Goal: Contribute content: Contribute content

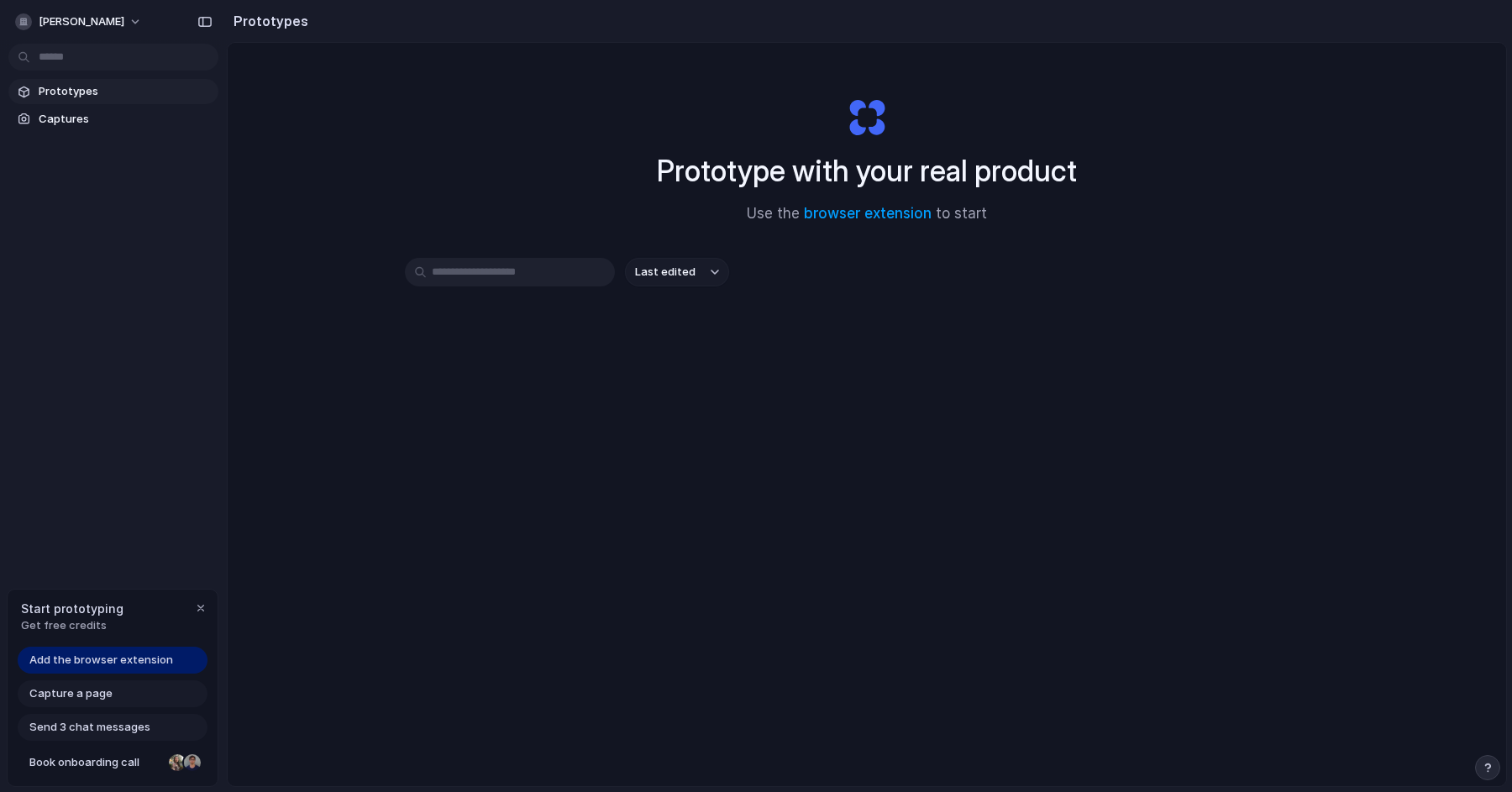
click at [133, 731] on span "Send 3 chat messages" at bounding box center [89, 728] width 121 height 17
click at [61, 629] on span "Get free credits" at bounding box center [72, 626] width 103 height 17
click at [74, 656] on span "Add the browser extension" at bounding box center [101, 660] width 144 height 17
click at [558, 271] on input "text" at bounding box center [510, 272] width 210 height 29
click at [874, 210] on link "browser extension" at bounding box center [867, 213] width 128 height 17
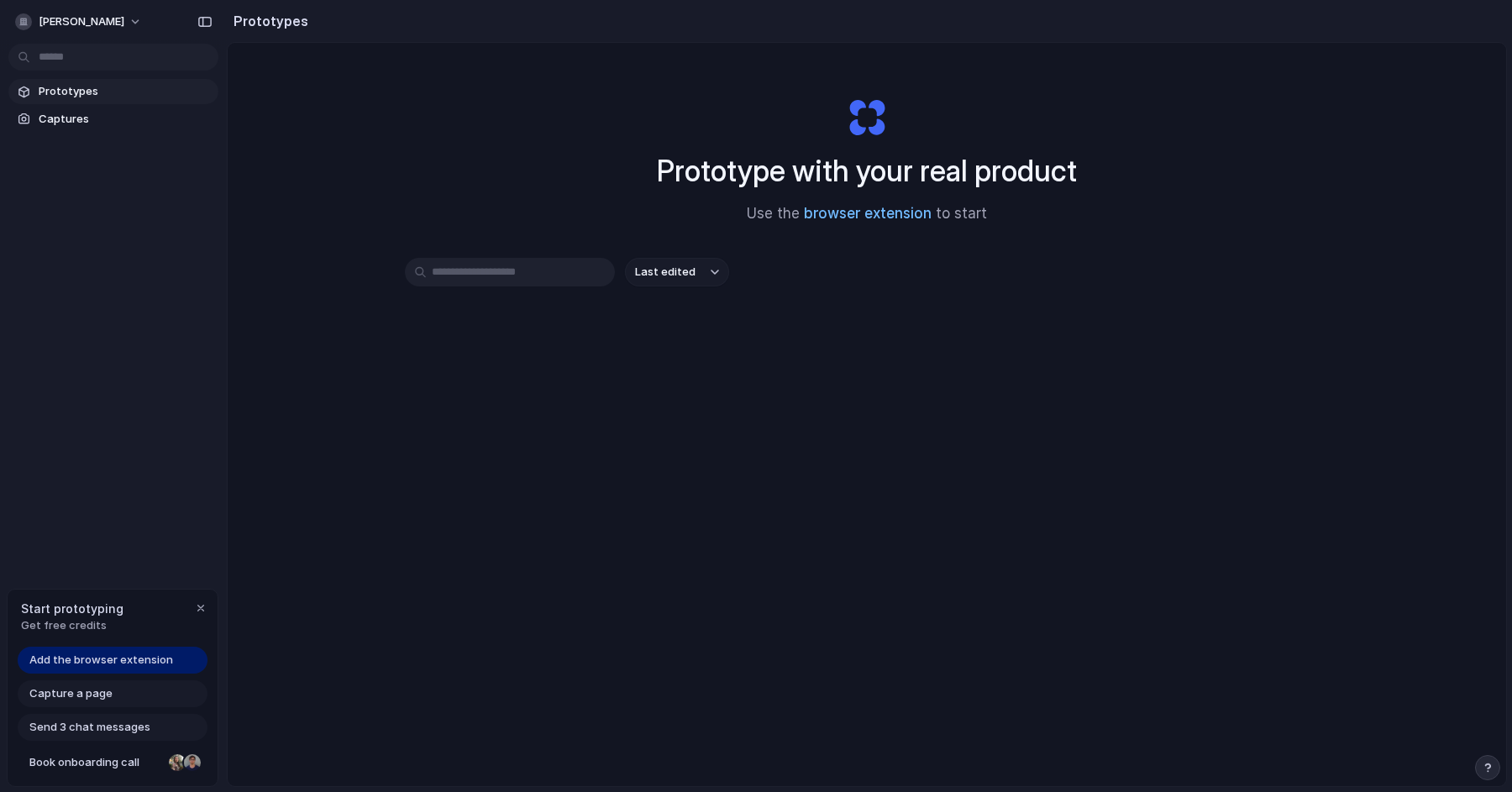
click at [888, 218] on link "browser extension" at bounding box center [867, 213] width 128 height 17
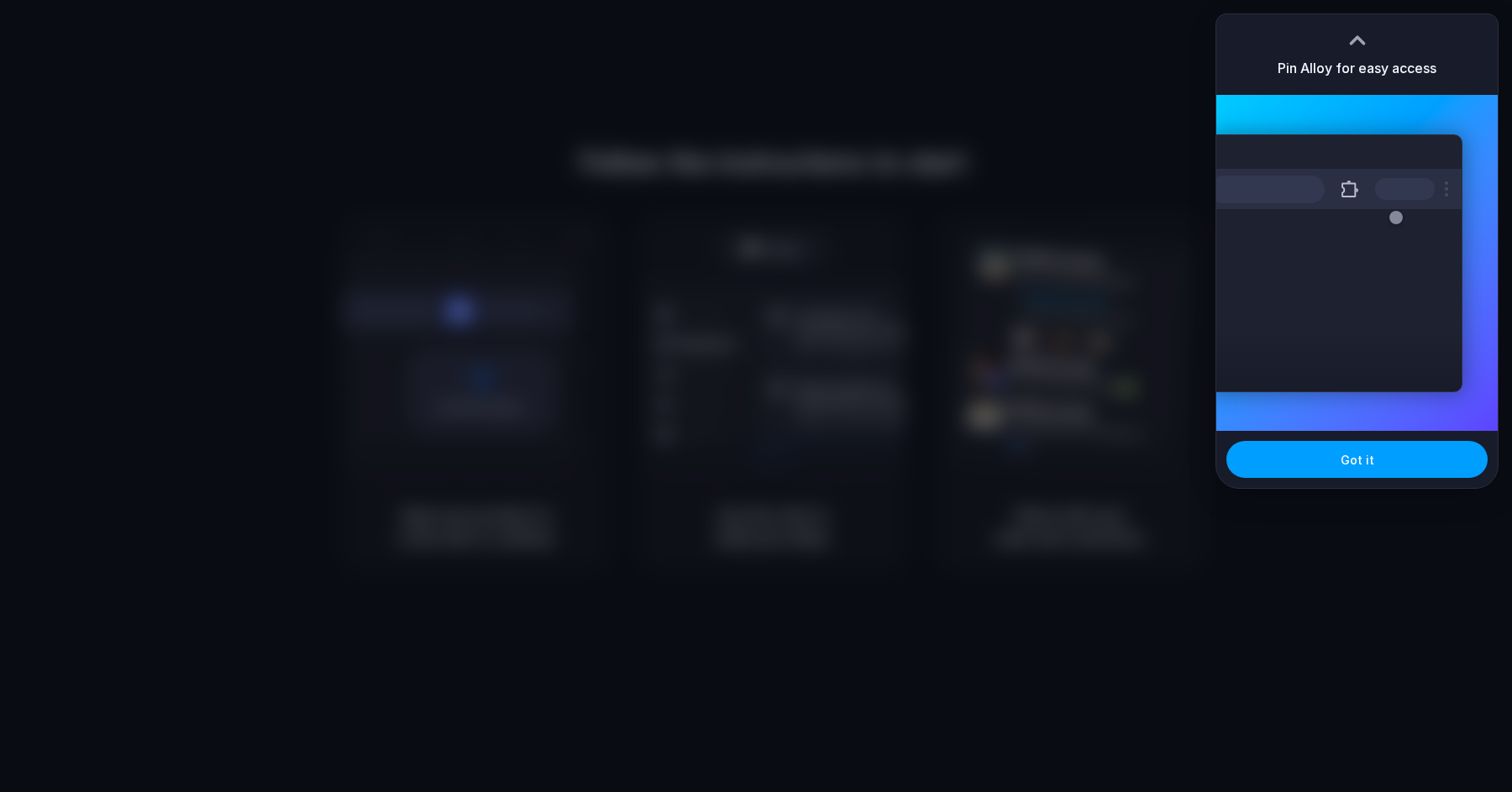
click at [1371, 456] on span "Got it" at bounding box center [1357, 460] width 34 height 18
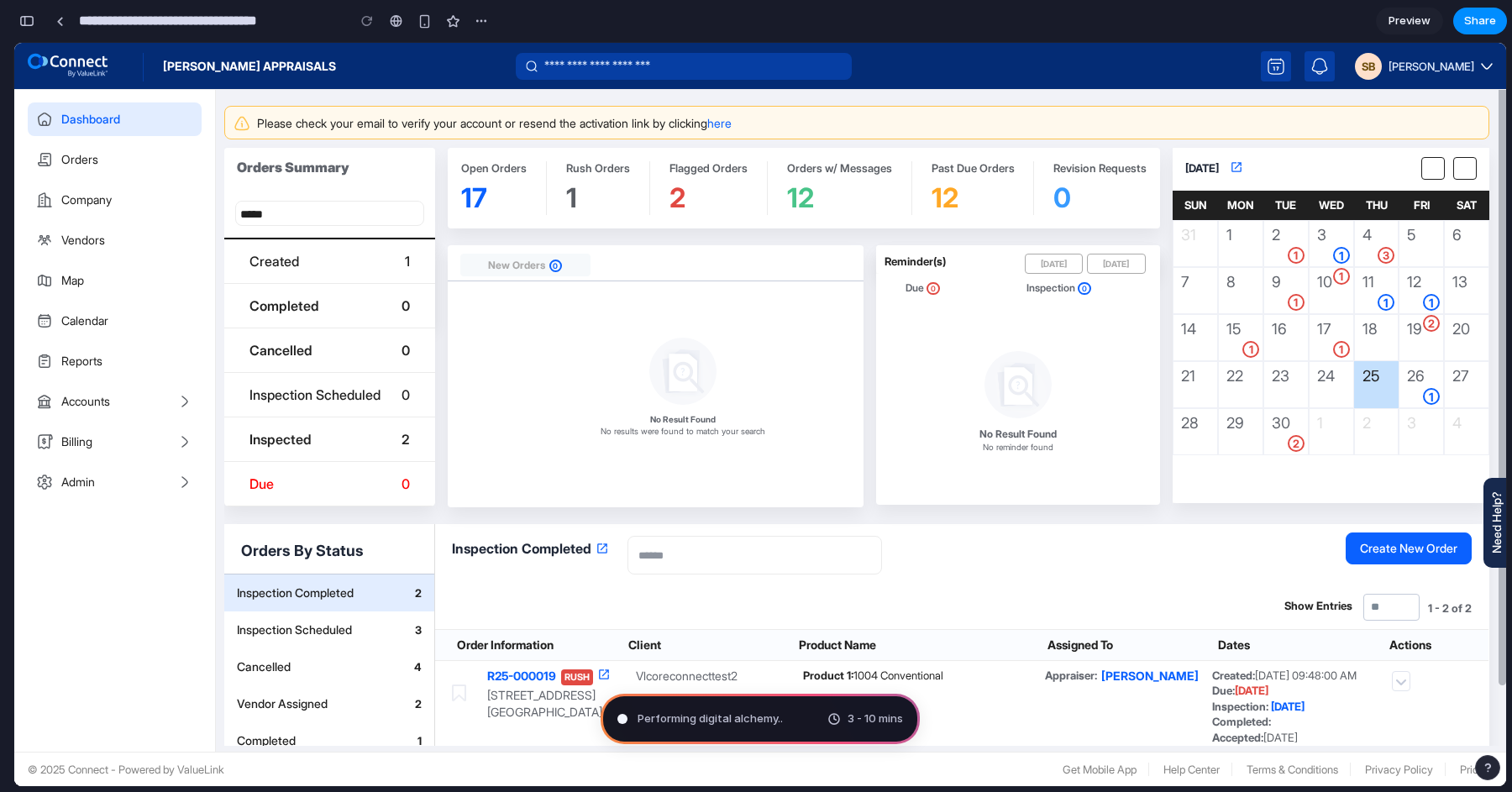
click at [912, 456] on div "No Result Found No reminder found" at bounding box center [1018, 402] width 285 height 200
type input "**********"
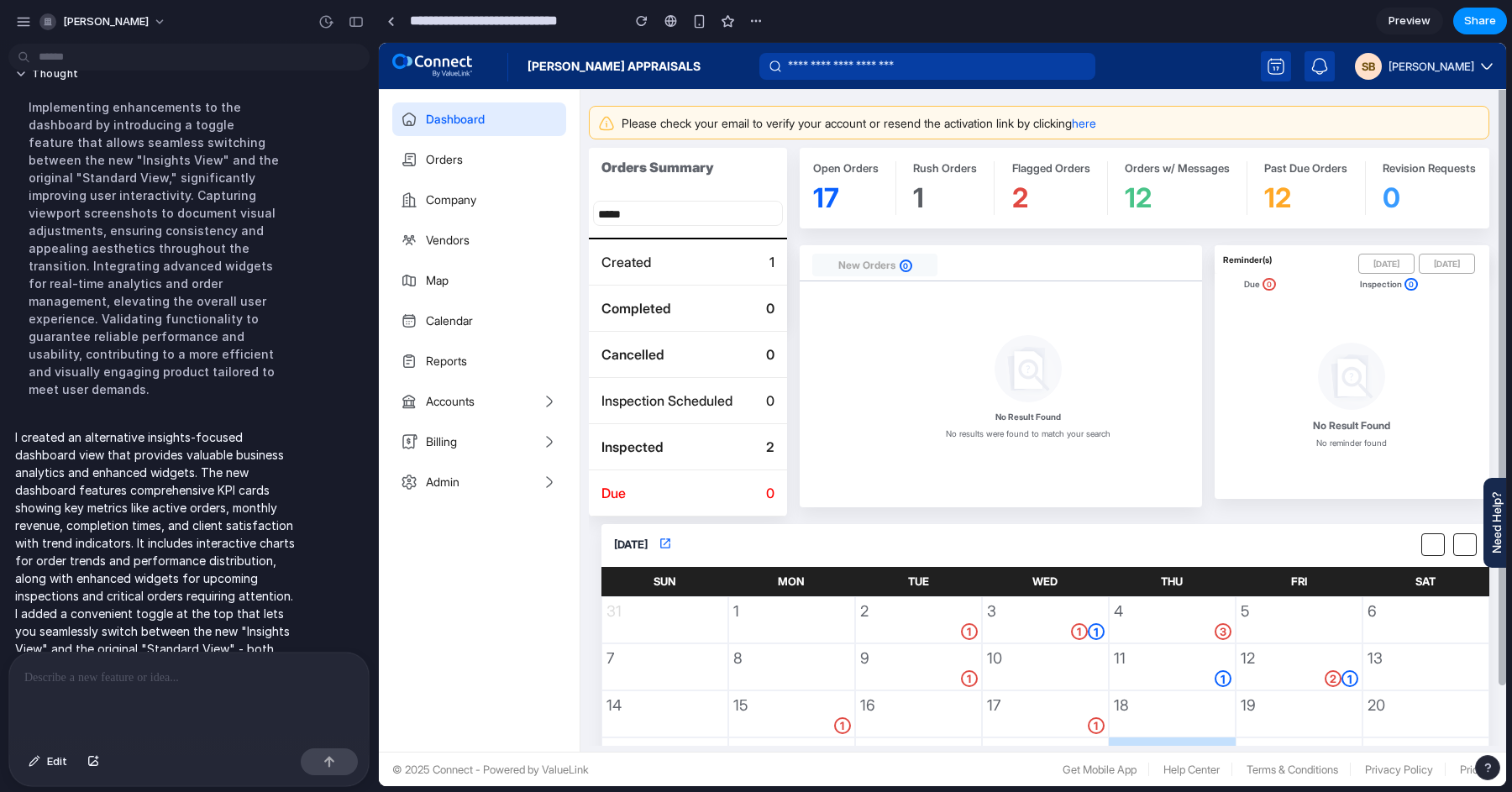
scroll to position [171, 0]
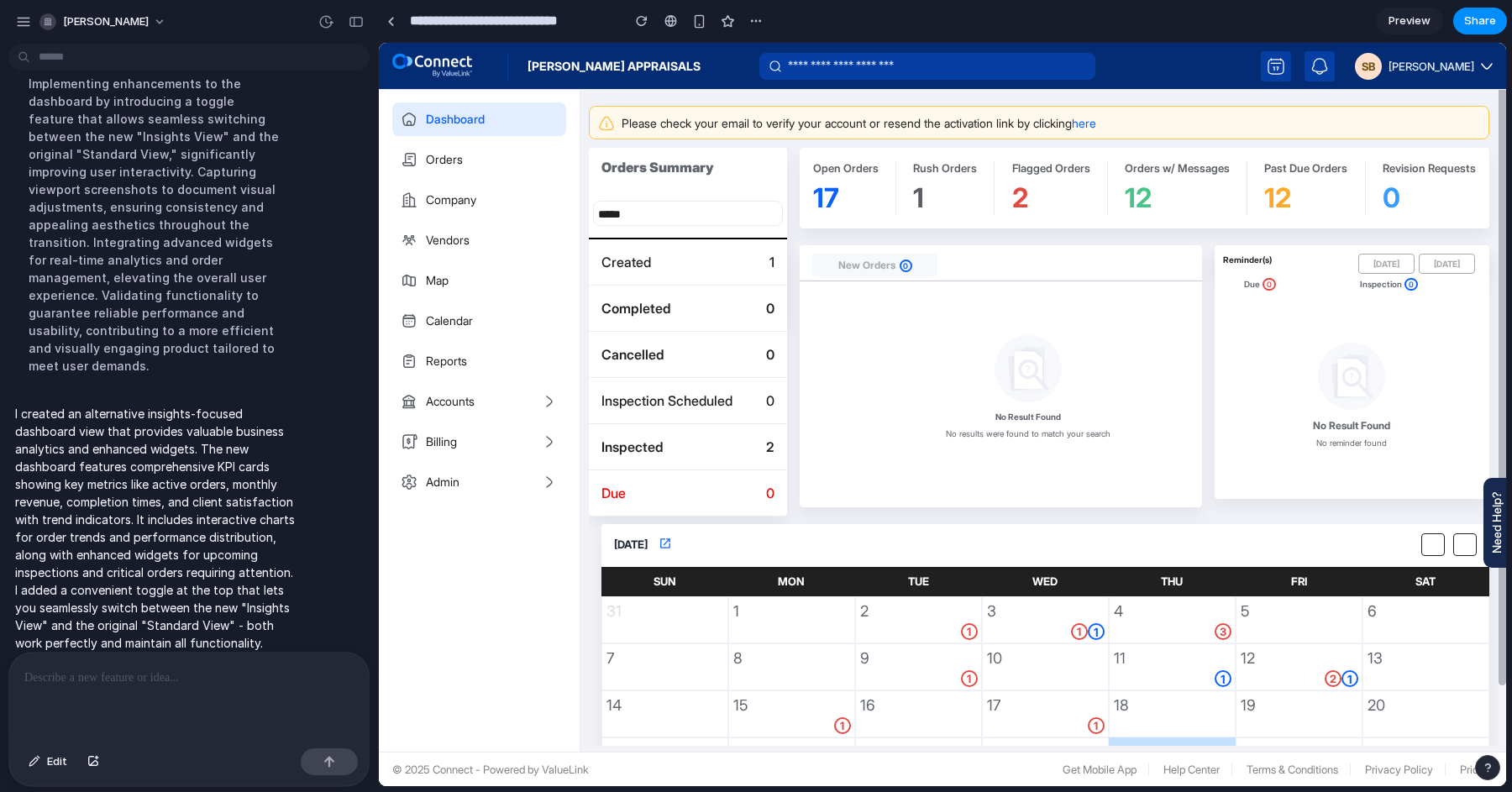
click at [251, 674] on p at bounding box center [189, 677] width 329 height 21
click at [64, 762] on span "Edit" at bounding box center [57, 762] width 21 height 17
click at [48, 763] on span "Edit" at bounding box center [57, 762] width 21 height 17
click at [33, 772] on button "Edit" at bounding box center [48, 762] width 55 height 27
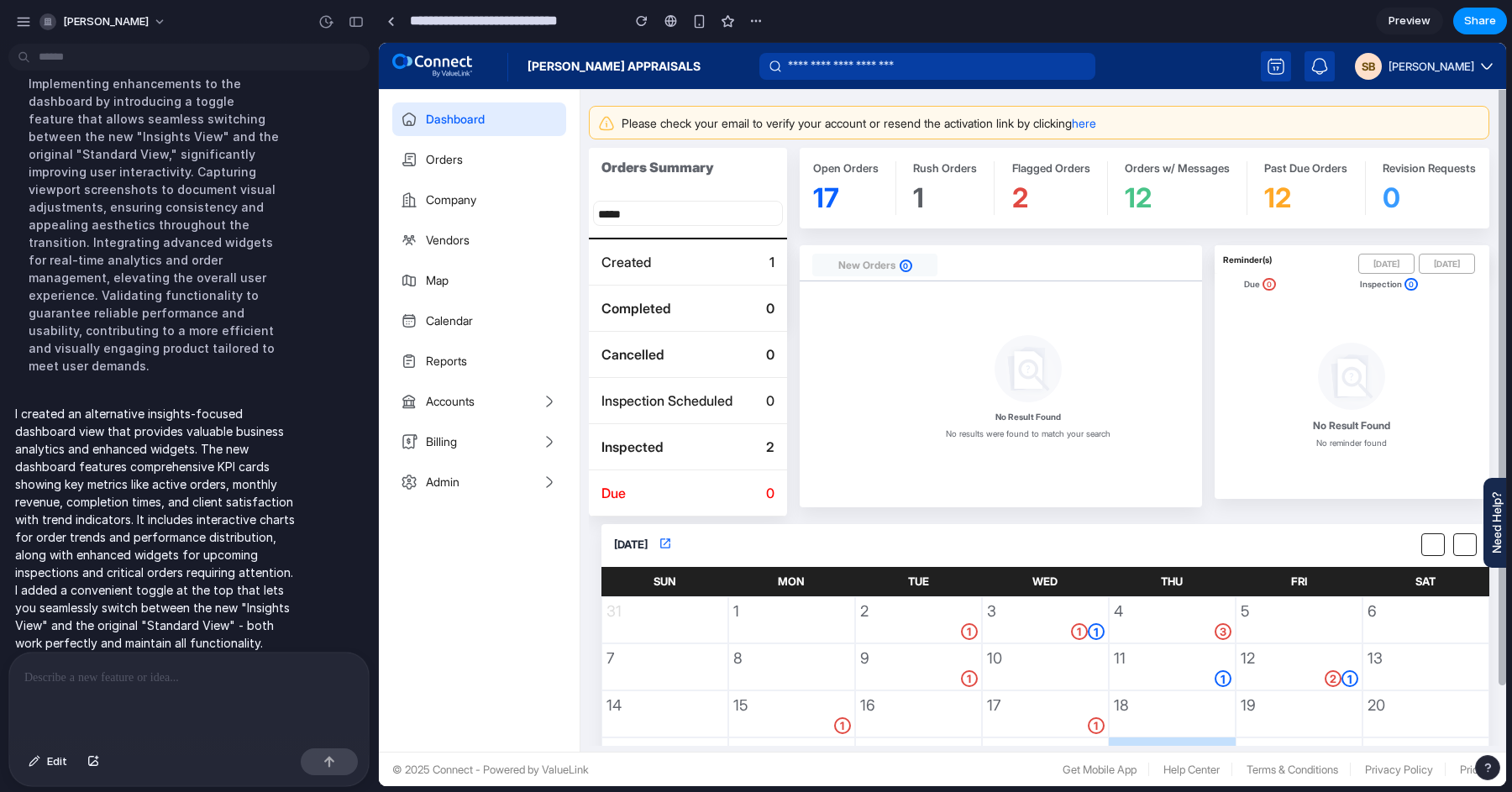
scroll to position [0, 0]
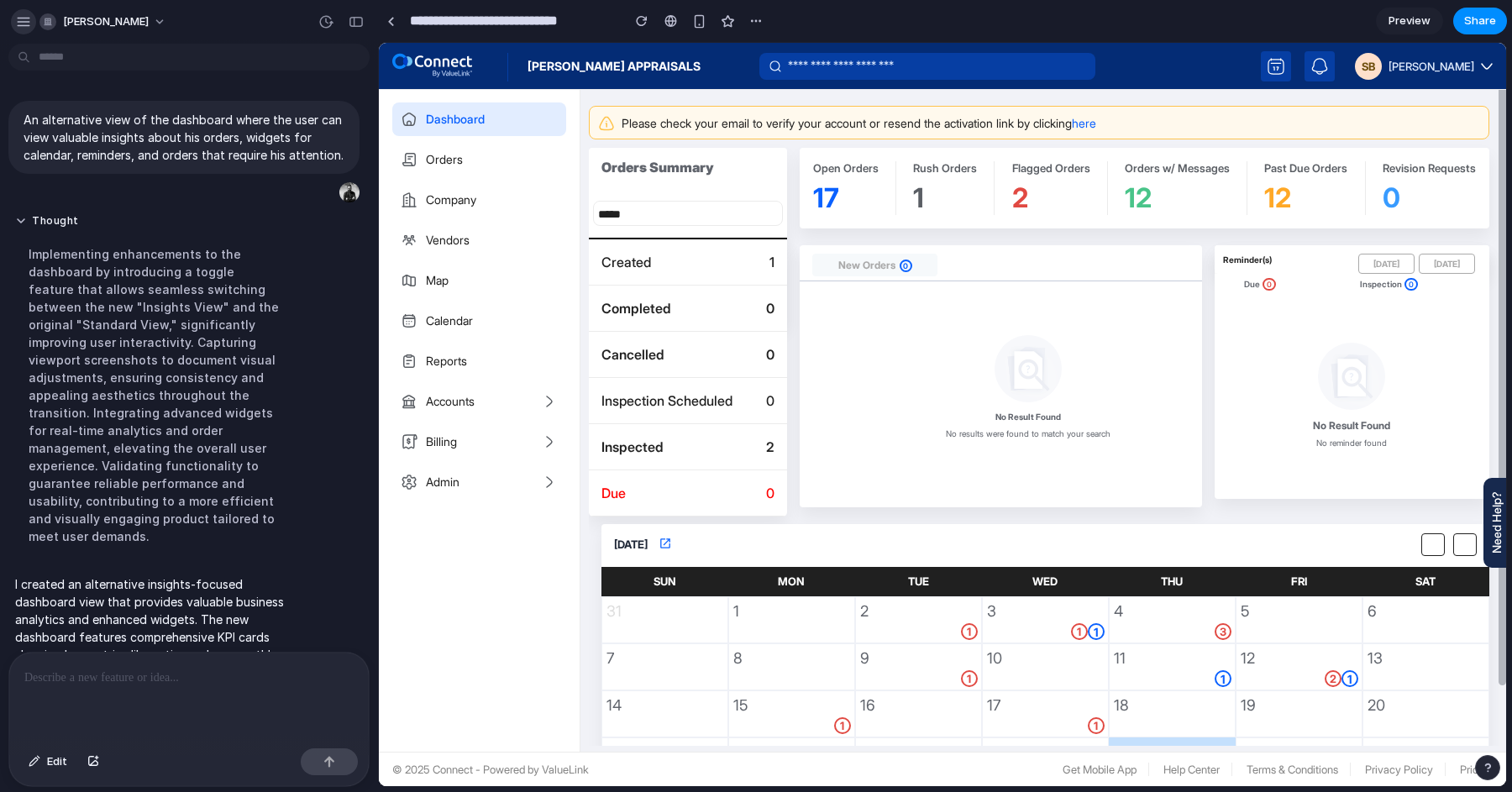
click at [29, 19] on div "button" at bounding box center [23, 21] width 15 height 15
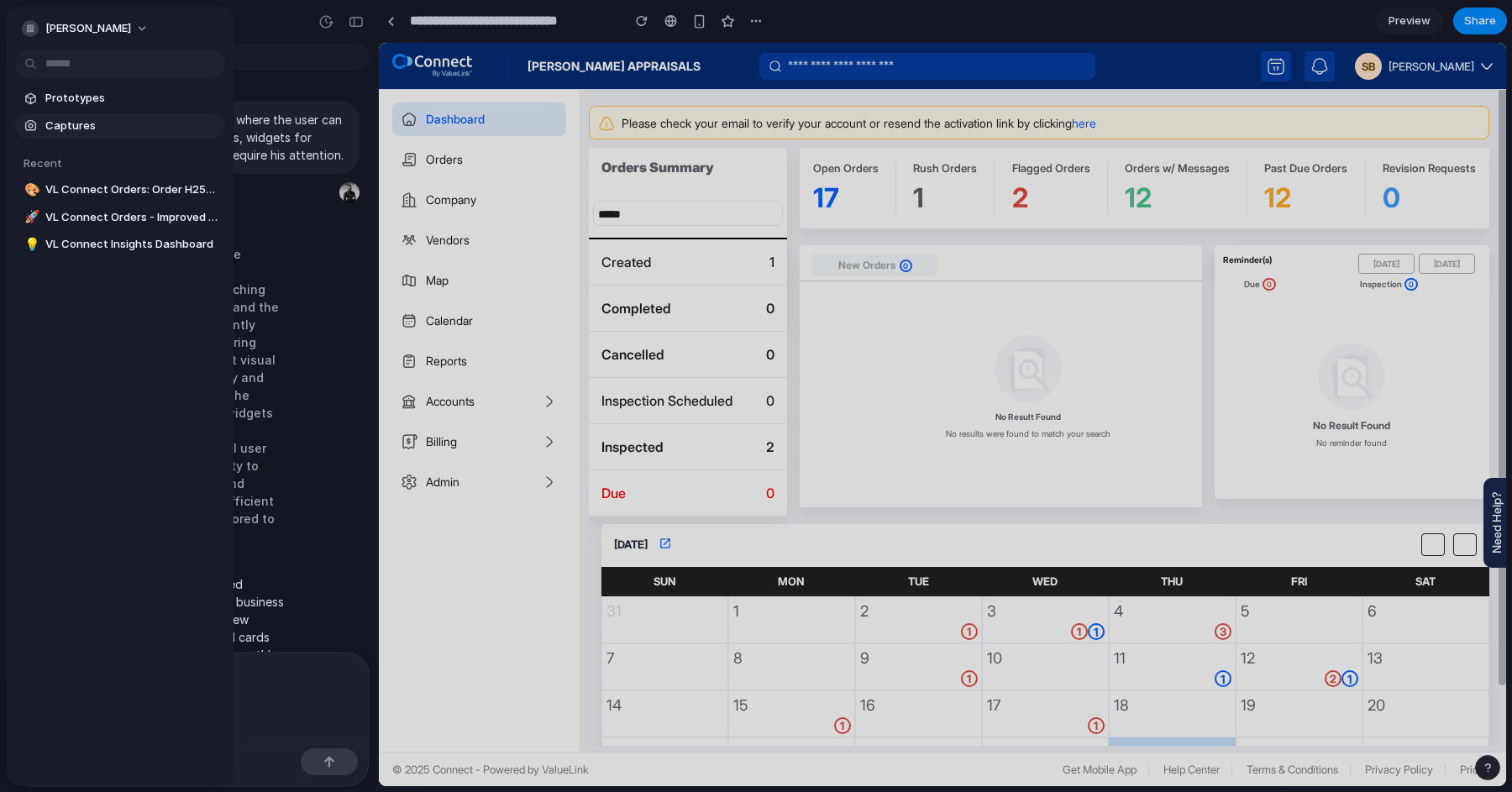
click at [62, 120] on span "Captures" at bounding box center [132, 125] width 173 height 17
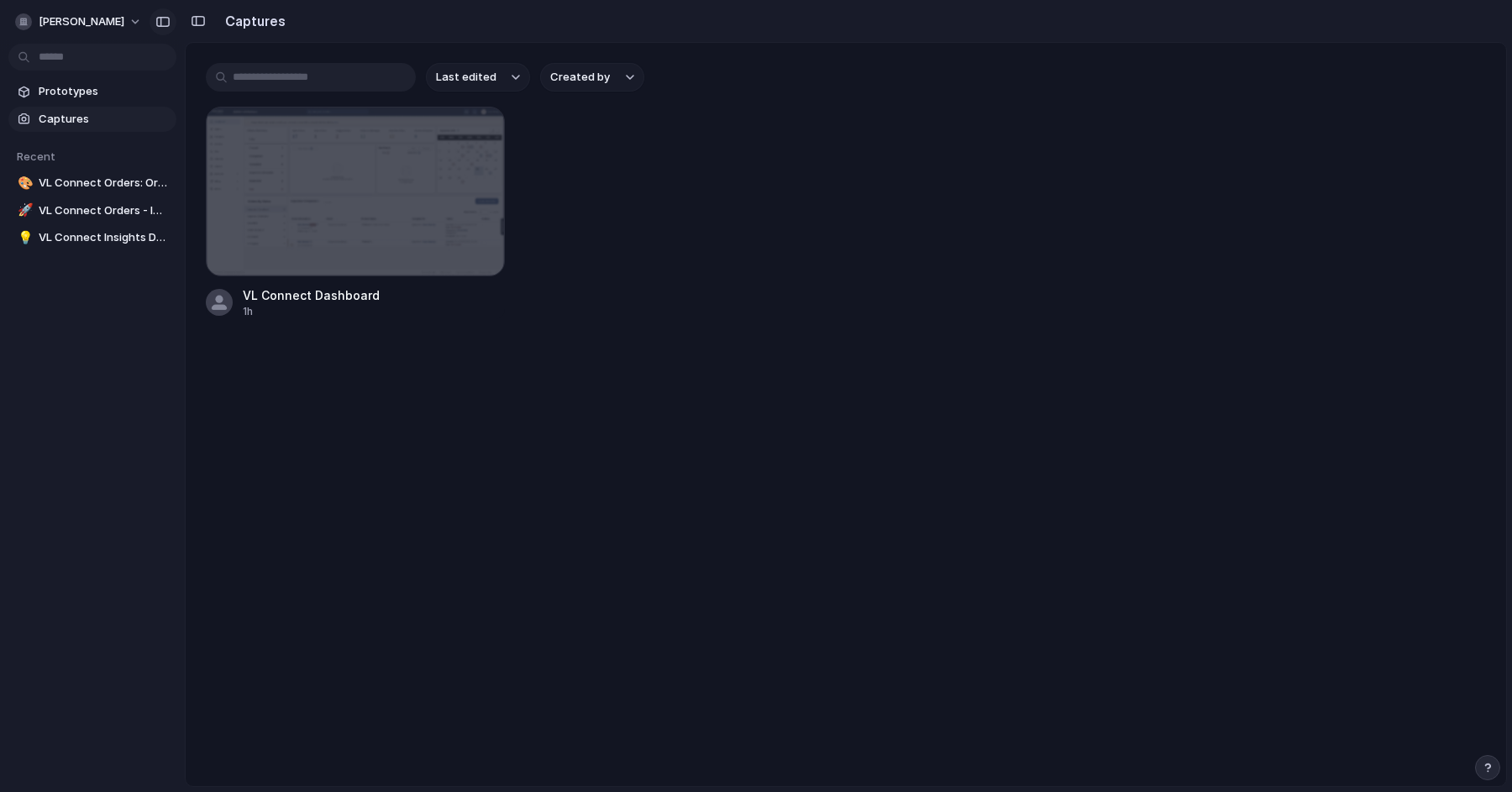
click at [160, 26] on div "button" at bounding box center [163, 21] width 15 height 12
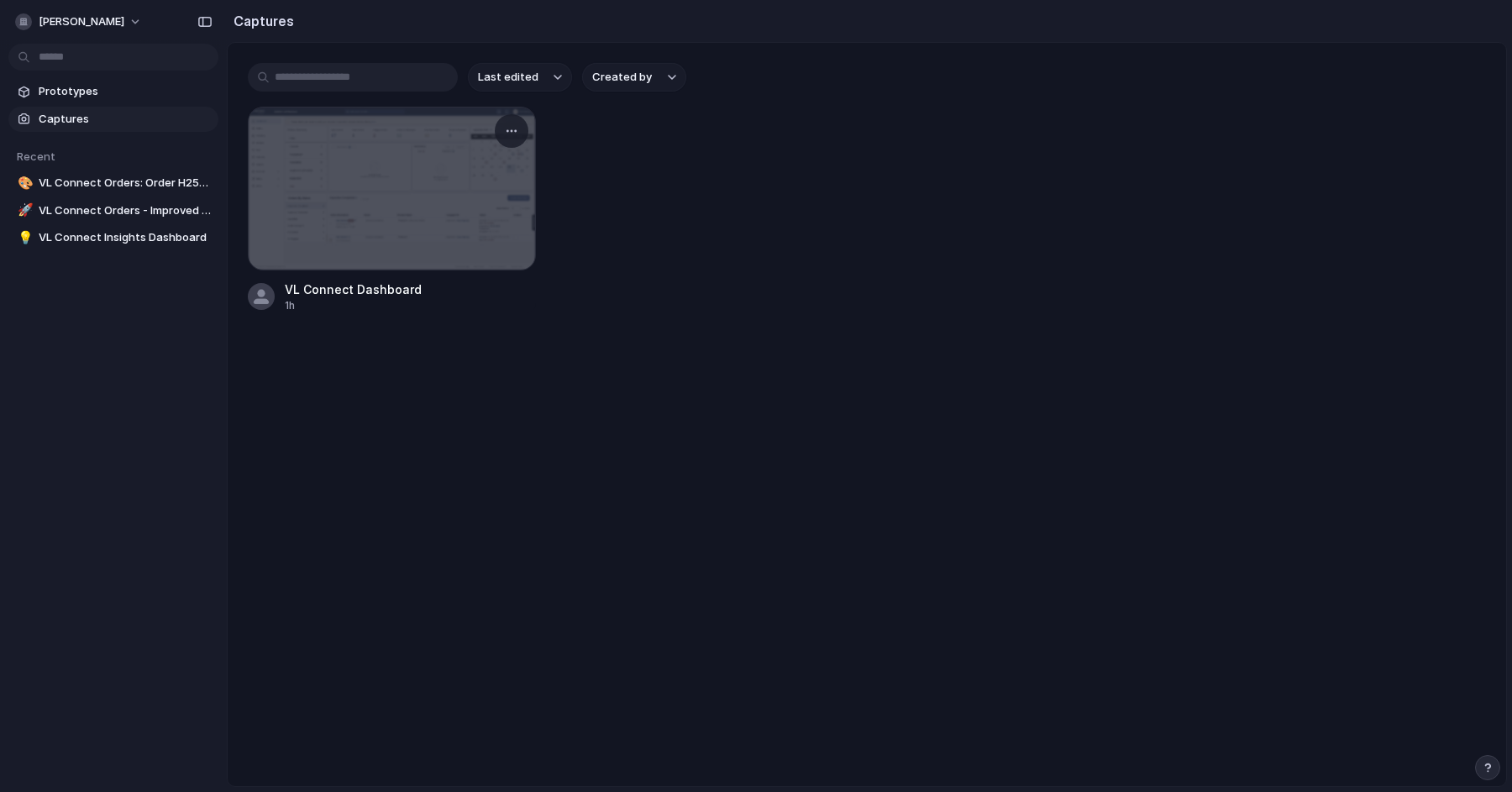
click at [453, 213] on div at bounding box center [392, 188] width 286 height 162
click at [82, 124] on span "Captures" at bounding box center [124, 119] width 173 height 17
click at [131, 85] on span "Prototypes" at bounding box center [124, 91] width 173 height 17
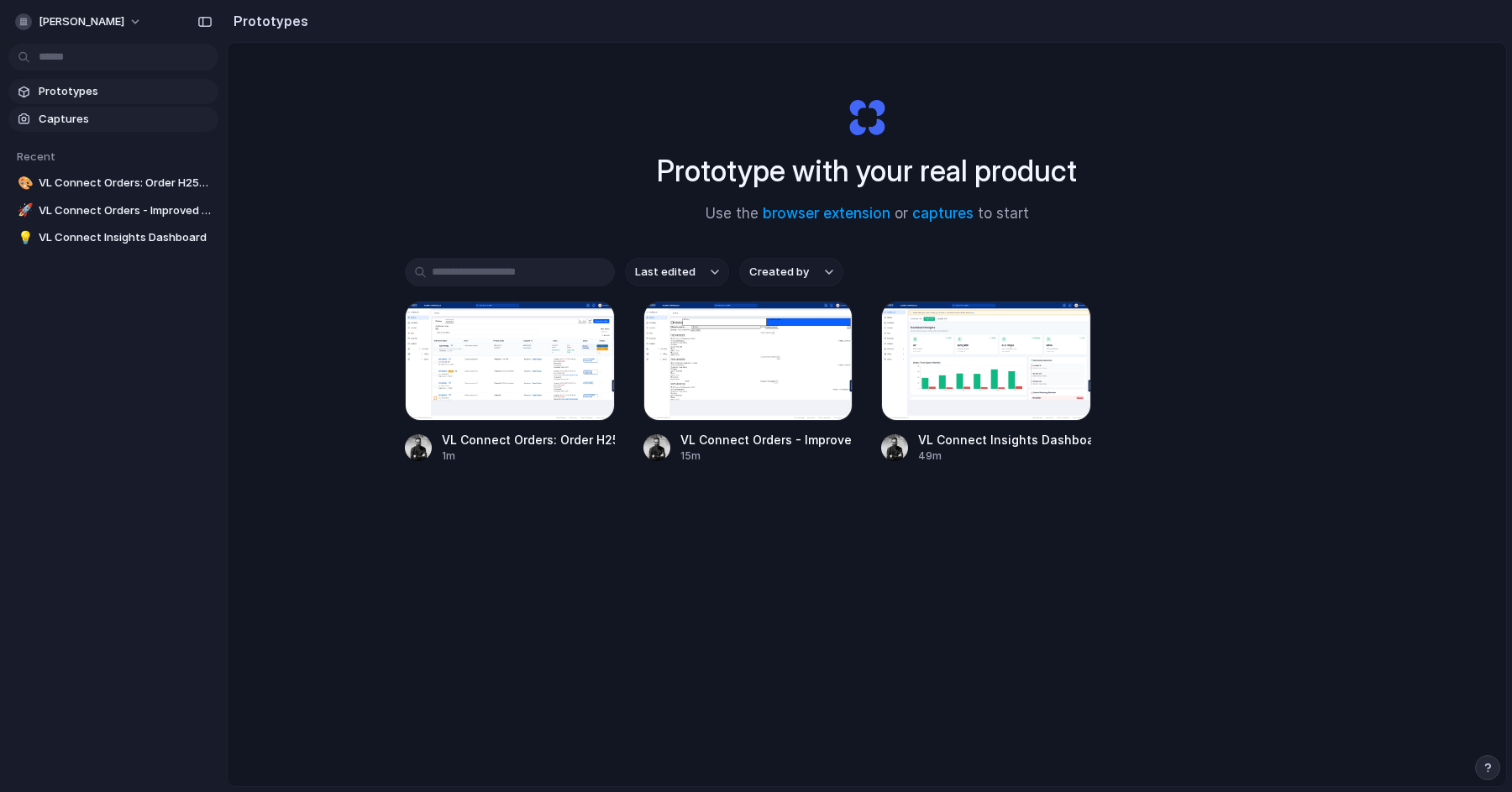
click at [123, 113] on span "Captures" at bounding box center [124, 119] width 173 height 17
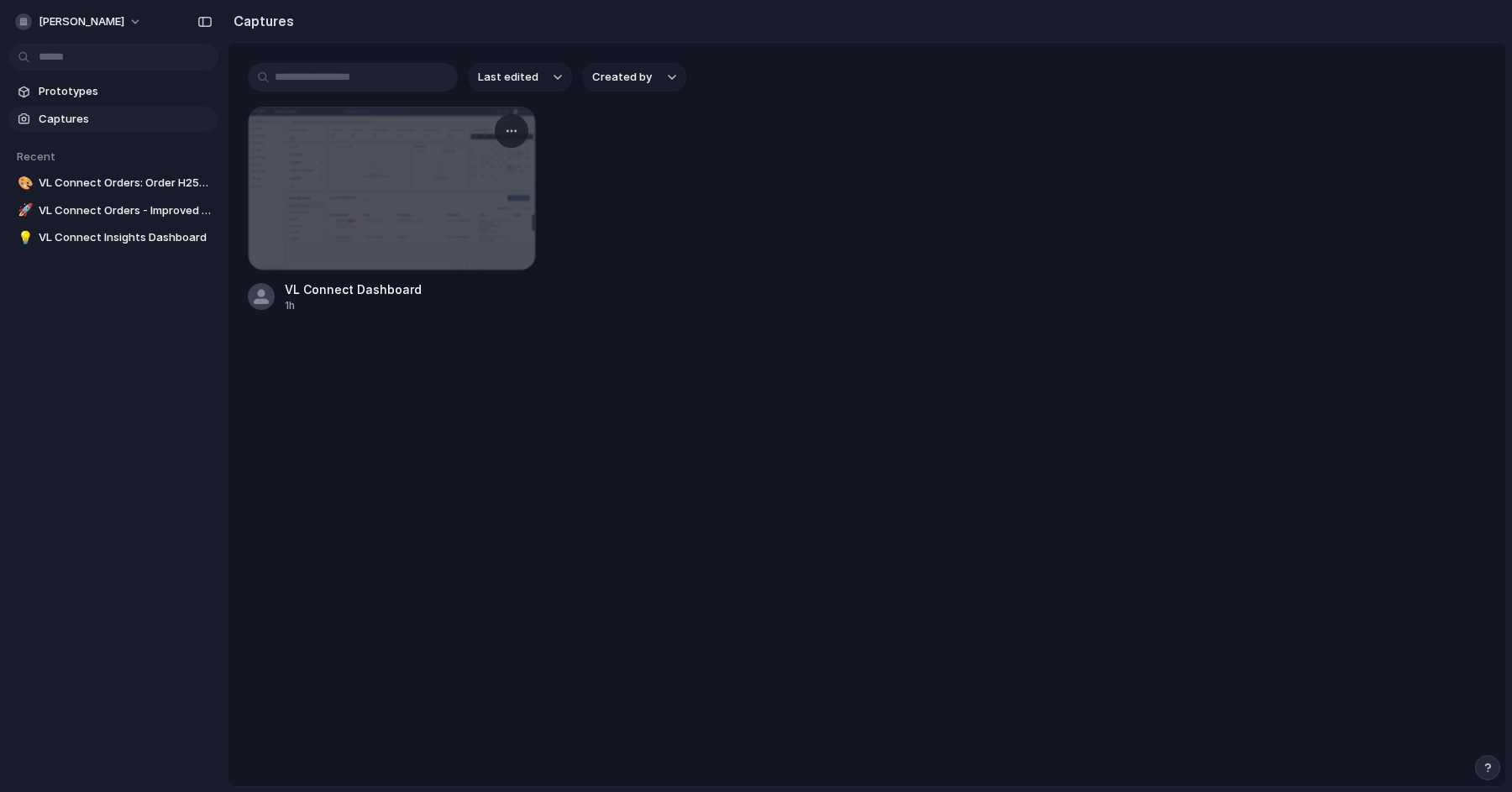
click at [432, 169] on div at bounding box center [392, 188] width 286 height 162
click at [475, 207] on div at bounding box center [392, 188] width 286 height 162
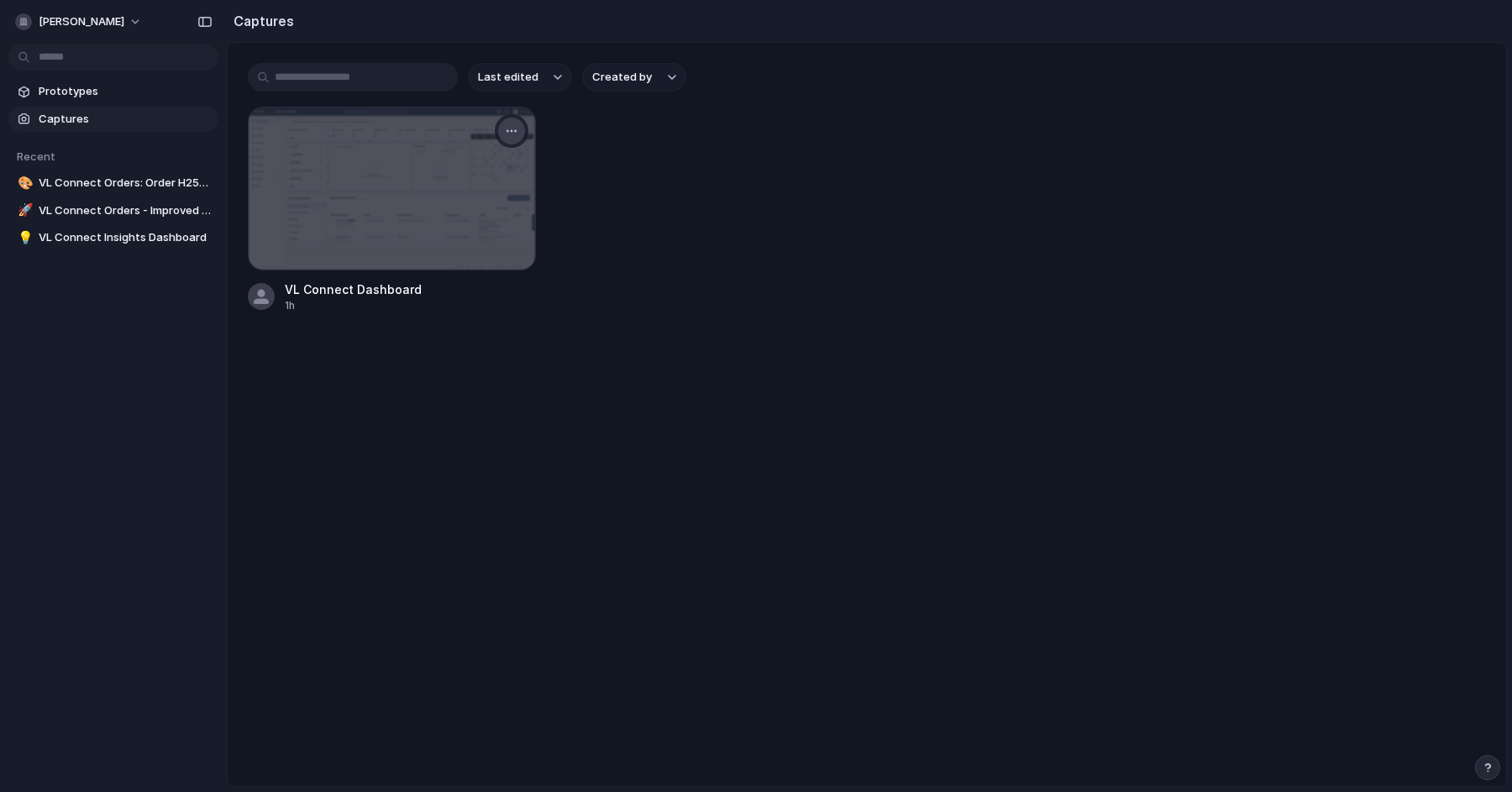
click at [514, 132] on div "button" at bounding box center [511, 131] width 13 height 13
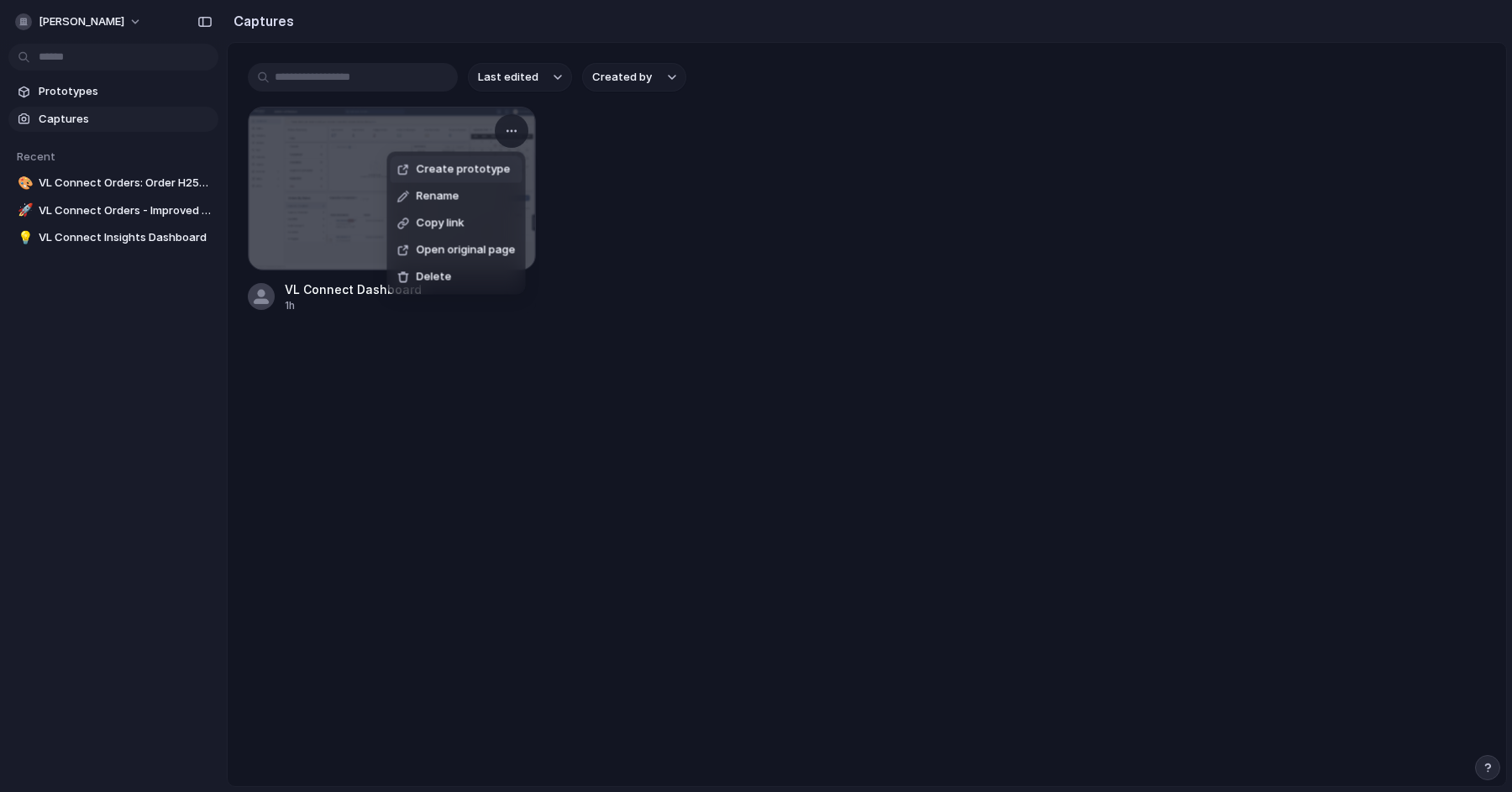
click at [503, 170] on span "Create prototype" at bounding box center [463, 169] width 94 height 17
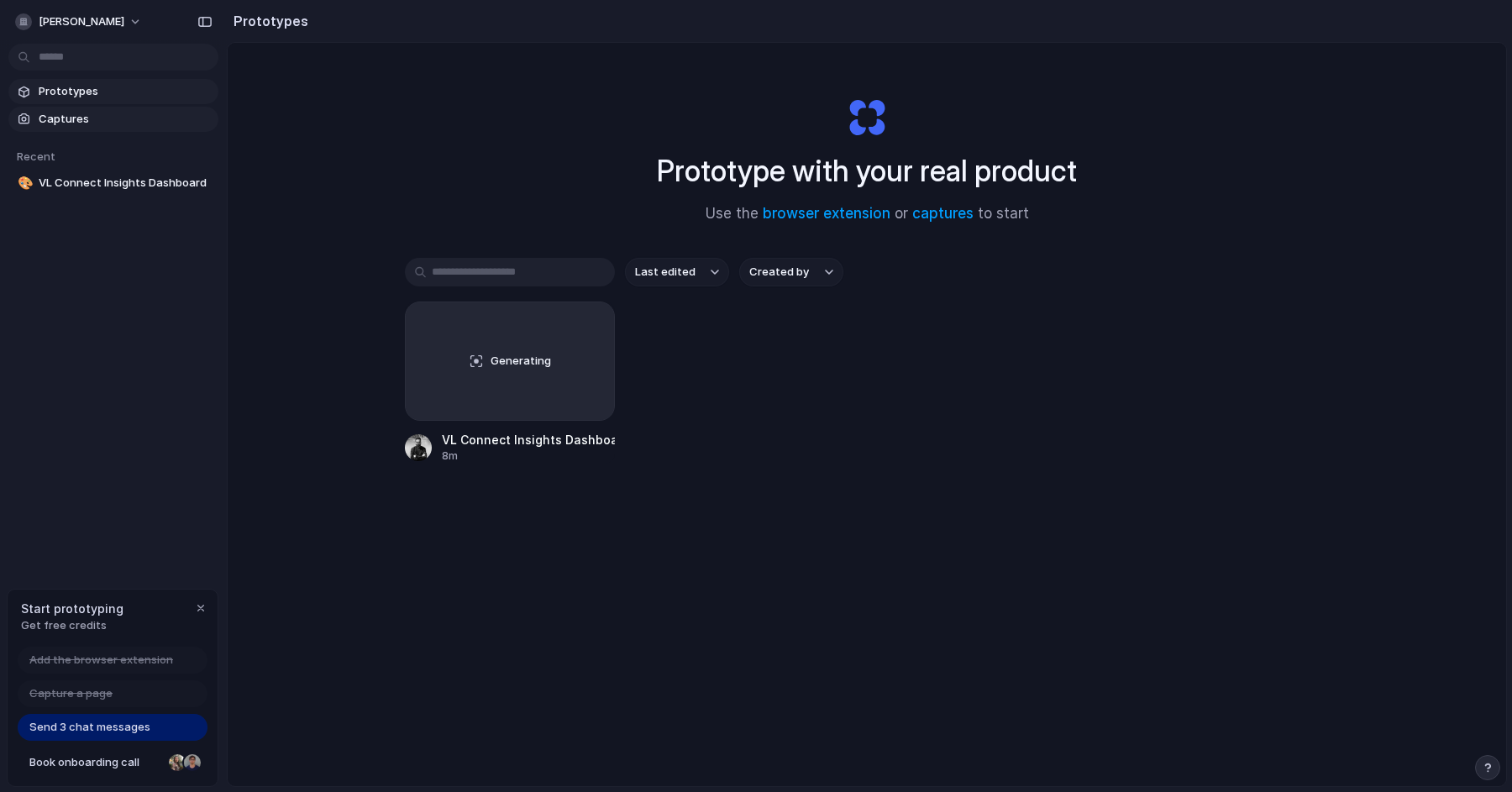
click at [166, 123] on span "Captures" at bounding box center [124, 119] width 173 height 17
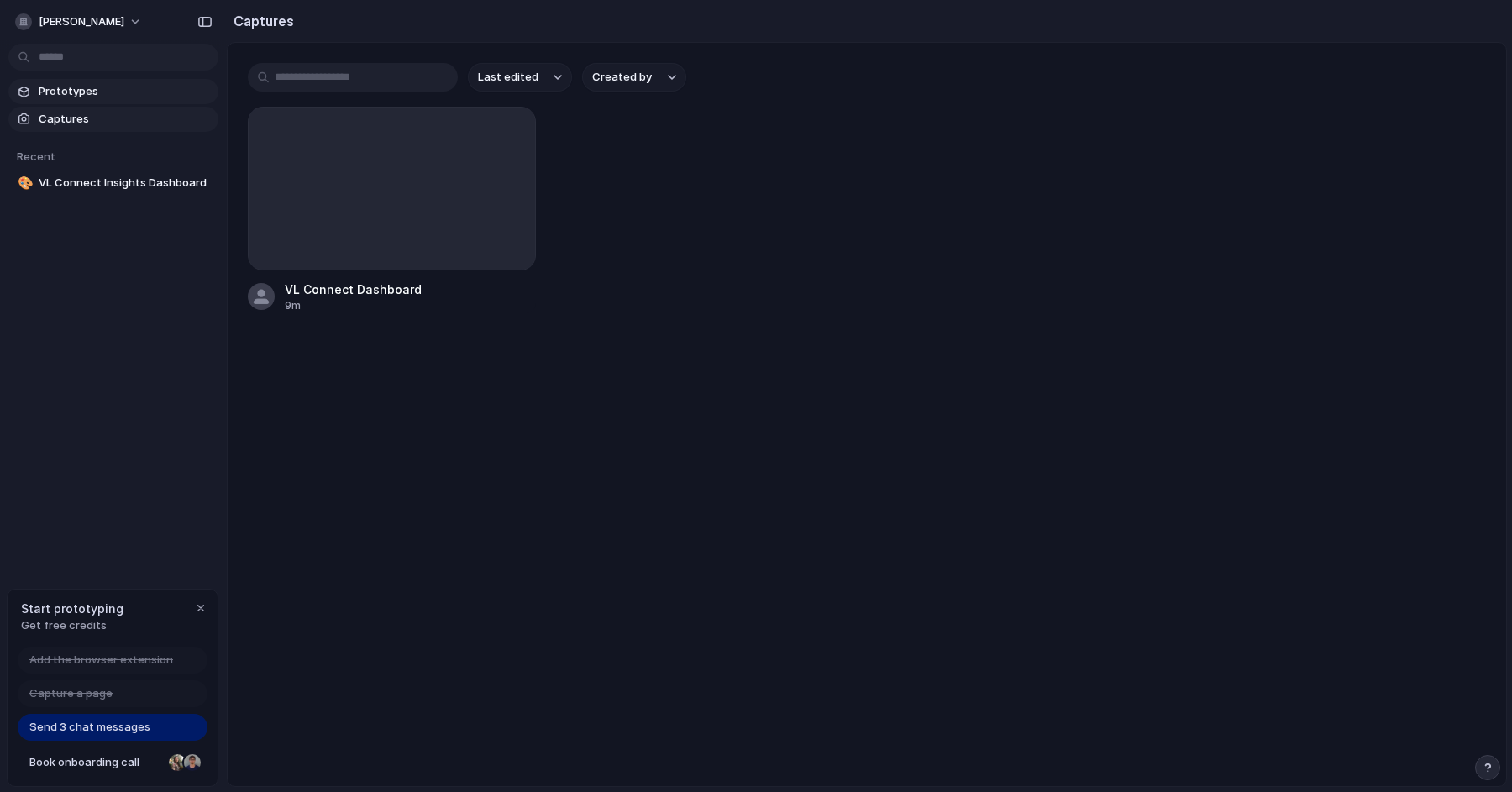
click at [165, 91] on span "Prototypes" at bounding box center [124, 91] width 173 height 17
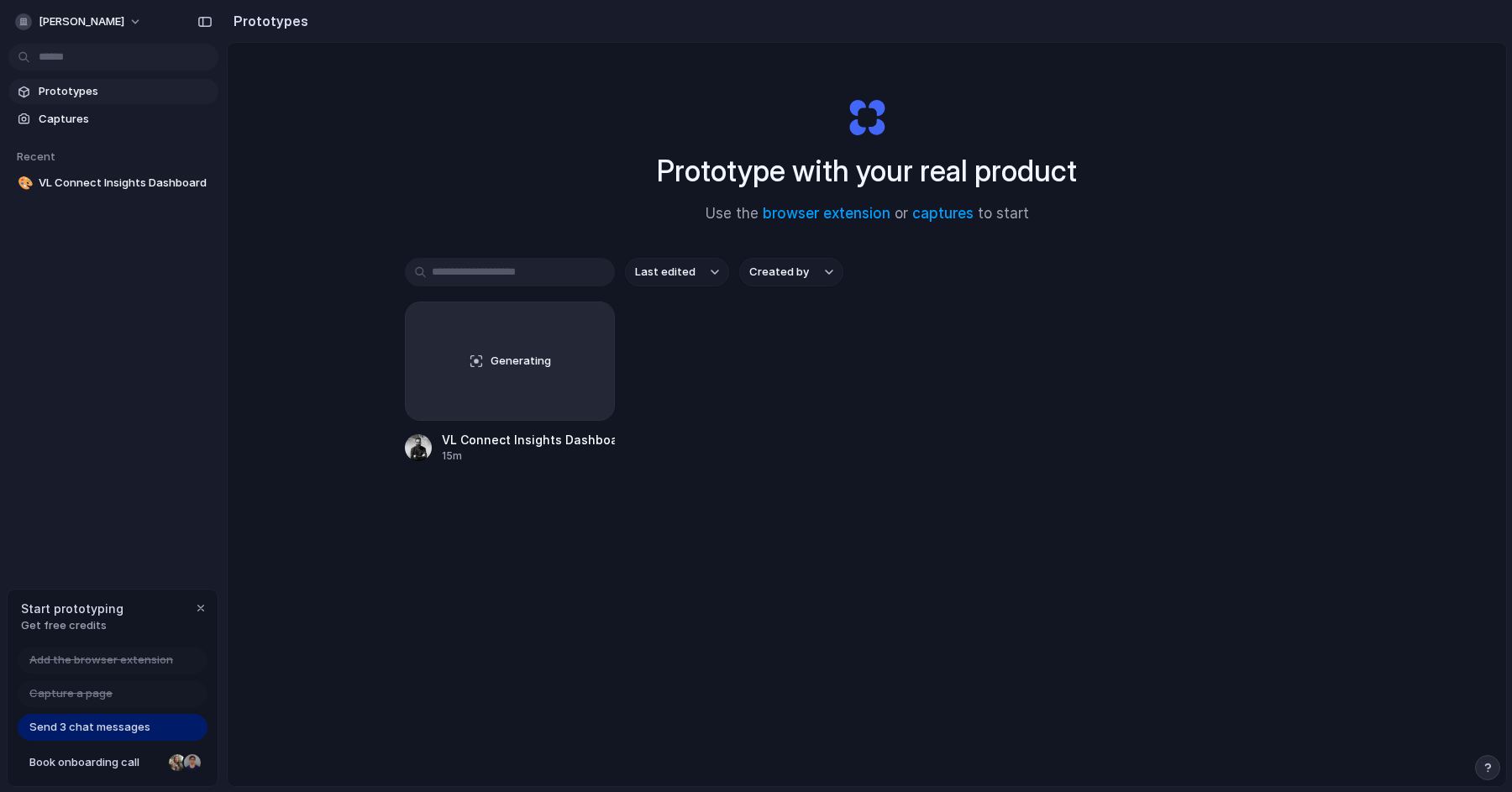
click at [918, 355] on div "Generating VL Connect Insights Dashboard 15m" at bounding box center [867, 382] width 924 height 162
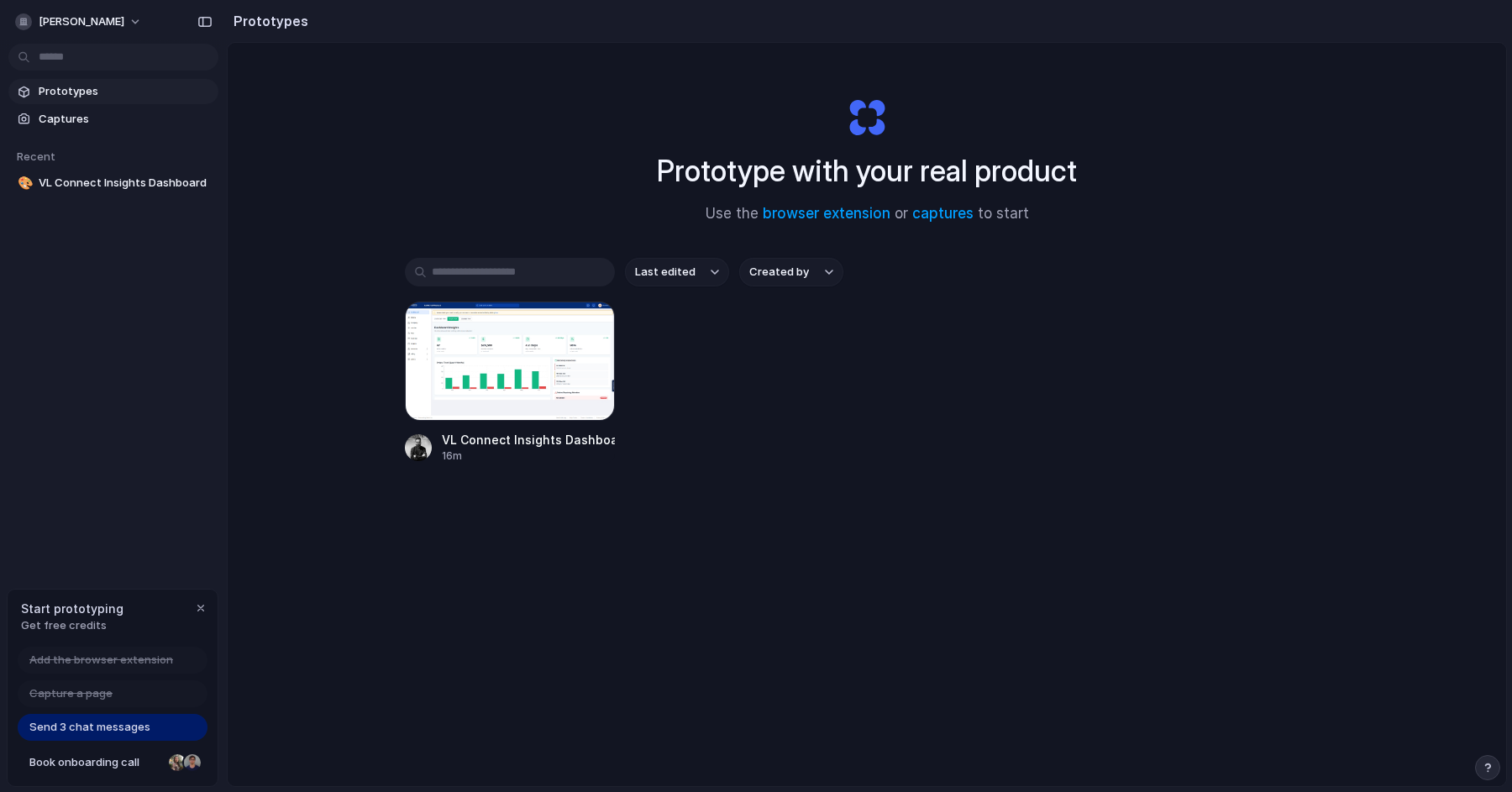
click at [815, 338] on div "VL Connect Insights Dashboard 16m" at bounding box center [867, 382] width 924 height 162
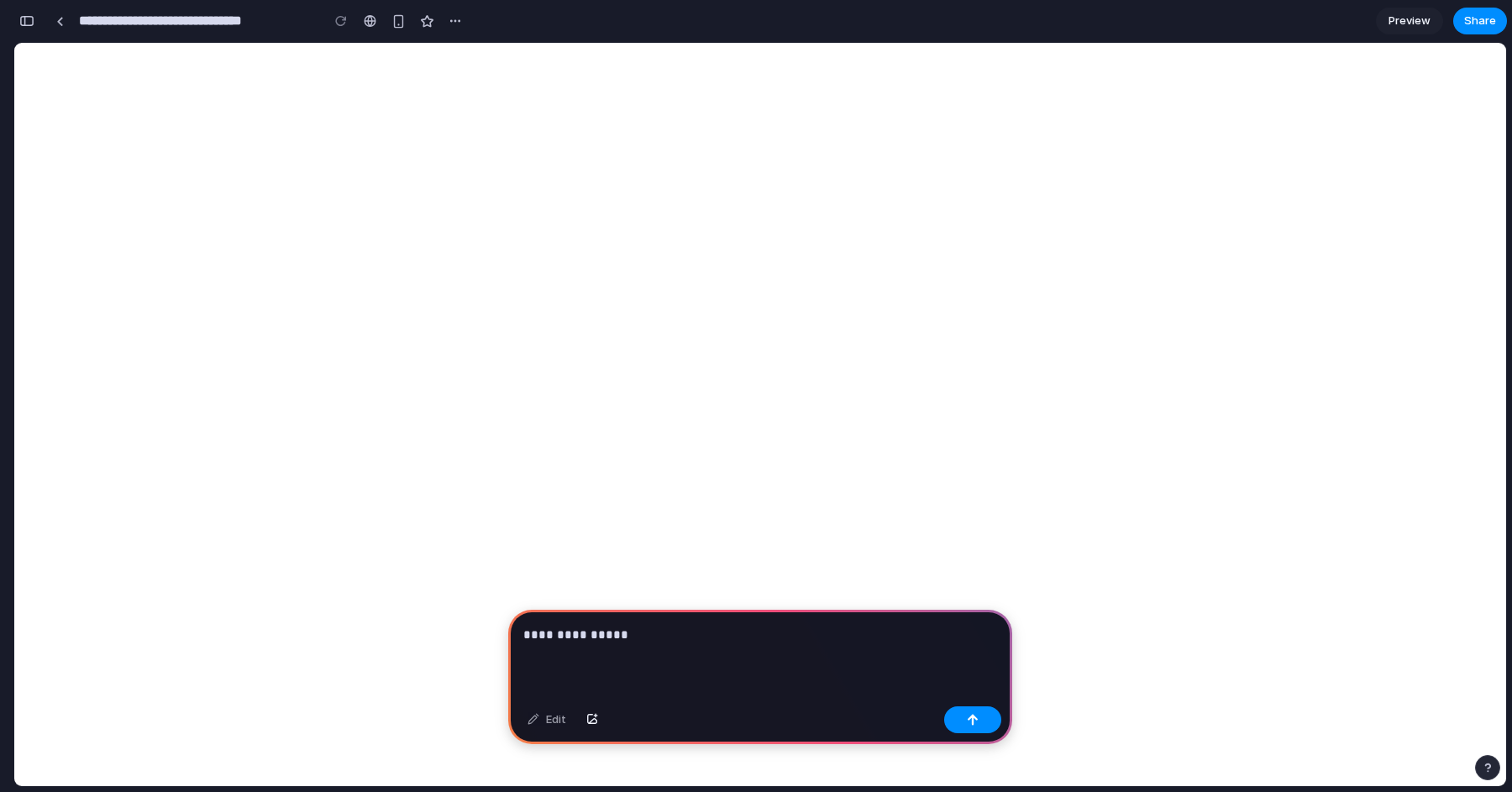
select select "*******"
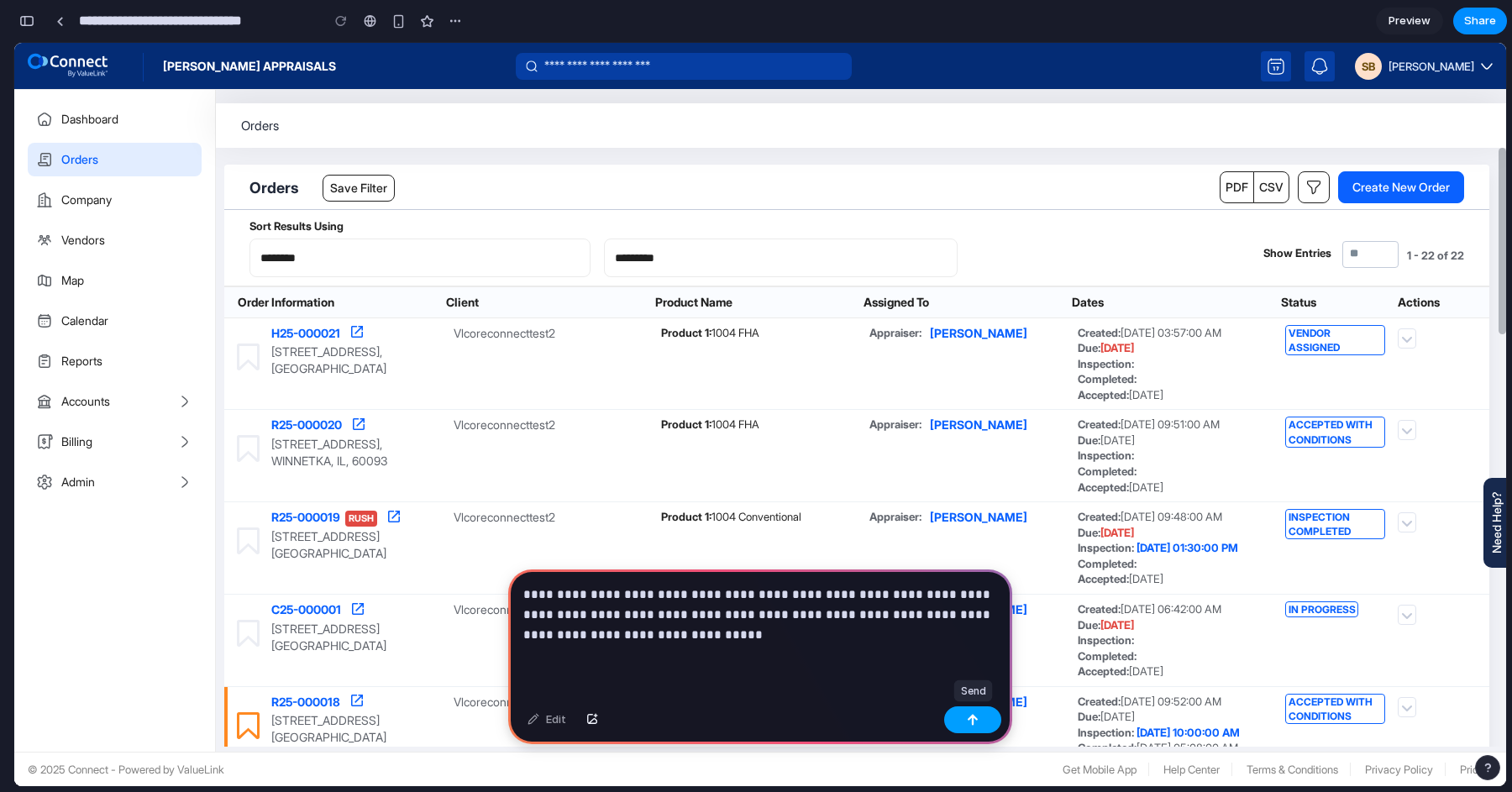
click at [964, 711] on button "button" at bounding box center [973, 720] width 57 height 27
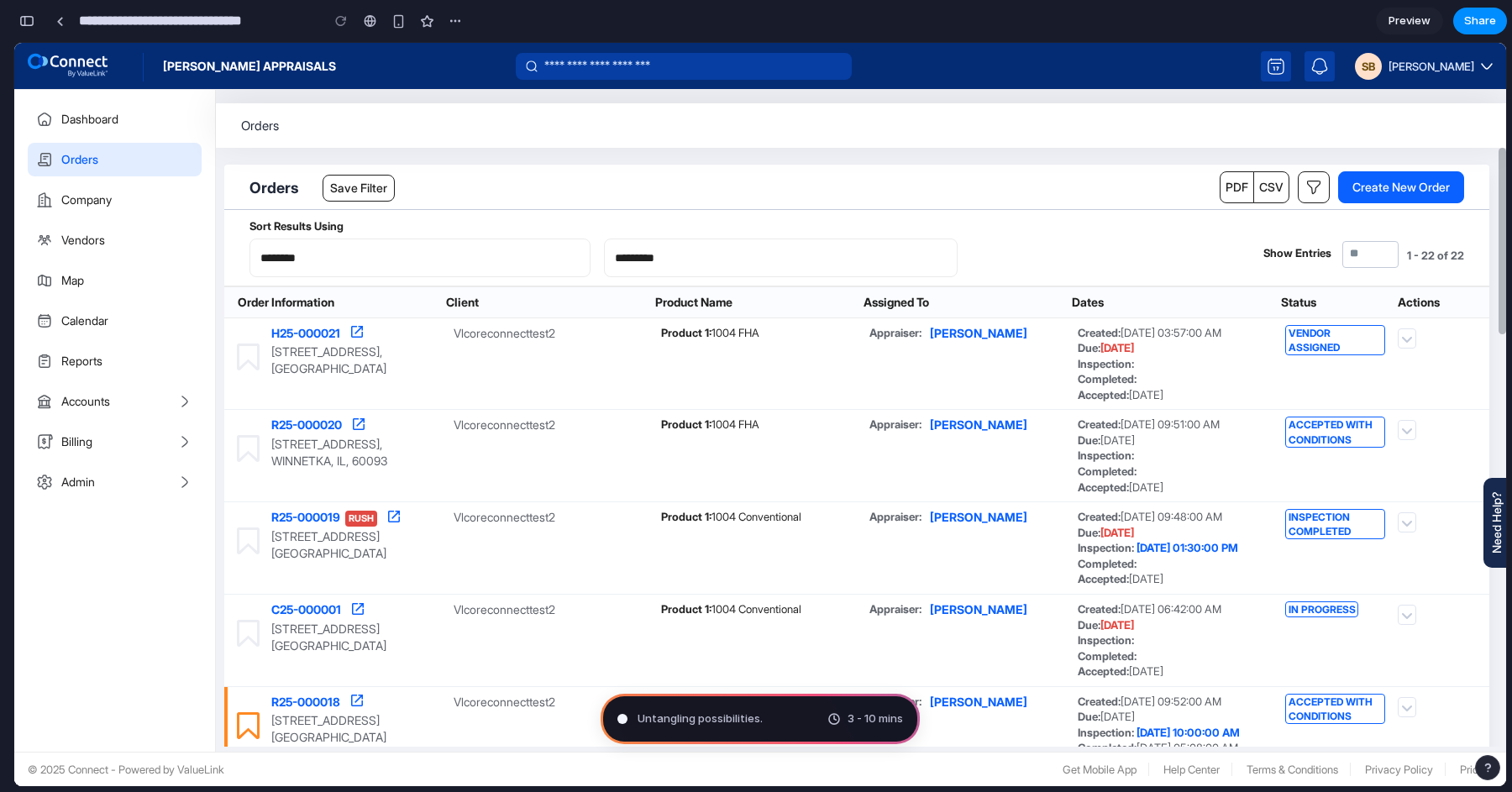
click at [942, 446] on div "R25-000020 Rush 932 TOWER RD, WINNETKA, IL, 60093 Vlcoreconnecttest2" at bounding box center [857, 456] width 1265 height 92
click at [916, 223] on label "Sort Results Using" at bounding box center [857, 226] width 1215 height 16
click at [1014, 317] on div "Order Information Client Product Name Assigned To Dates Status Actions" at bounding box center [857, 302] width 1265 height 32
type input "**********"
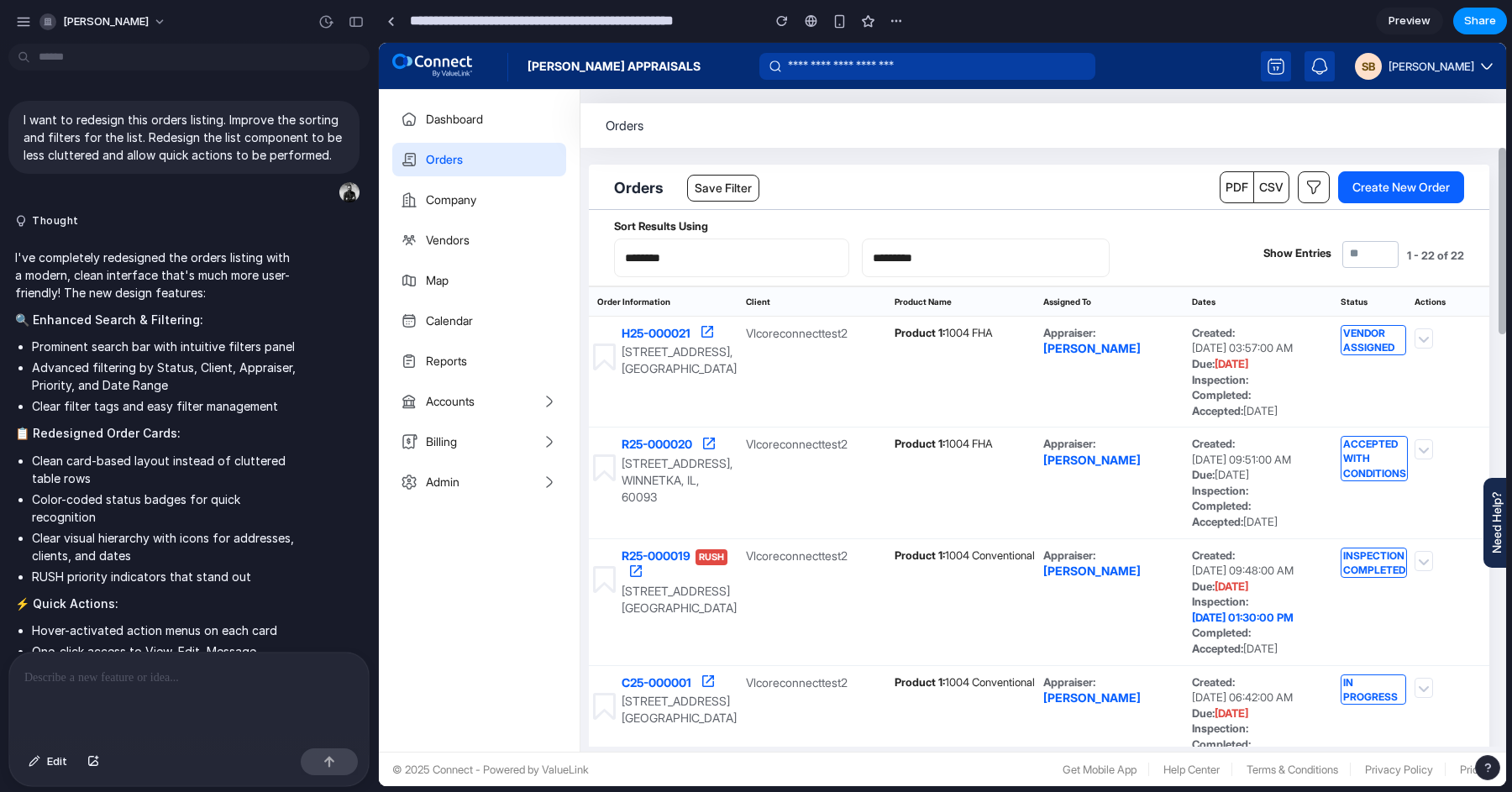
scroll to position [314, 0]
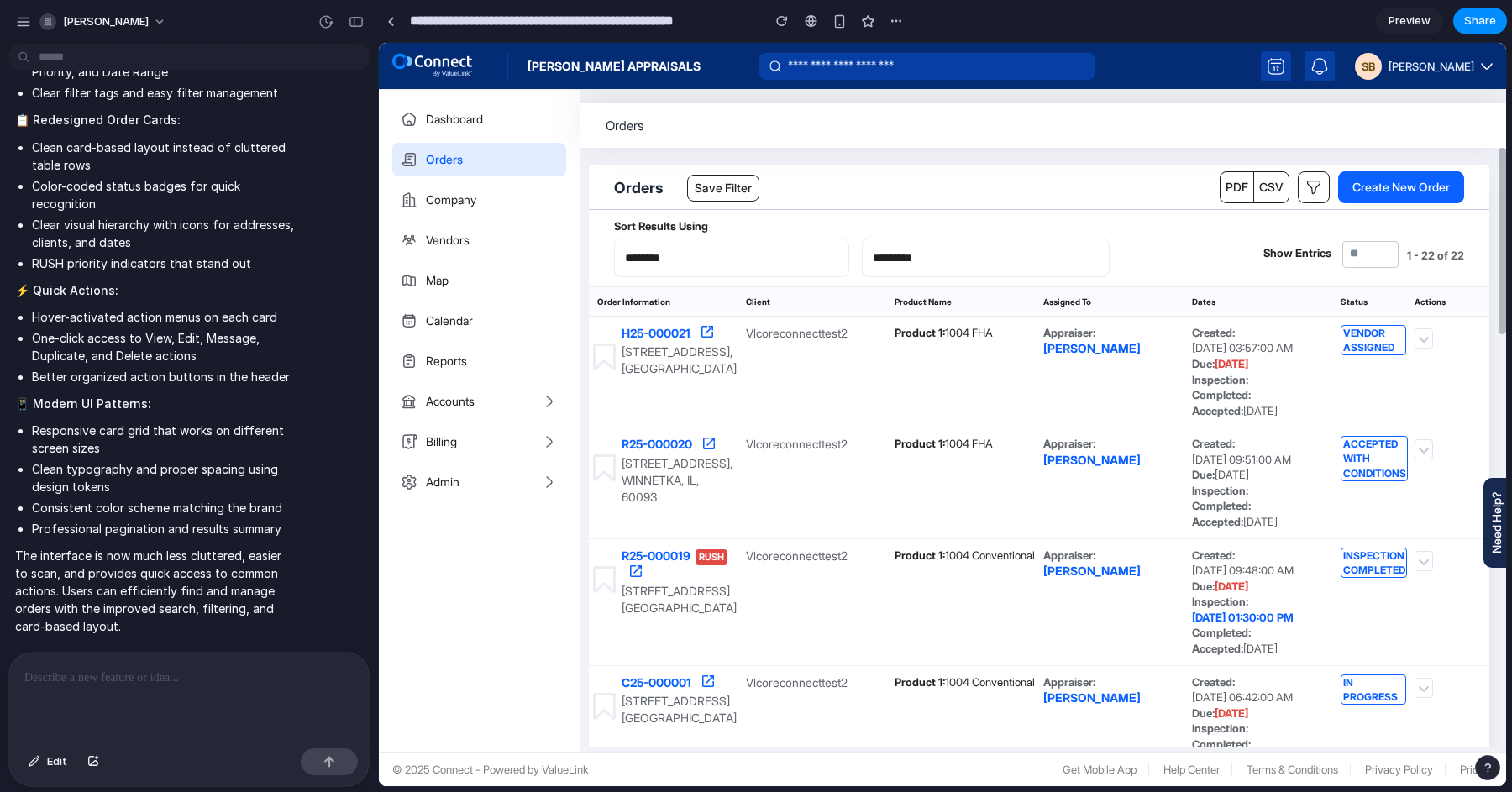
click at [249, 670] on p at bounding box center [189, 677] width 329 height 21
click at [779, 19] on div "button" at bounding box center [781, 21] width 12 height 12
click at [895, 18] on div "button" at bounding box center [896, 21] width 13 height 13
click at [1050, 4] on div "Duplicate Delete" at bounding box center [756, 396] width 1512 height 792
click at [775, 25] on button "button" at bounding box center [782, 21] width 25 height 25
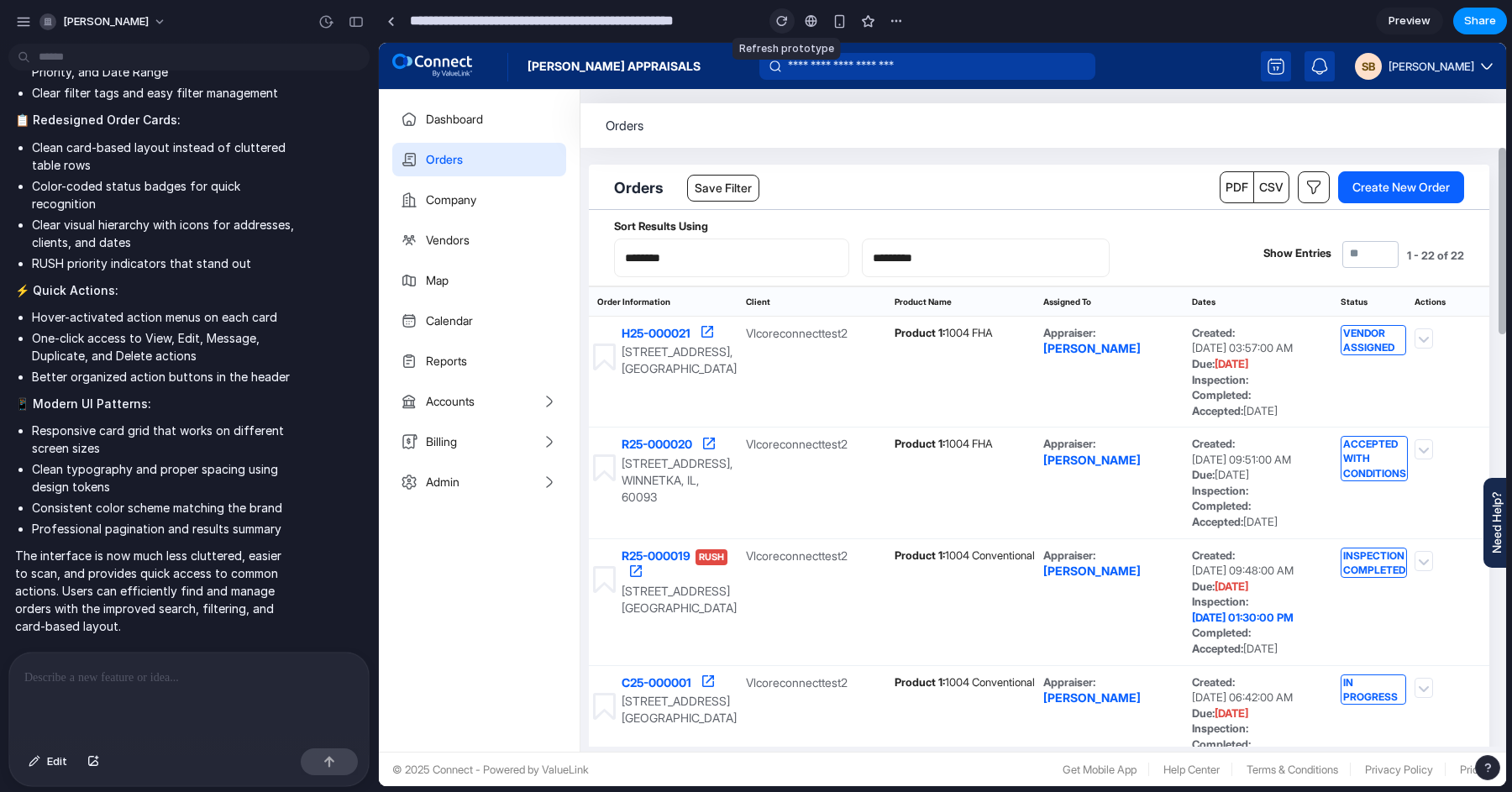
click at [775, 25] on button "button" at bounding box center [782, 21] width 25 height 25
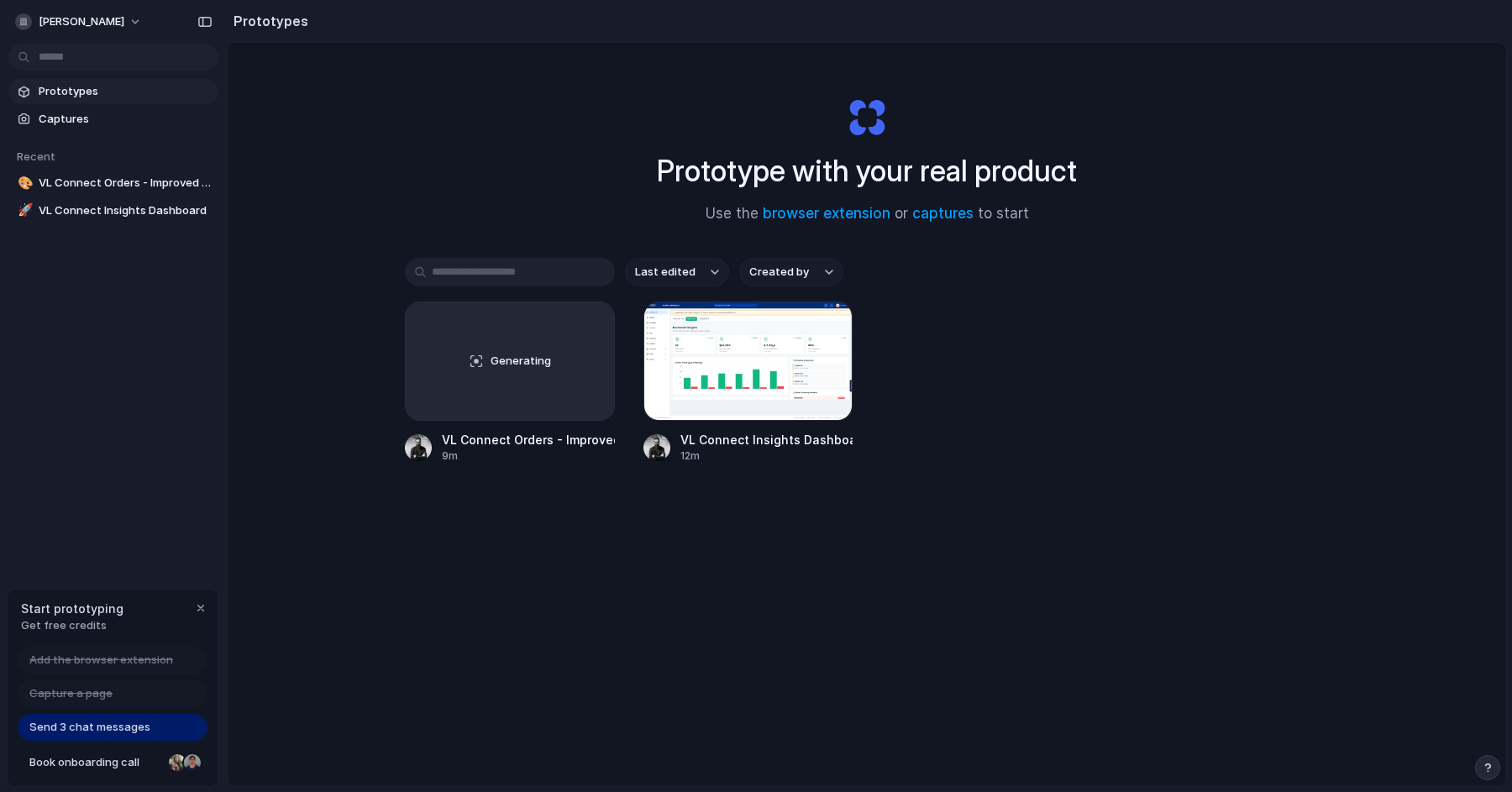
click at [147, 728] on span "Send 3 chat messages" at bounding box center [89, 728] width 121 height 17
click at [150, 21] on button "[PERSON_NAME]" at bounding box center [79, 21] width 142 height 27
click at [316, 106] on div "Settings Invite members Change theme Sign out" at bounding box center [756, 396] width 1512 height 792
click at [111, 766] on span "Book onboarding call" at bounding box center [96, 762] width 132 height 17
click at [968, 258] on div "Last edited Created by" at bounding box center [867, 272] width 924 height 29
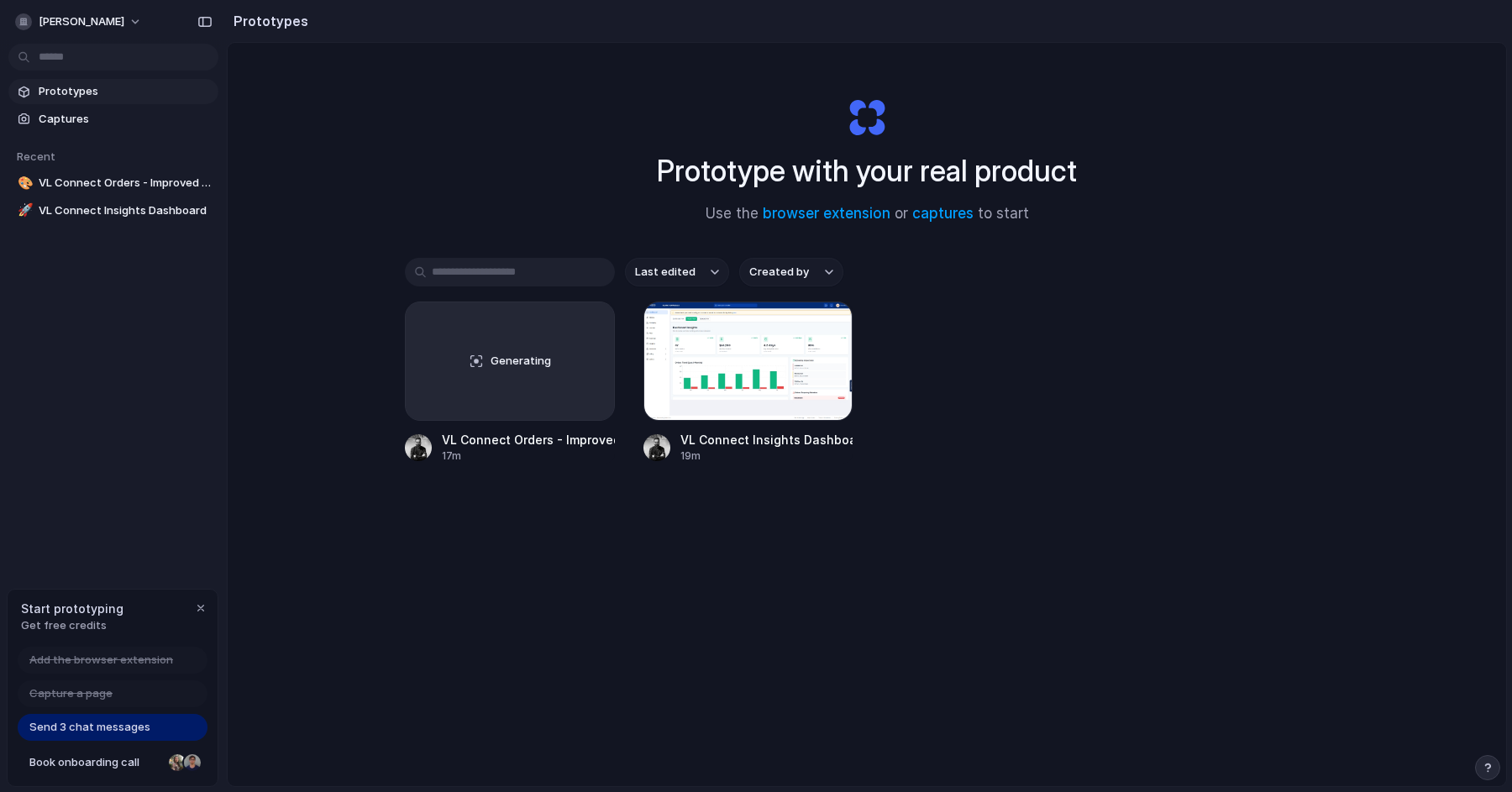
click at [1191, 432] on div "Generating VL Connect Orders - Improved Sorting & Quick Actions 17m VL Connect …" at bounding box center [867, 382] width 924 height 162
click at [527, 358] on span "Failed" at bounding box center [520, 361] width 31 height 17
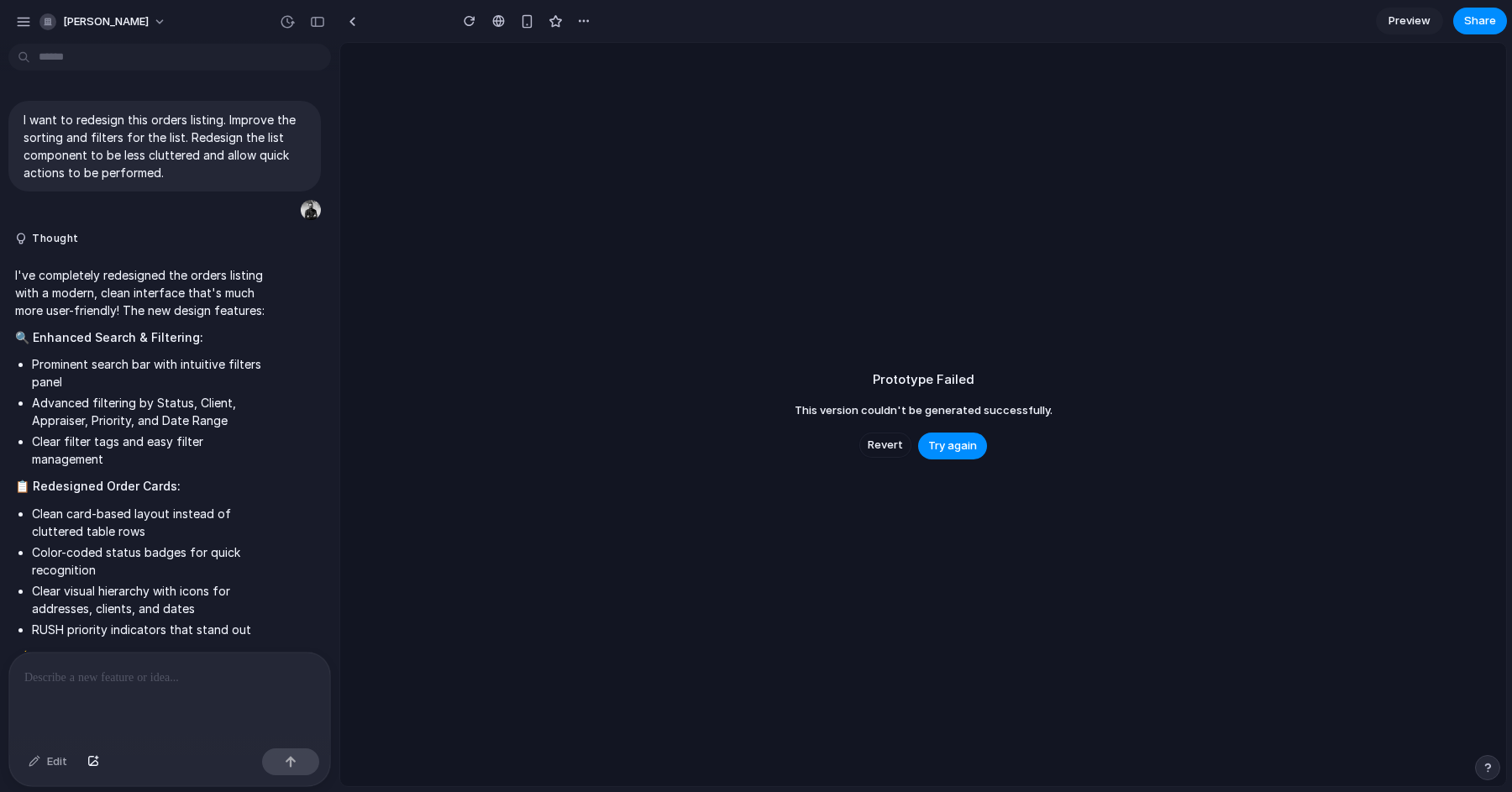
scroll to position [647, 0]
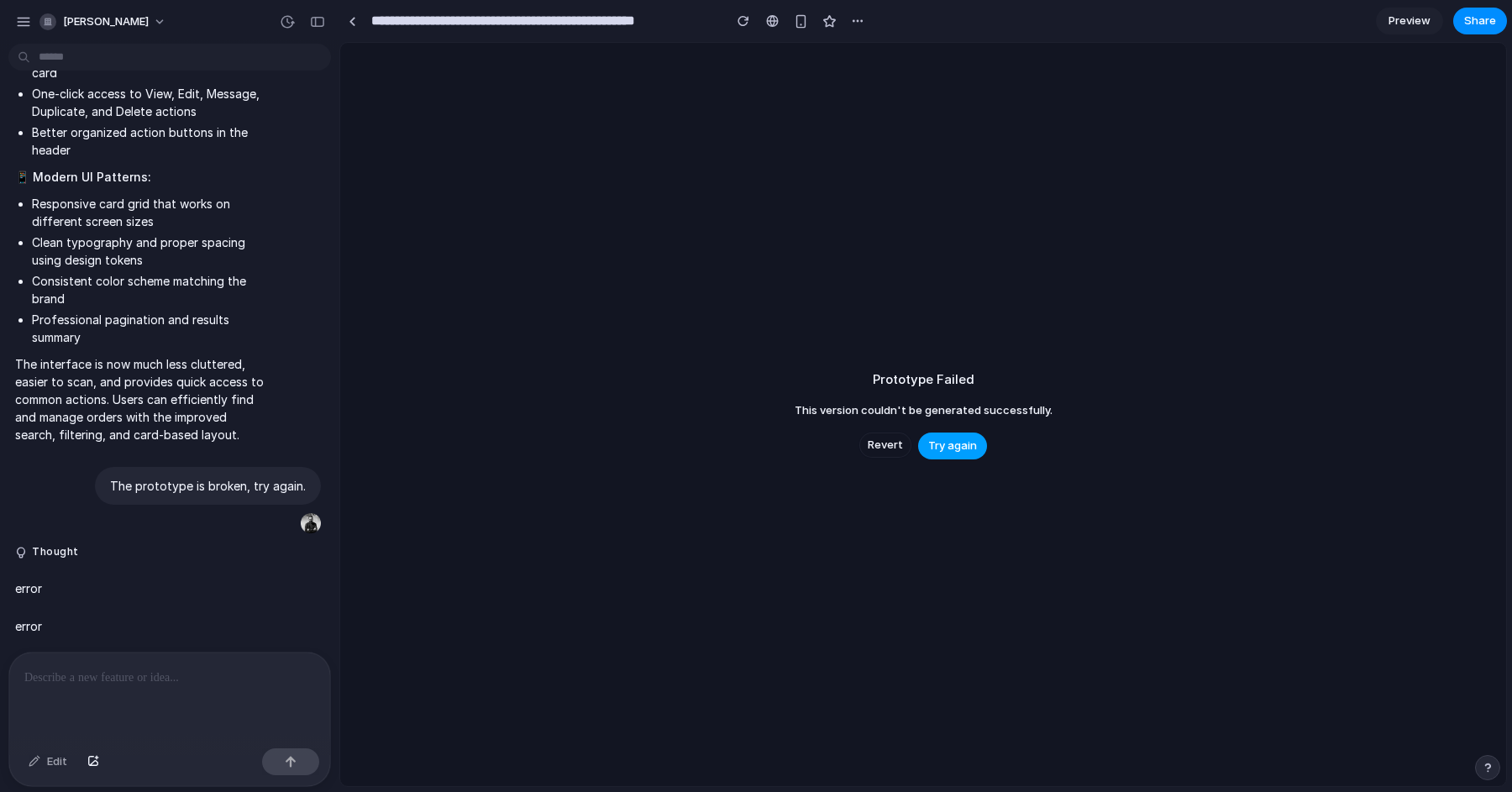
click at [976, 454] on button "Try again" at bounding box center [952, 446] width 69 height 27
click at [886, 457] on button "Revert" at bounding box center [885, 445] width 52 height 25
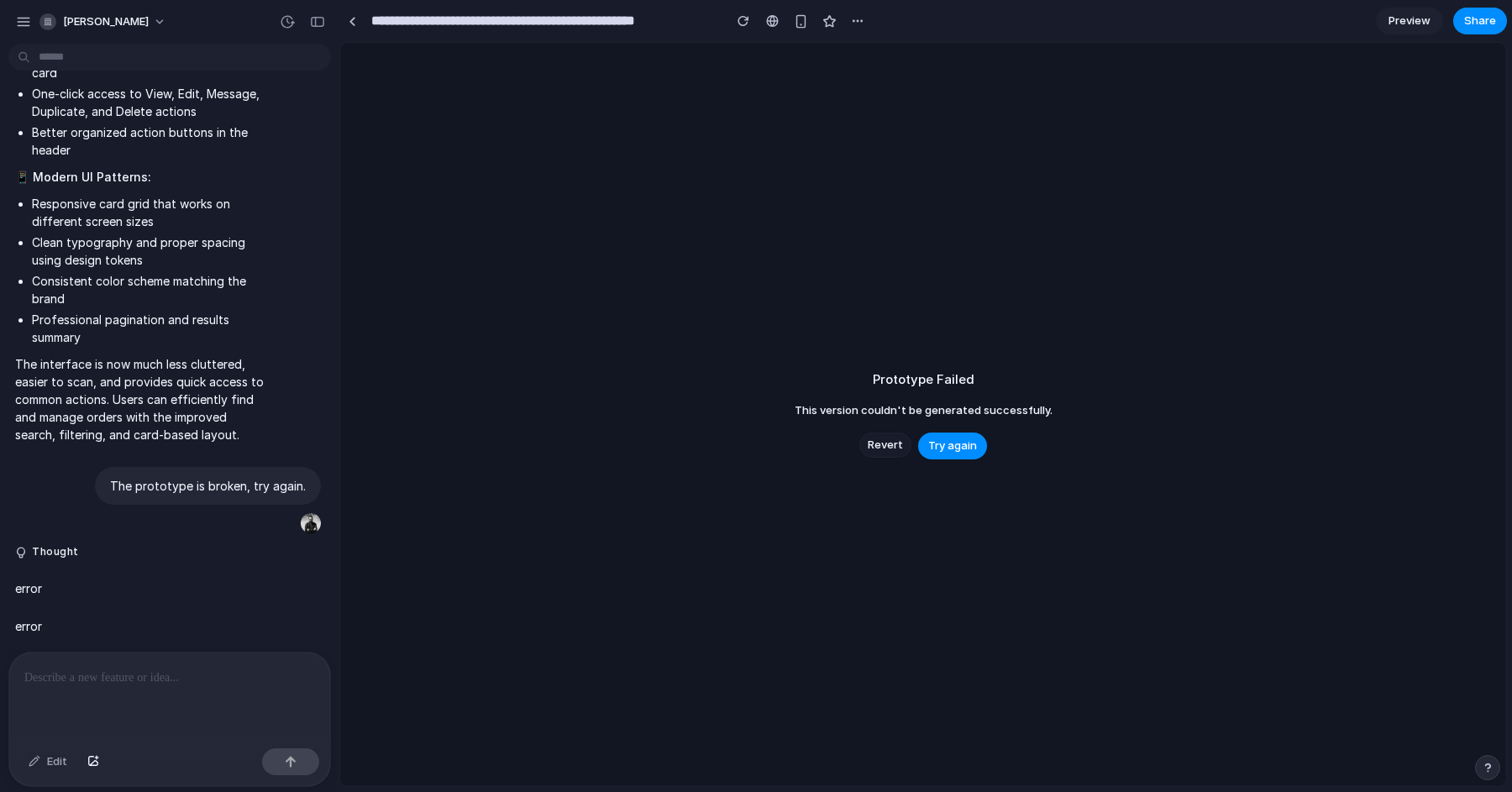
click at [886, 457] on div "Revert Try again" at bounding box center [922, 446] width 128 height 27
click at [176, 680] on p at bounding box center [169, 677] width 291 height 21
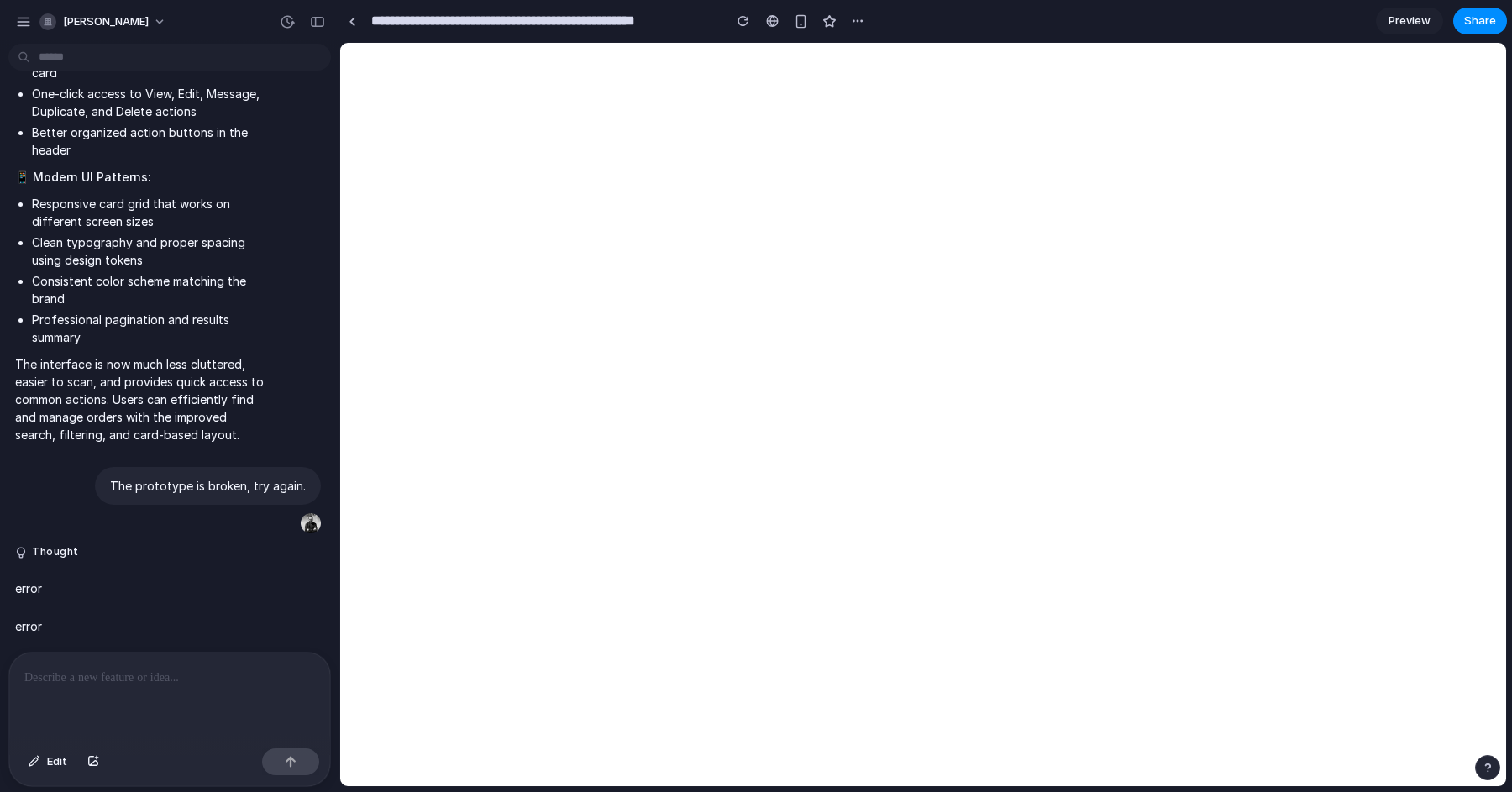
click at [138, 676] on p at bounding box center [169, 677] width 291 height 21
click at [26, 24] on div "button" at bounding box center [23, 21] width 15 height 15
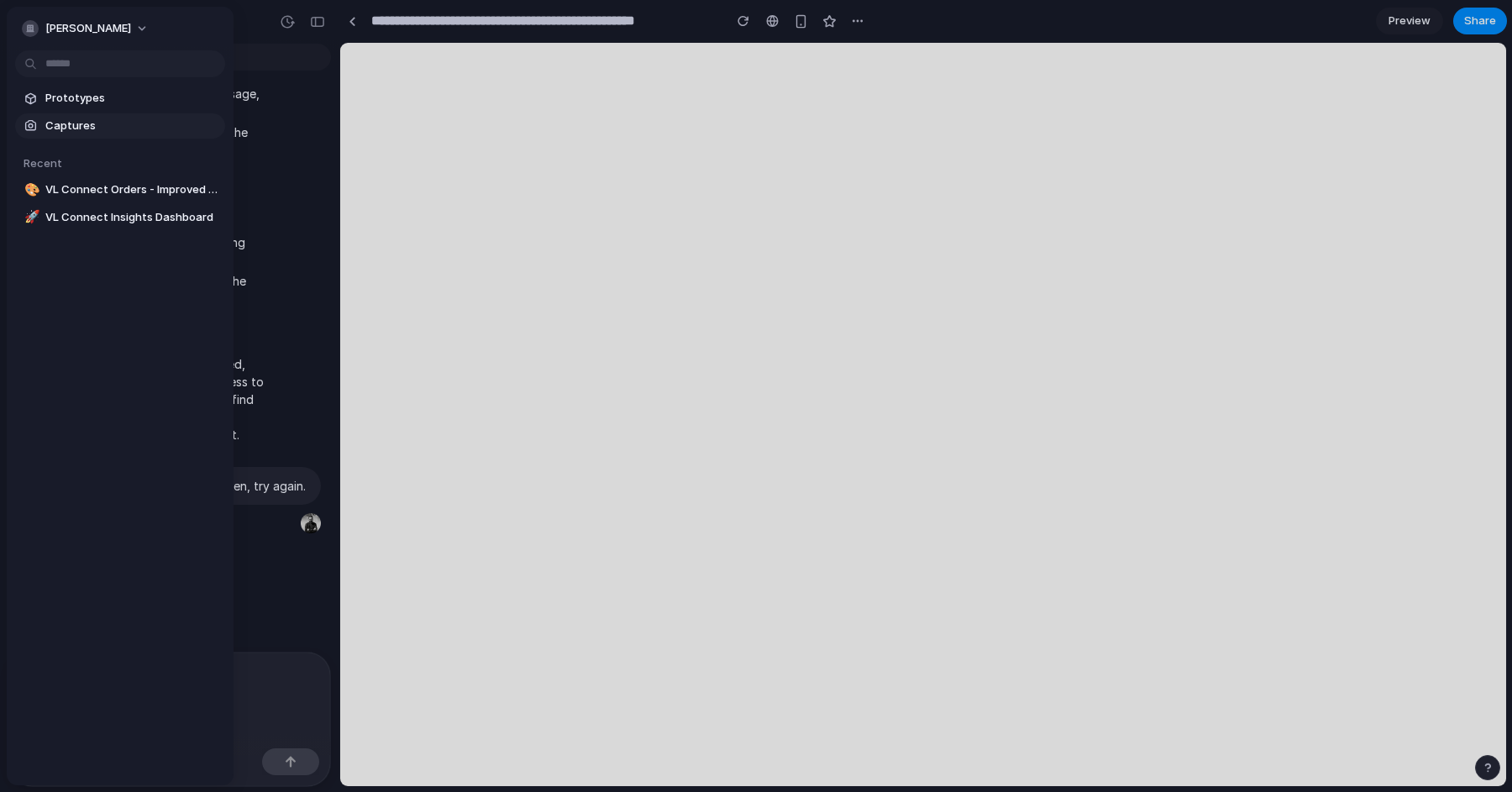
click at [79, 117] on span "Captures" at bounding box center [132, 125] width 173 height 17
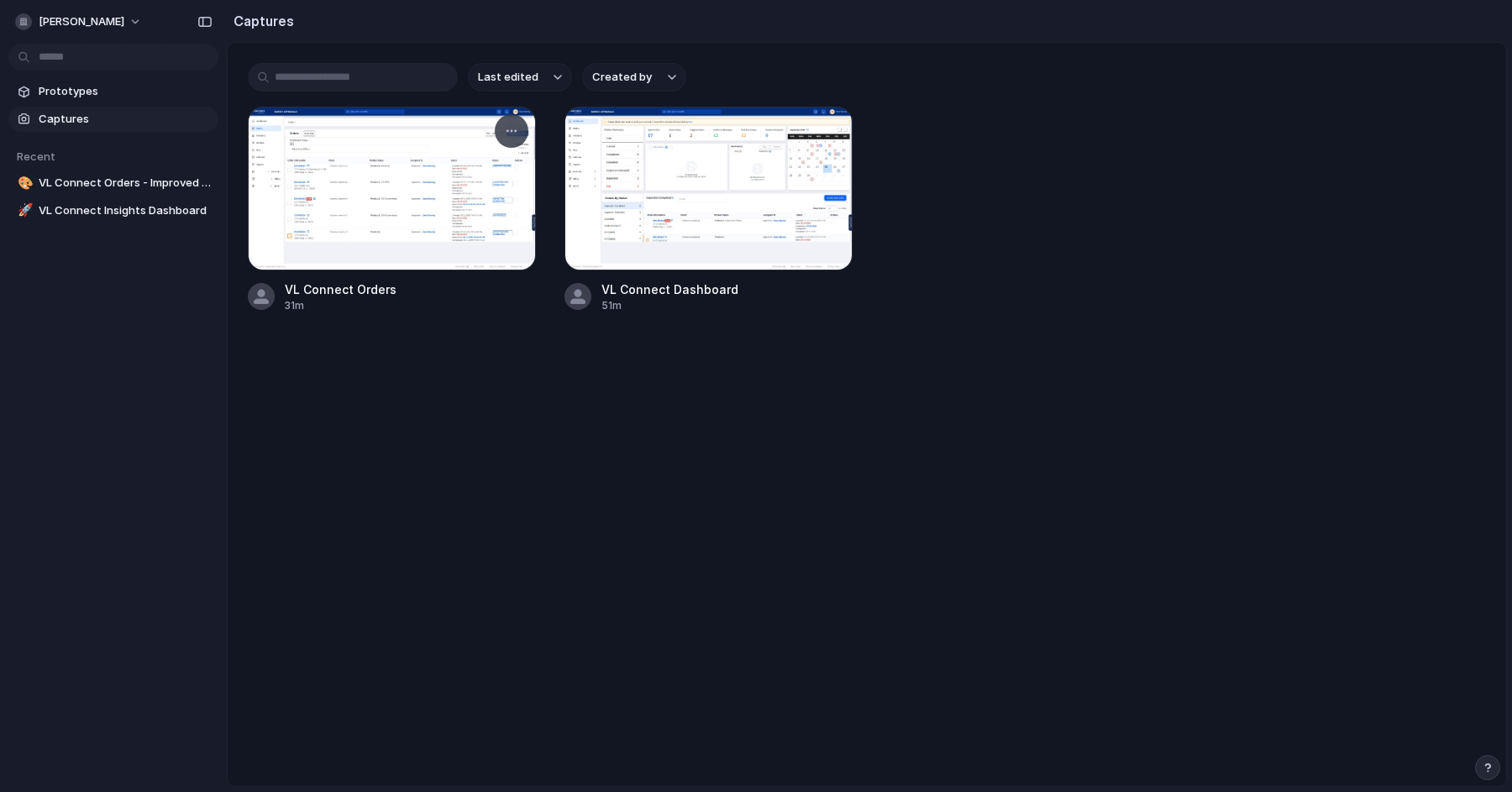
click at [436, 223] on div at bounding box center [392, 188] width 288 height 164
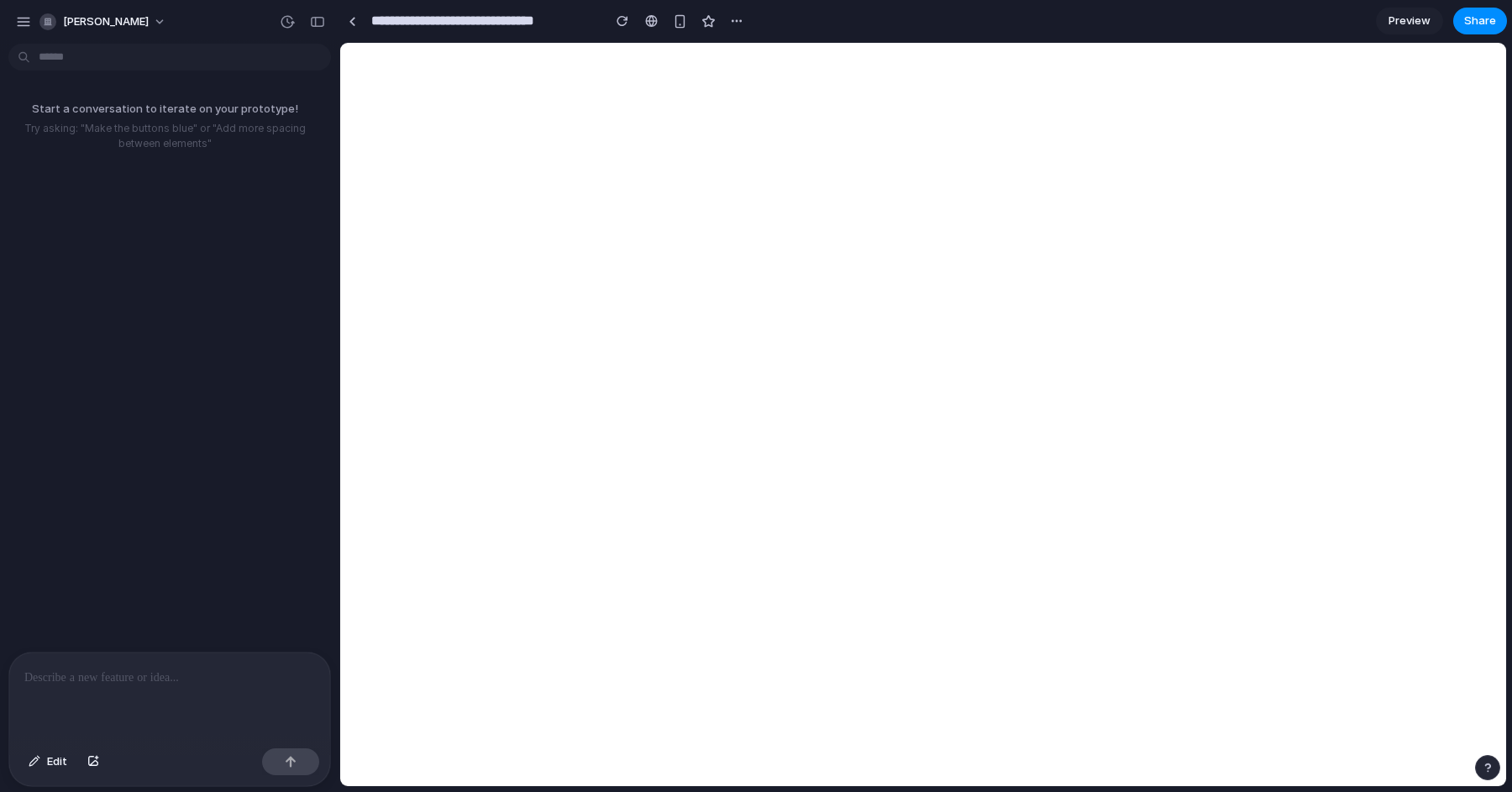
click at [114, 676] on p at bounding box center [169, 677] width 291 height 21
click at [151, 677] on p "**********" at bounding box center [169, 677] width 291 height 21
click at [293, 673] on p "**********" at bounding box center [169, 677] width 291 height 21
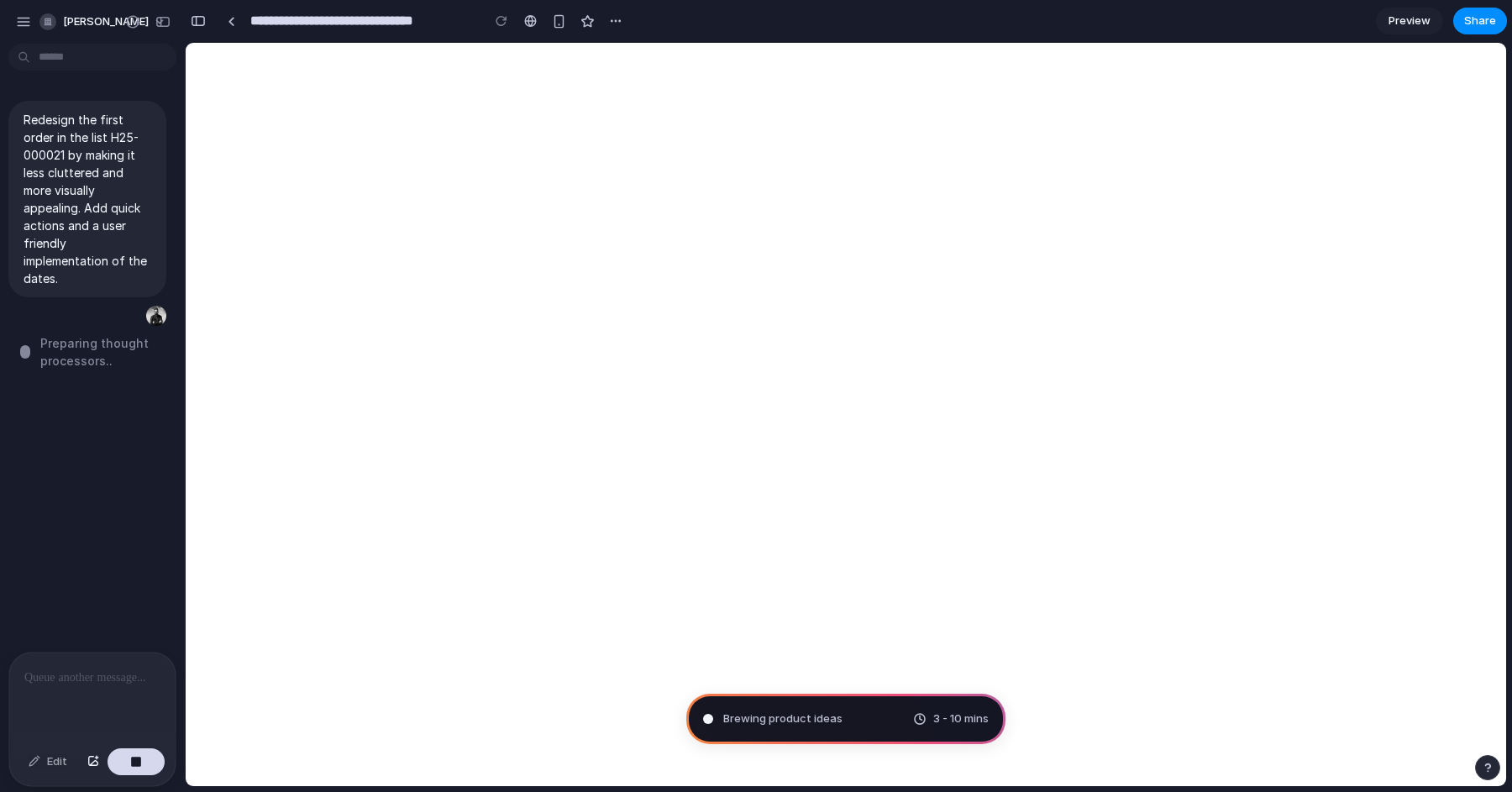
click at [58, 498] on div "Redesign the first order in the list H25-000021 by making it less cluttered and…" at bounding box center [87, 351] width 174 height 601
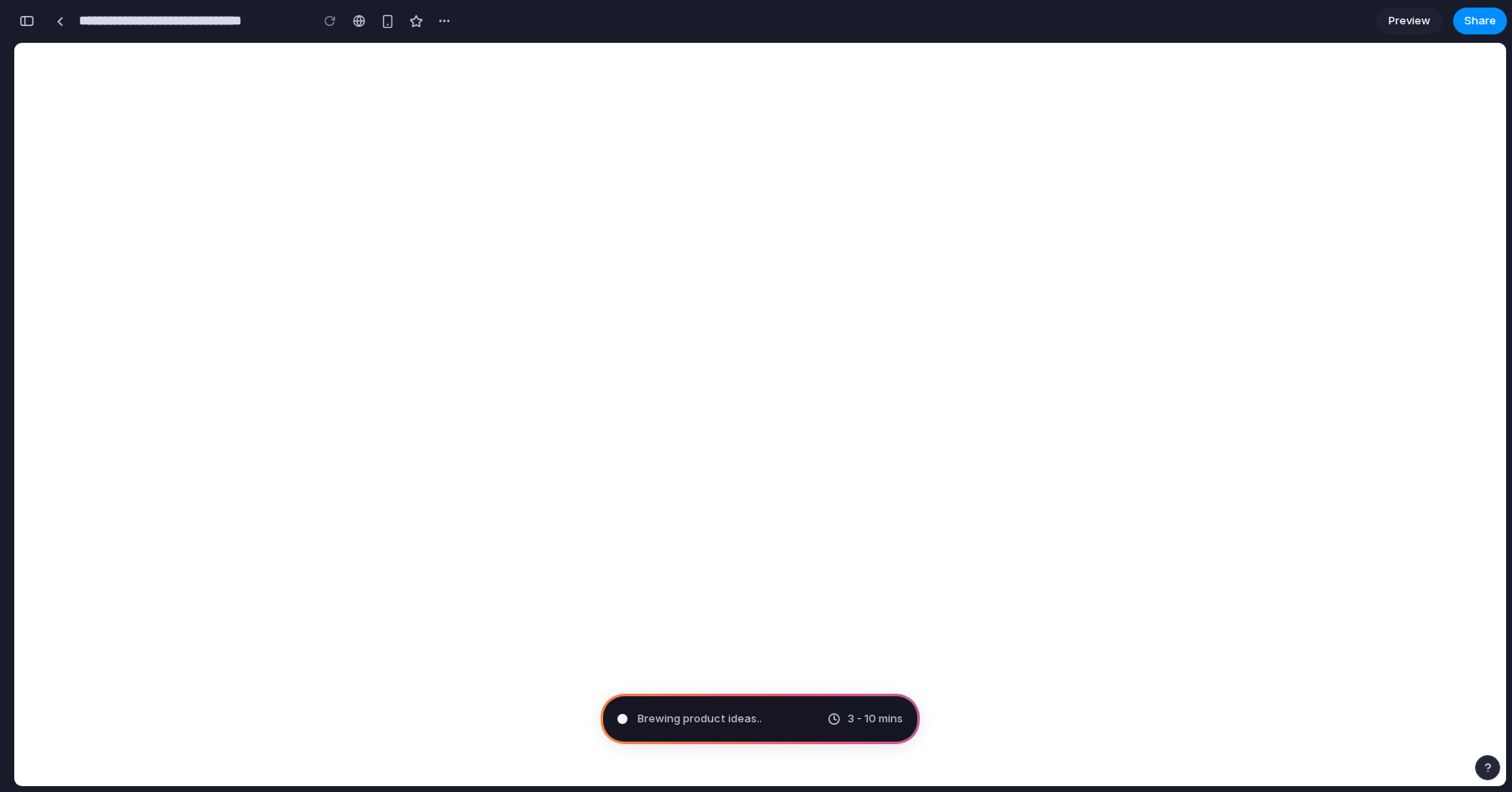
click at [33, 24] on div "button" at bounding box center [27, 21] width 15 height 12
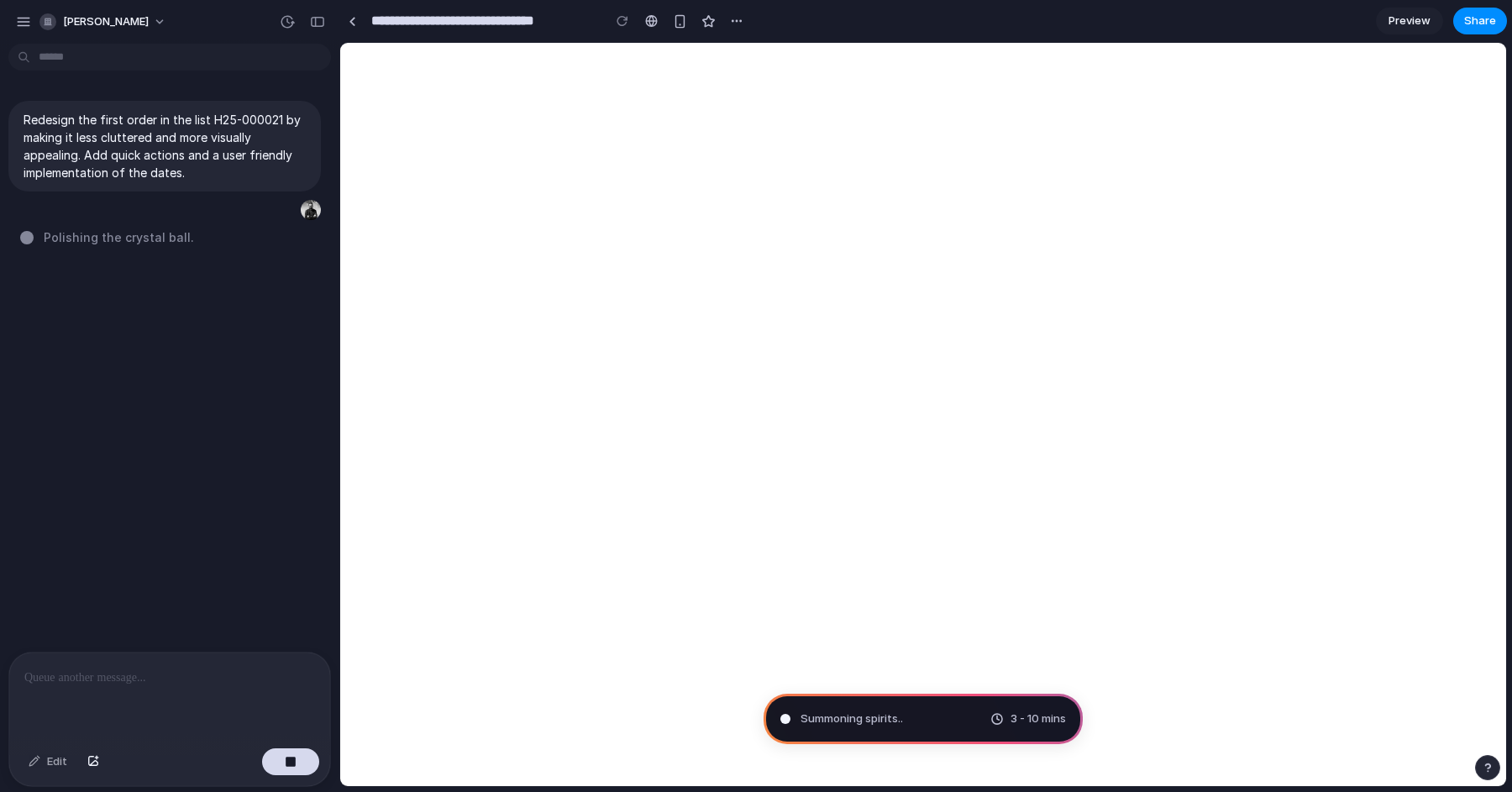
type input "**********"
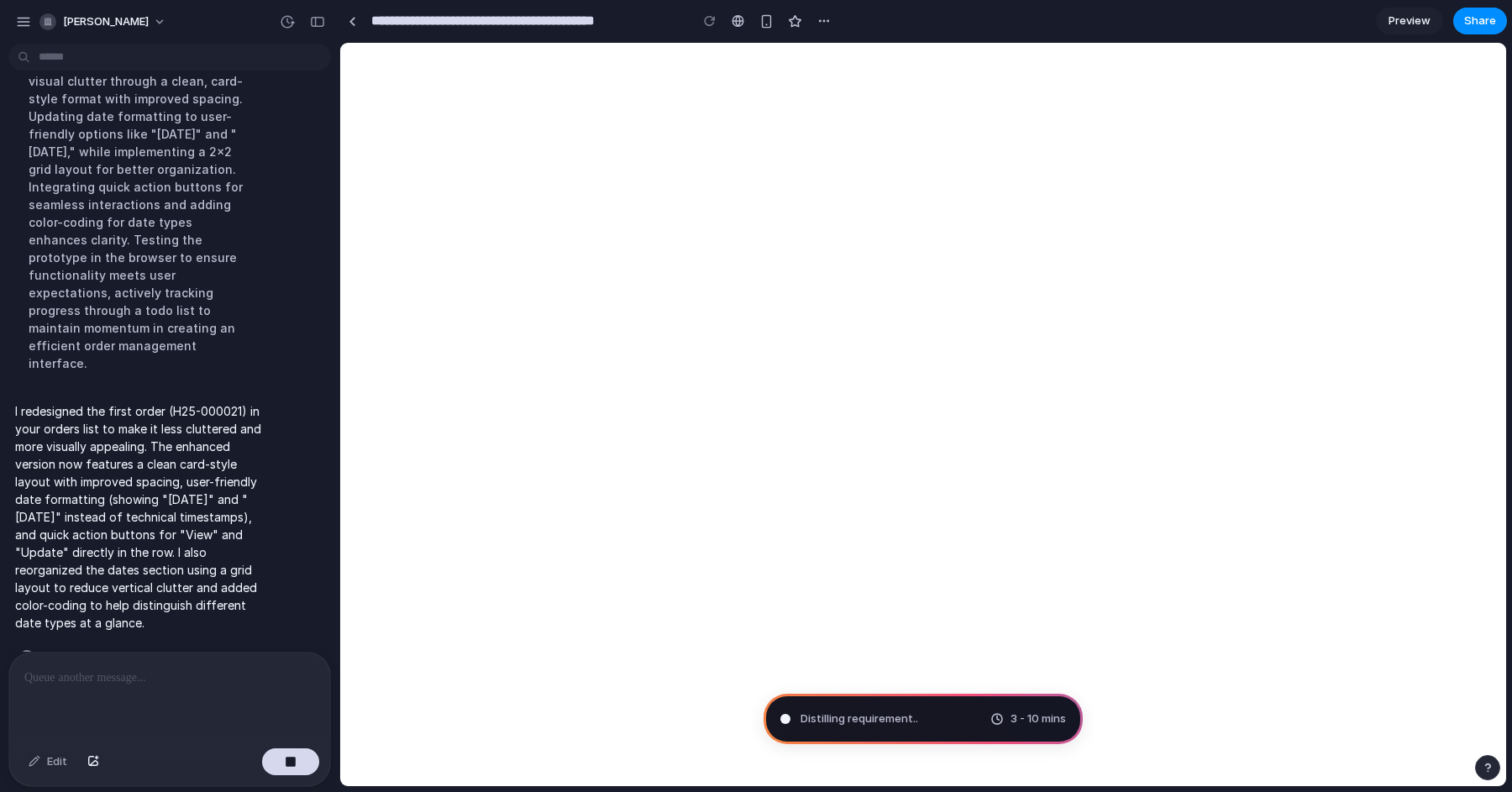
scroll to position [206, 0]
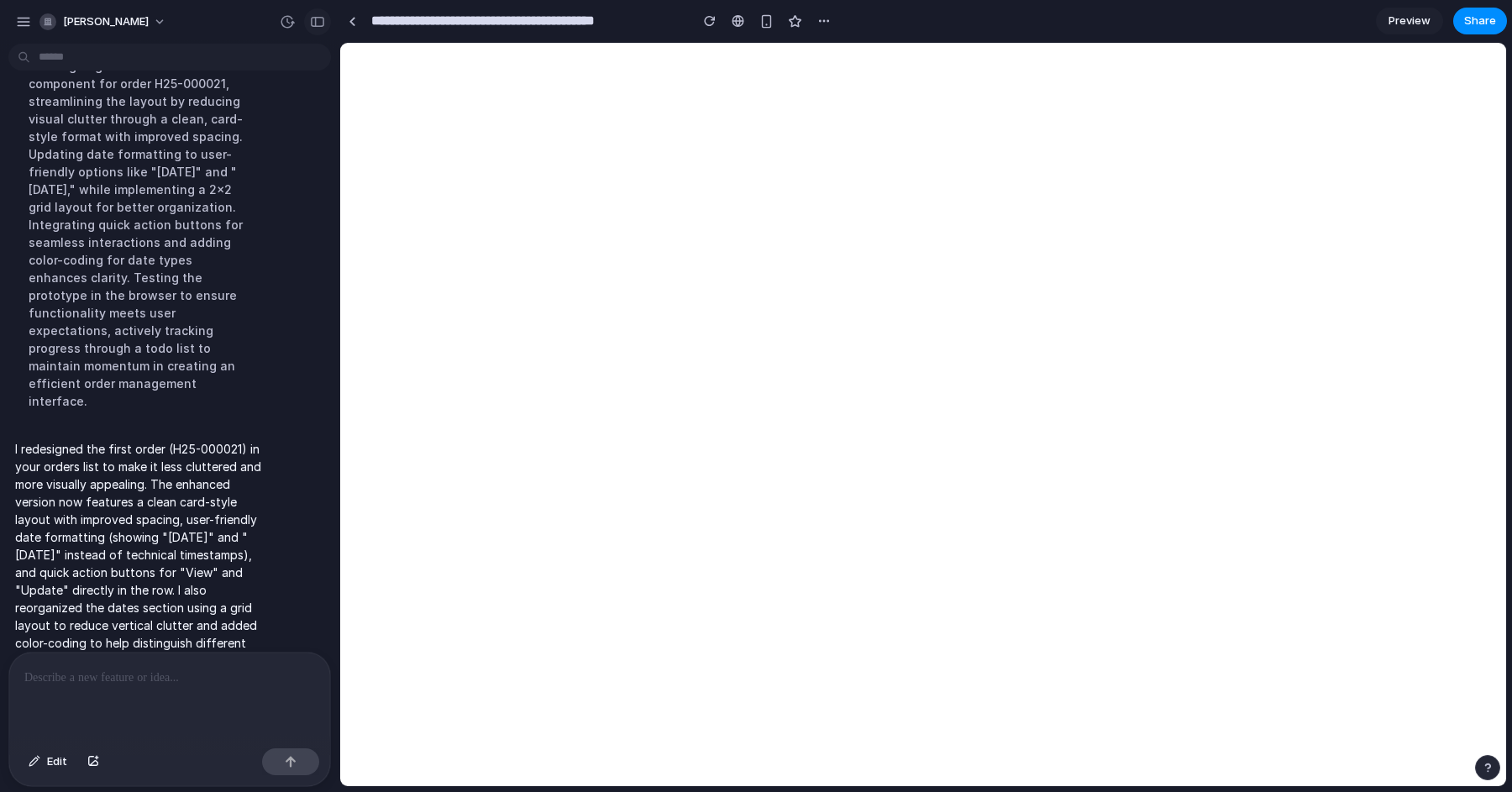
click at [327, 24] on button "button" at bounding box center [318, 21] width 27 height 27
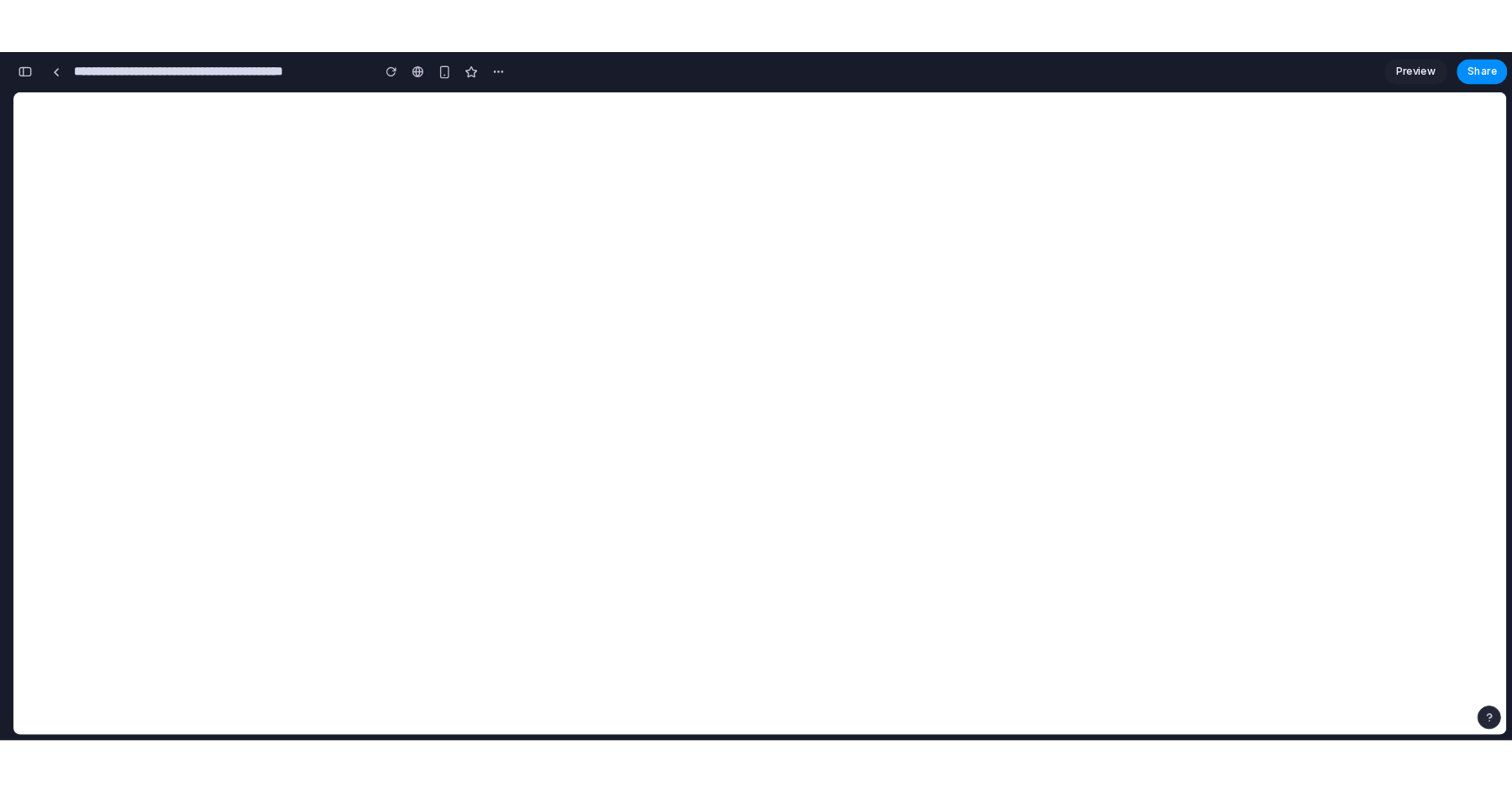
scroll to position [350, 0]
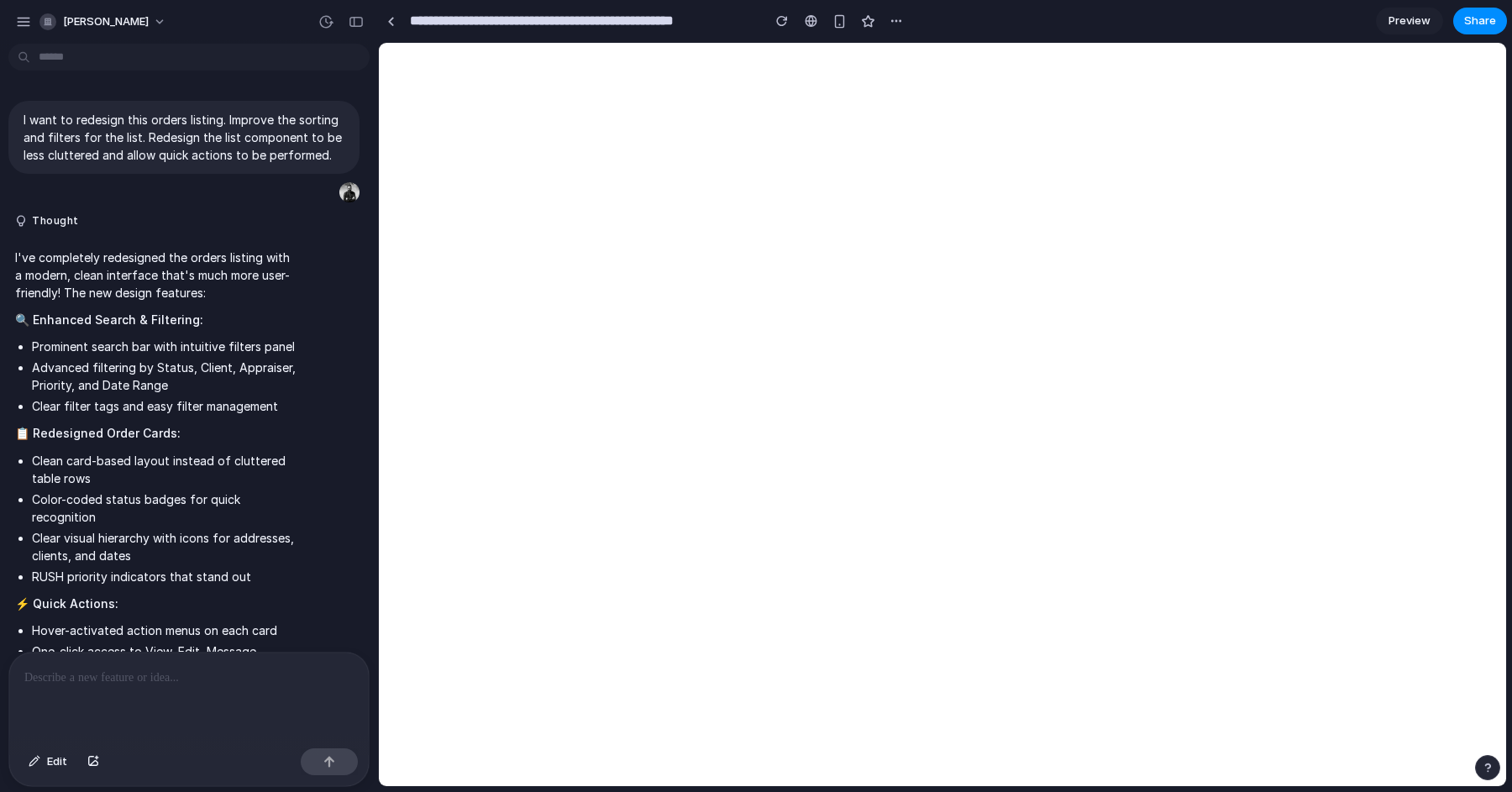
scroll to position [314, 0]
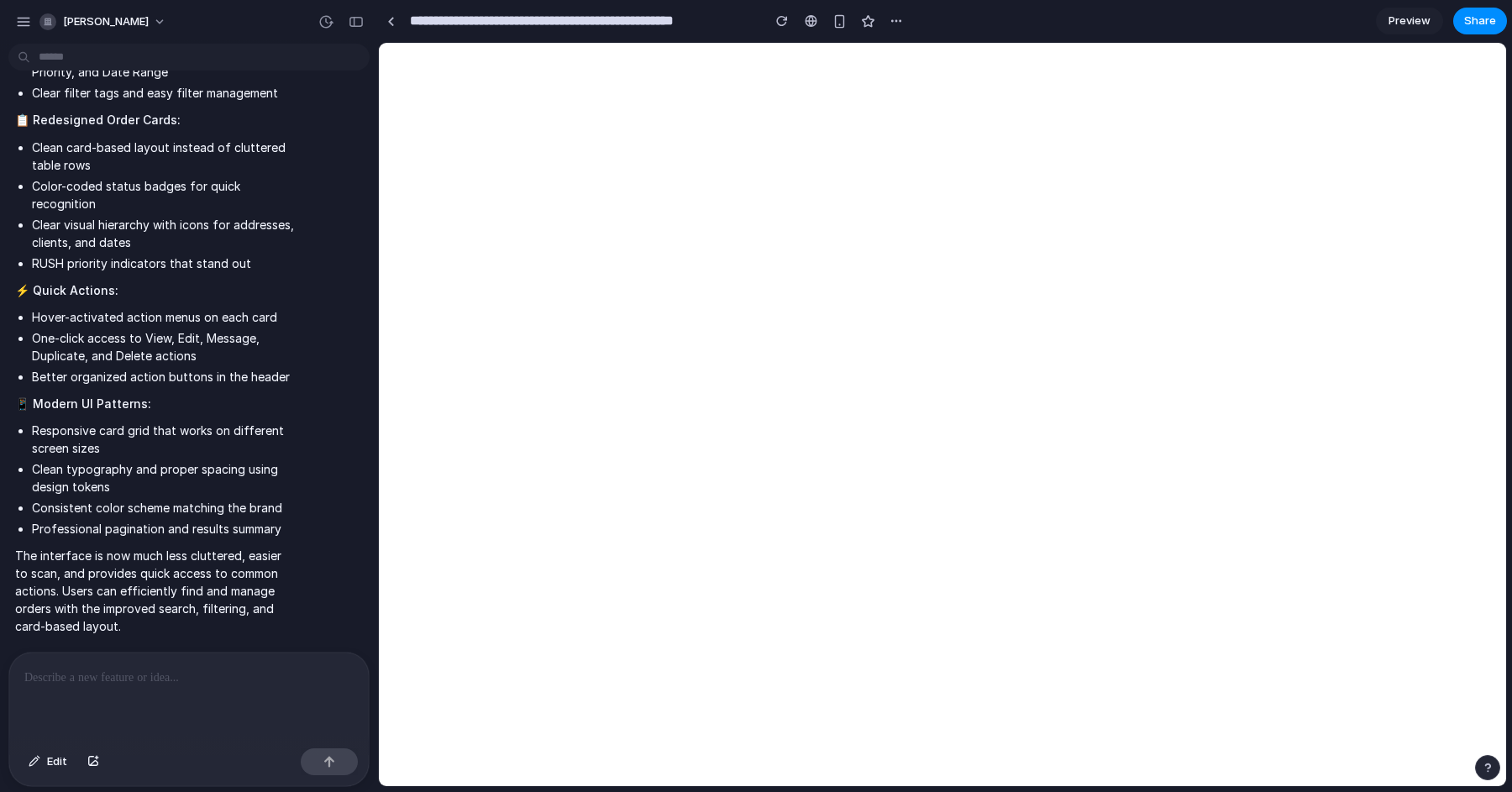
click at [139, 687] on div at bounding box center [189, 697] width 360 height 89
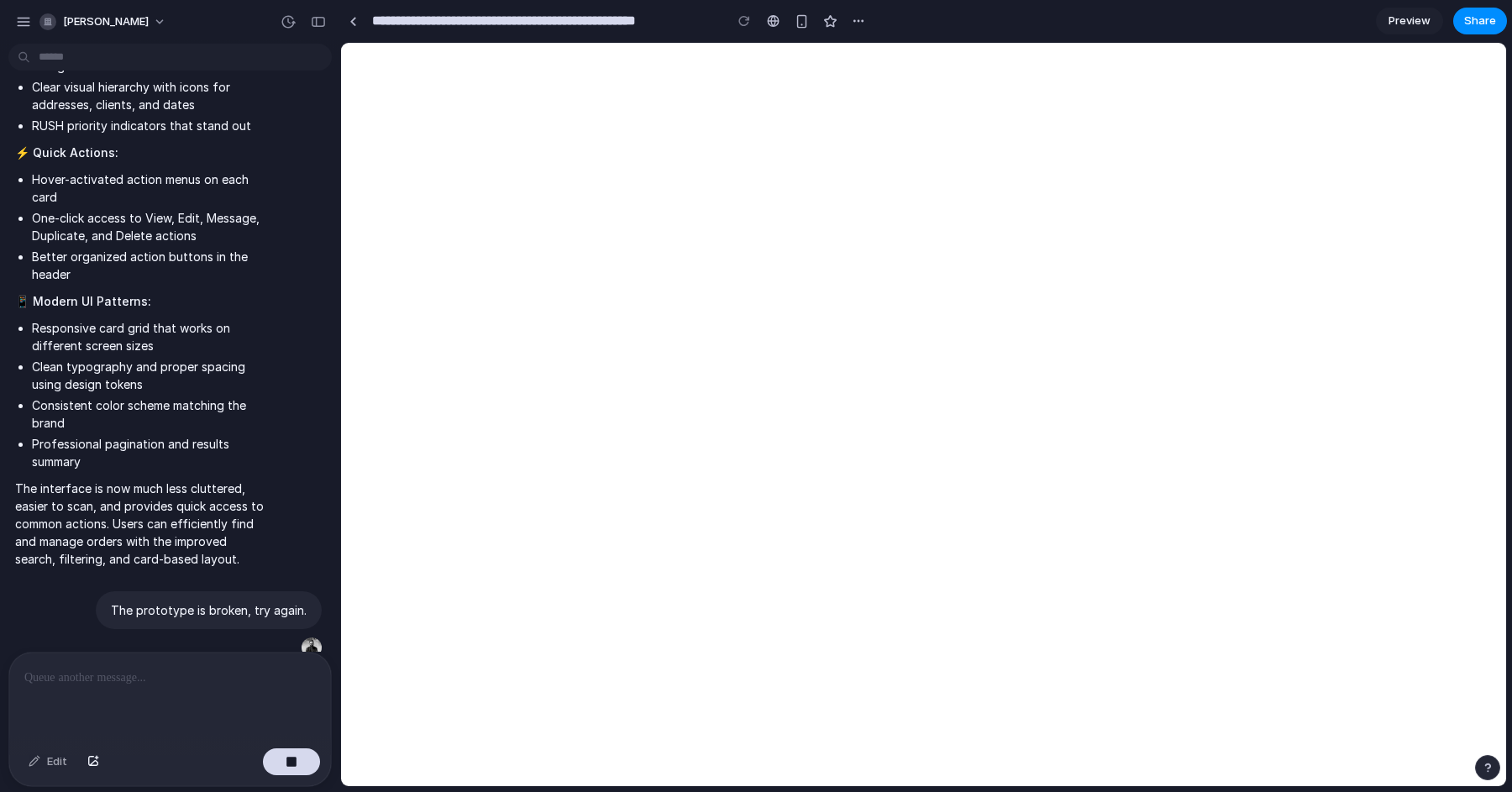
scroll to position [504, 0]
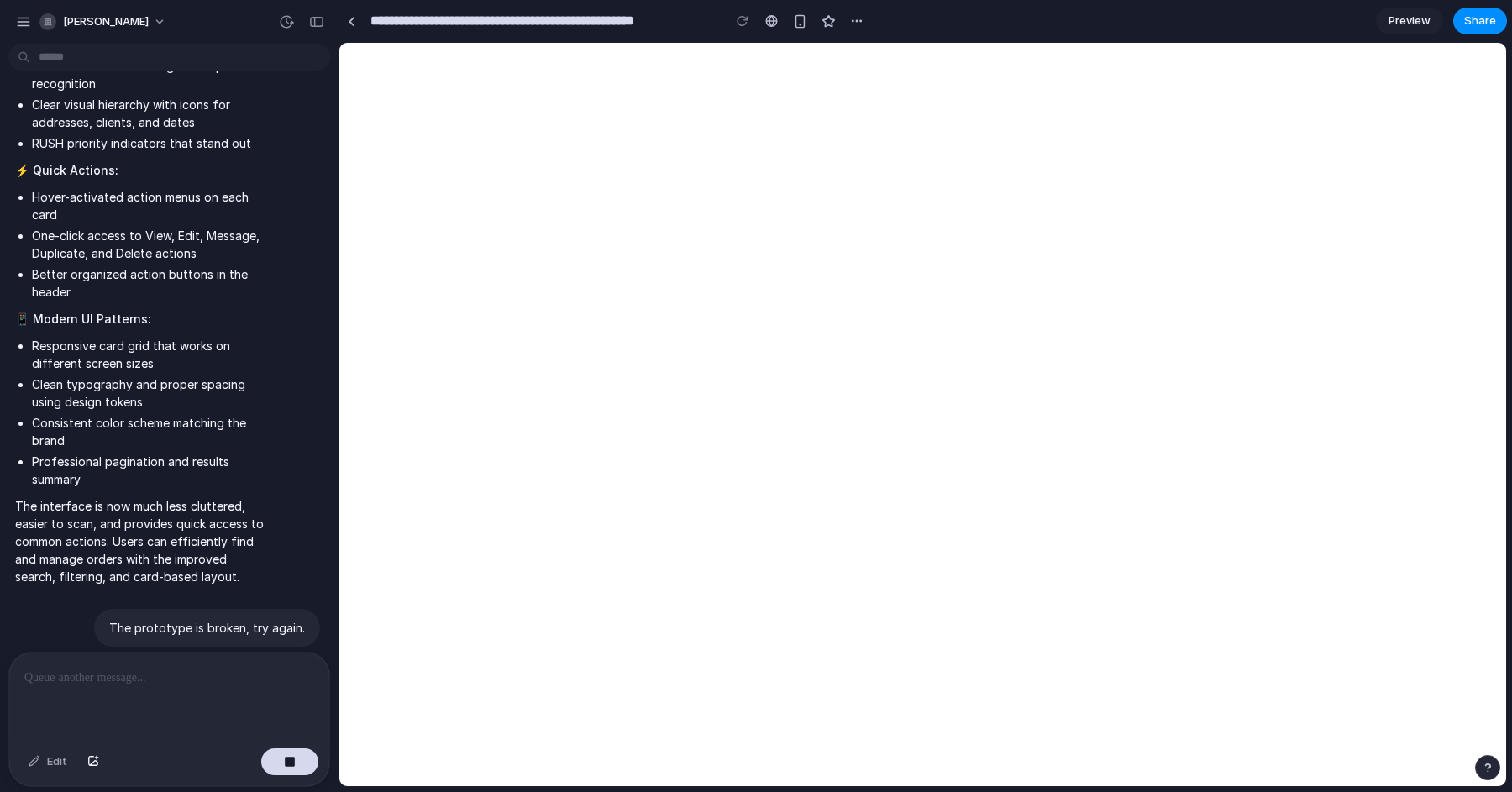
drag, startPoint x: 374, startPoint y: 455, endPoint x: 340, endPoint y: 456, distance: 34.0
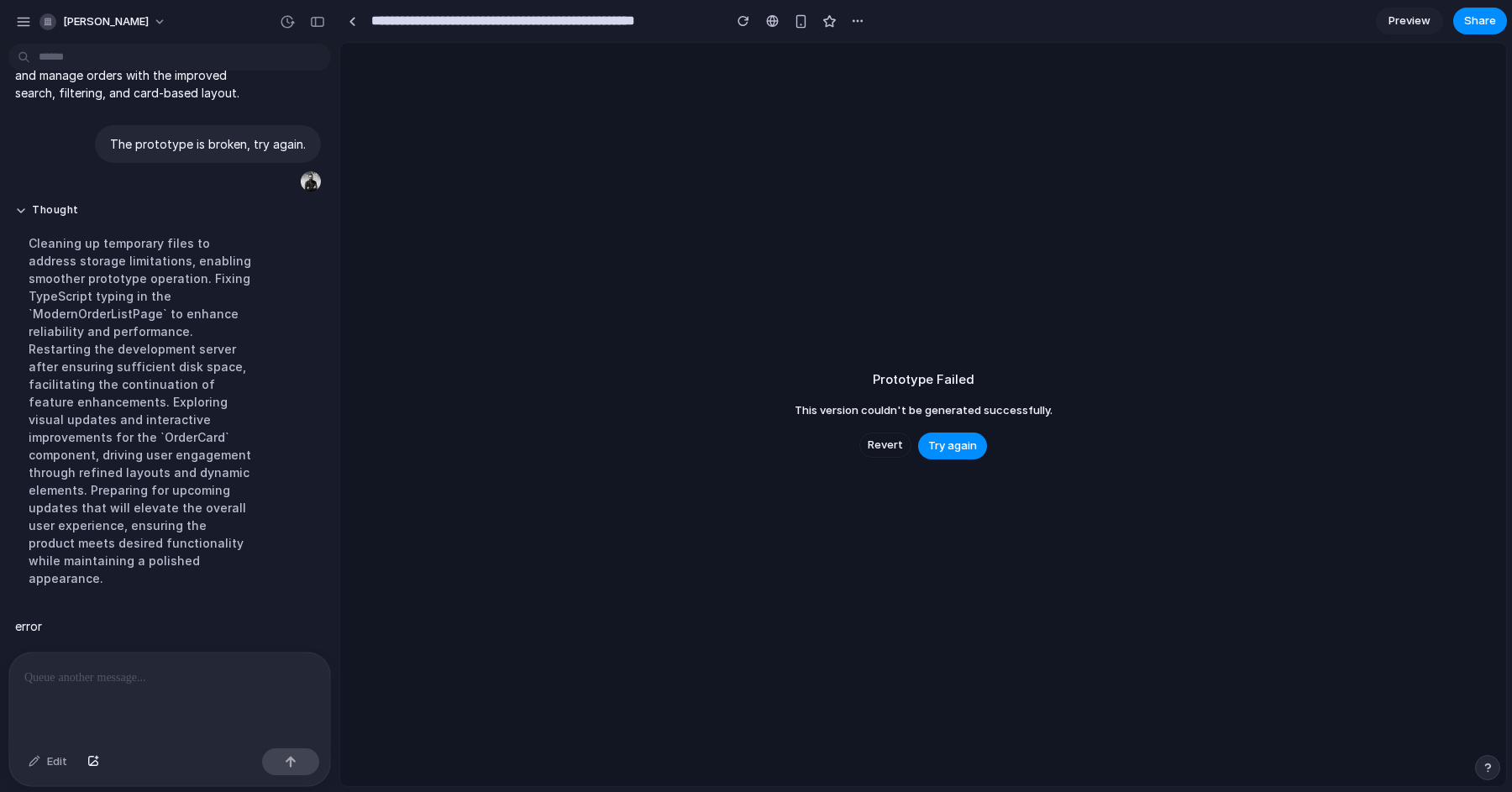
scroll to position [954, 0]
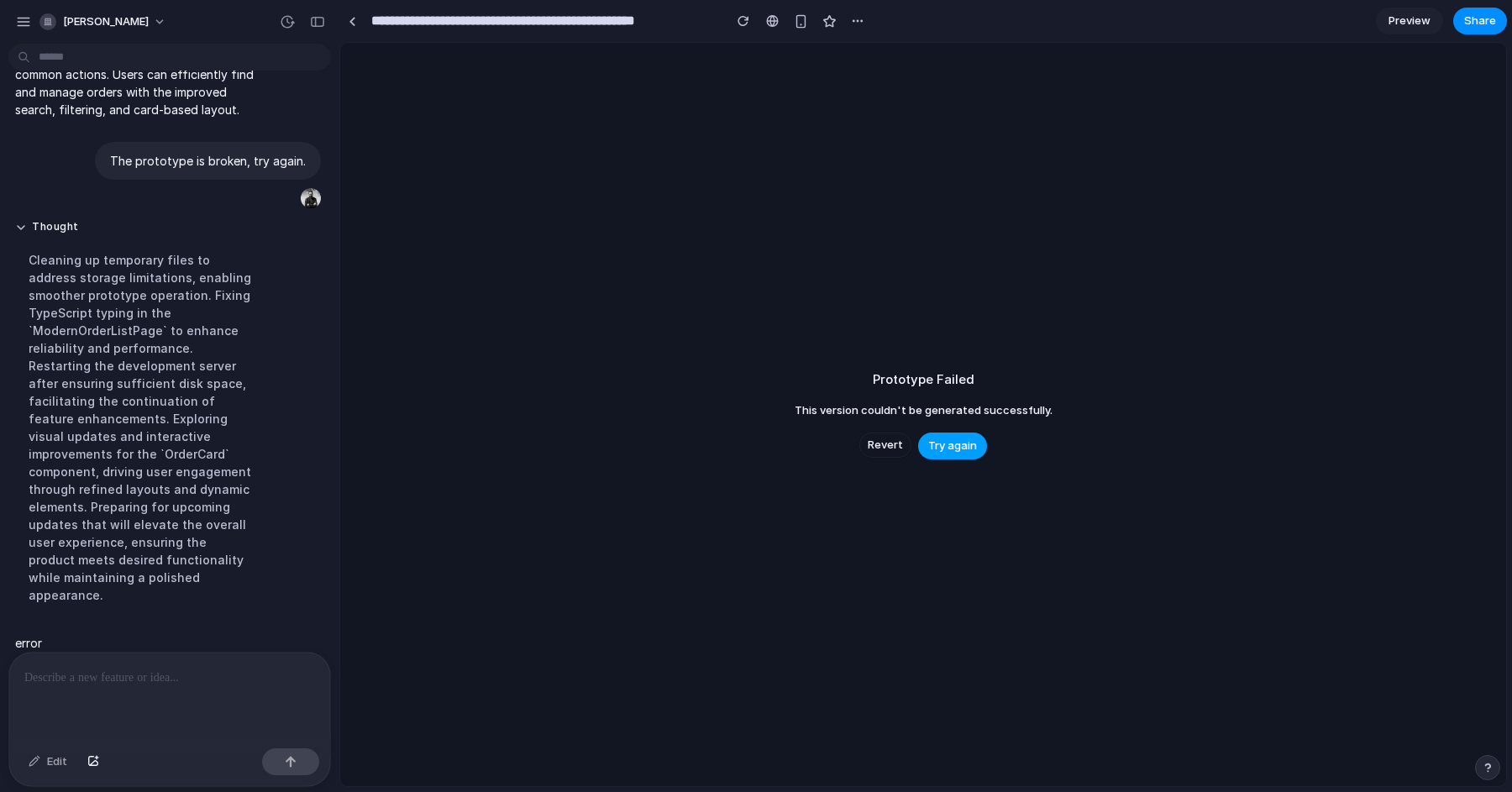
click at [971, 439] on span "Try again" at bounding box center [952, 446] width 48 height 17
click at [951, 447] on span "Try again" at bounding box center [952, 446] width 48 height 17
click at [963, 456] on button "Try again" at bounding box center [952, 446] width 69 height 27
click at [886, 448] on span "Revert" at bounding box center [885, 445] width 35 height 17
click at [947, 586] on div "Prototype Failed This version couldn't be generated successfully. Revert Try ag…" at bounding box center [922, 414] width 1166 height 744
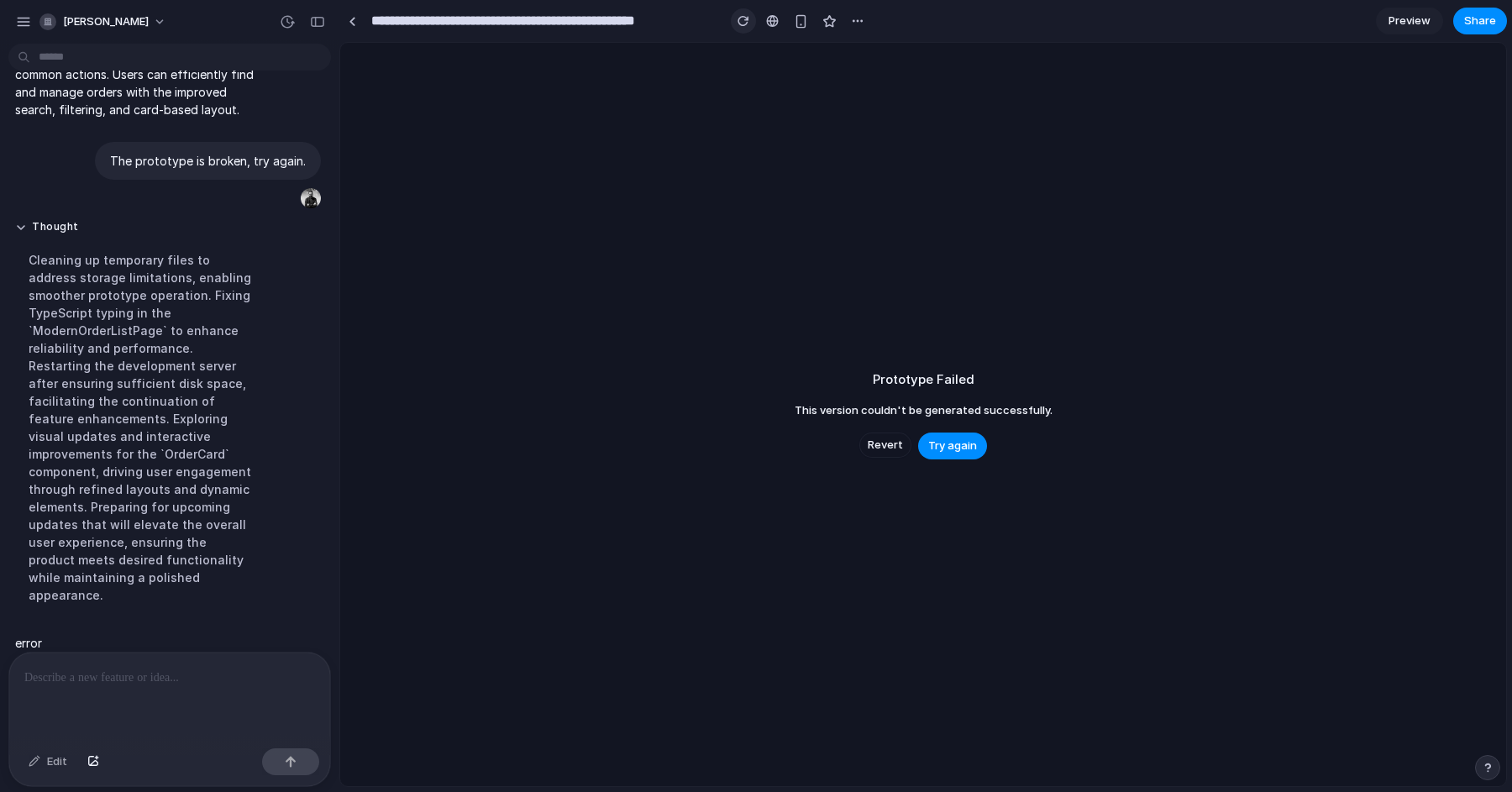
click at [742, 24] on div "button" at bounding box center [743, 21] width 12 height 12
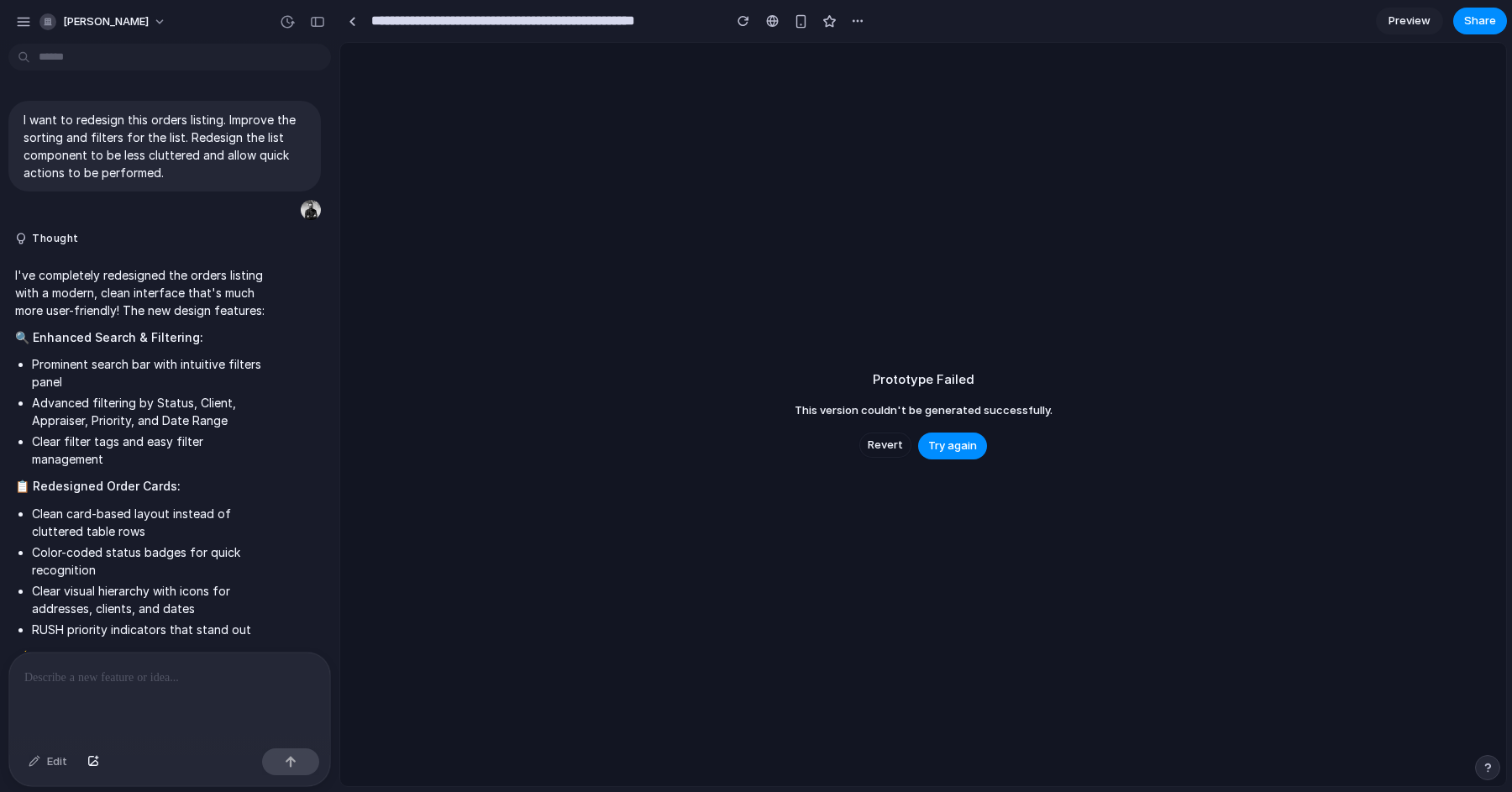
scroll to position [609, 0]
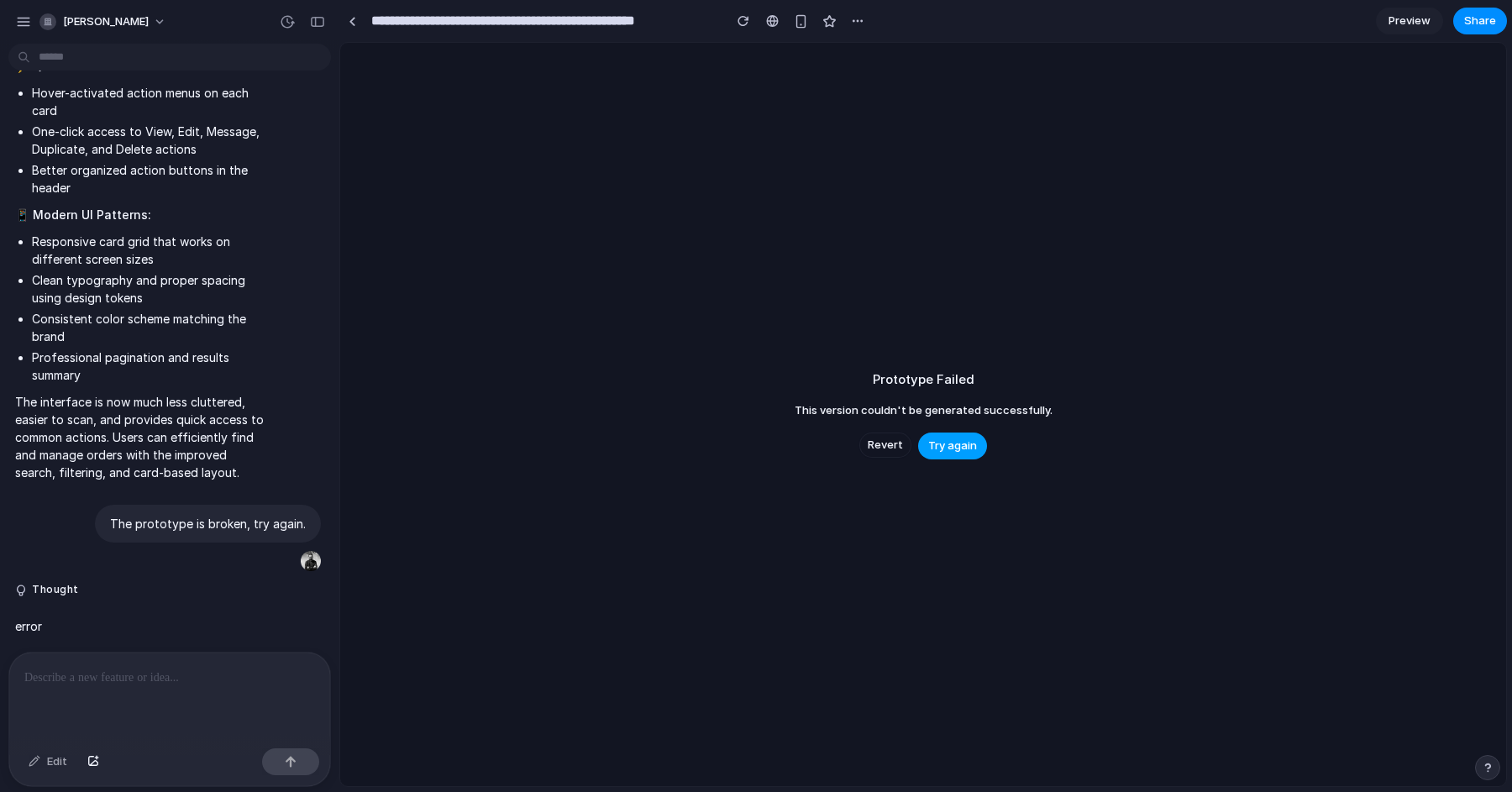
click at [963, 450] on span "Try again" at bounding box center [952, 446] width 48 height 17
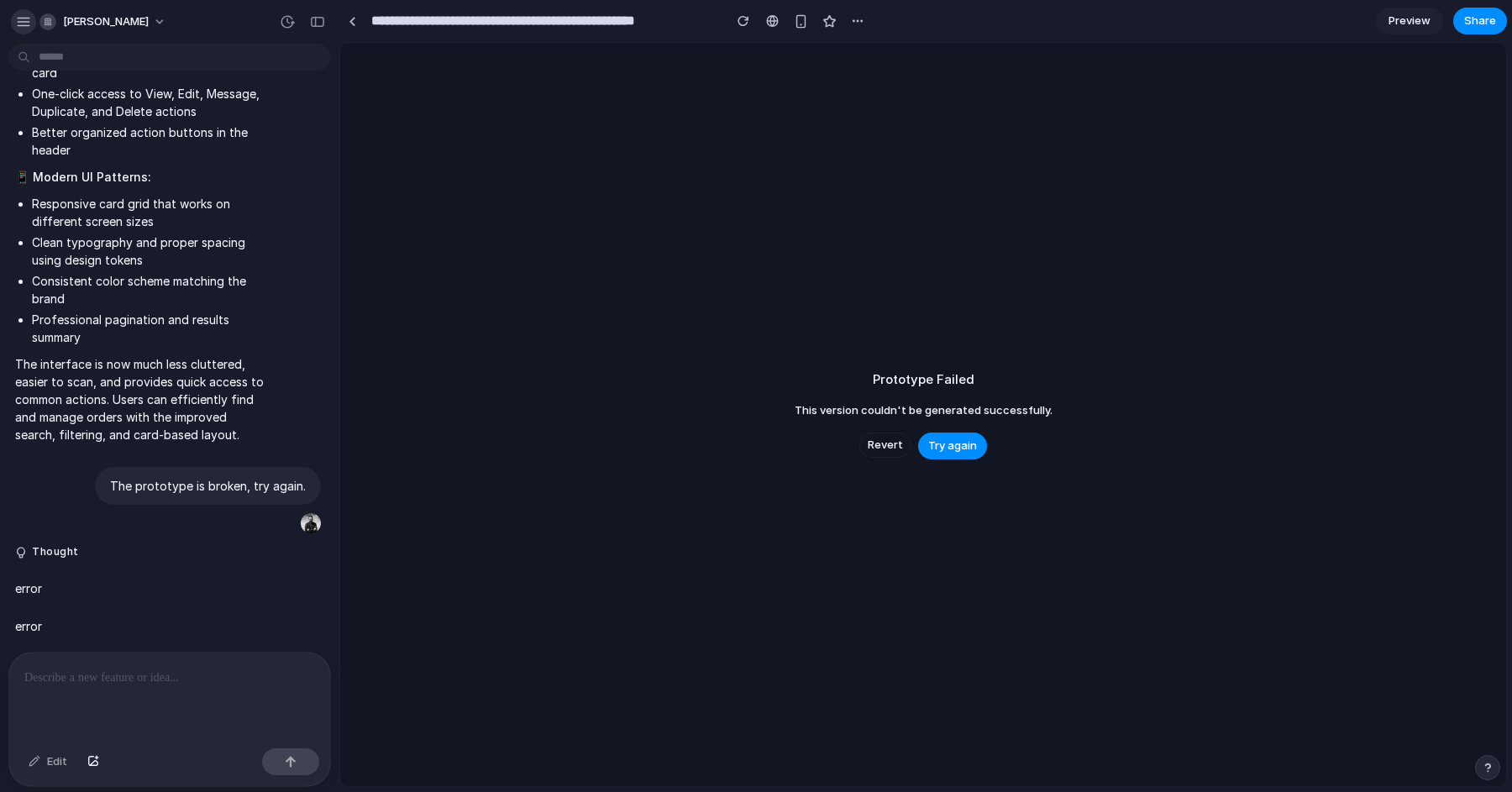
click at [26, 23] on div "button" at bounding box center [23, 21] width 15 height 15
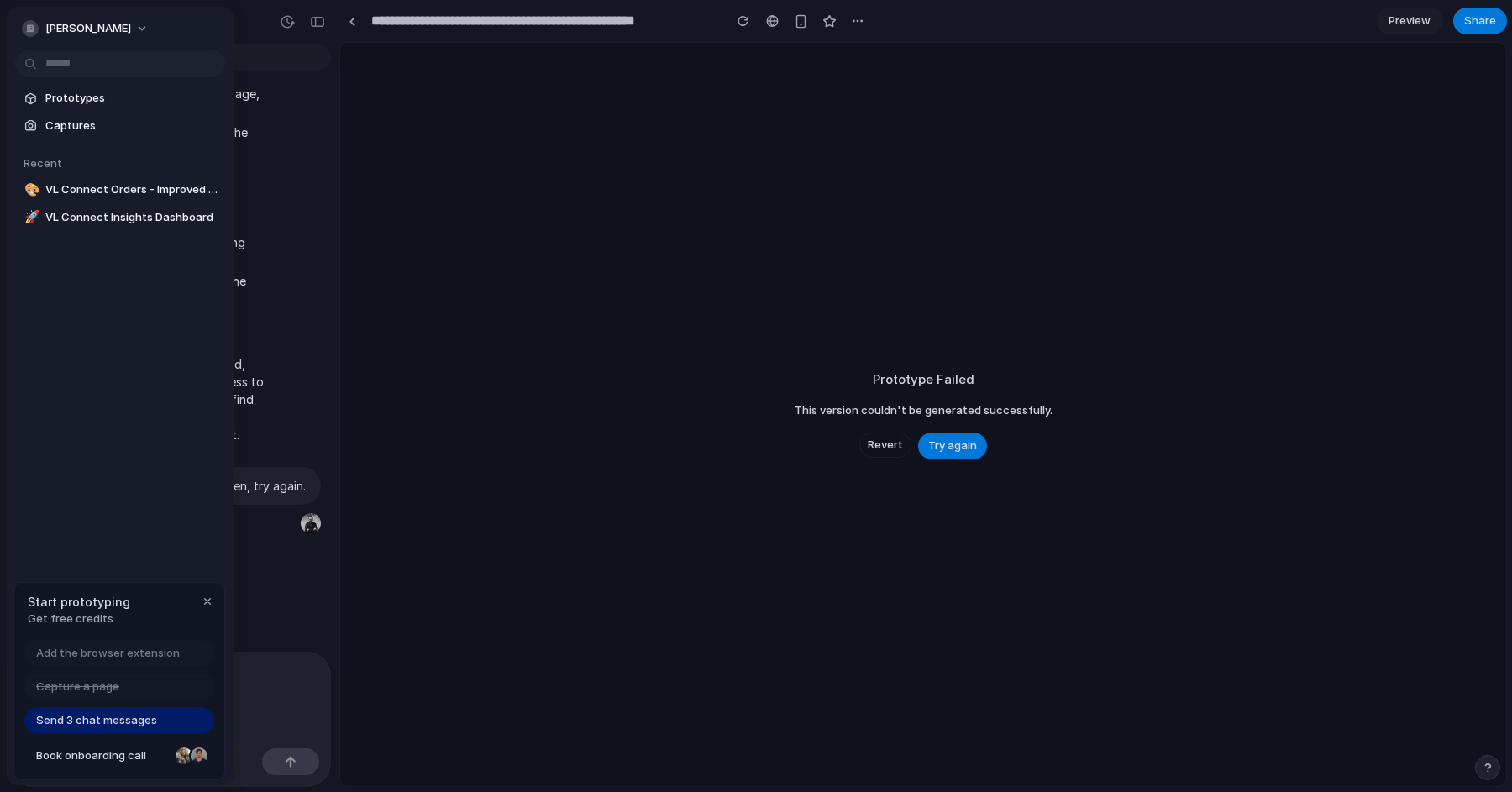
click at [26, 23] on div "button" at bounding box center [30, 29] width 17 height 17
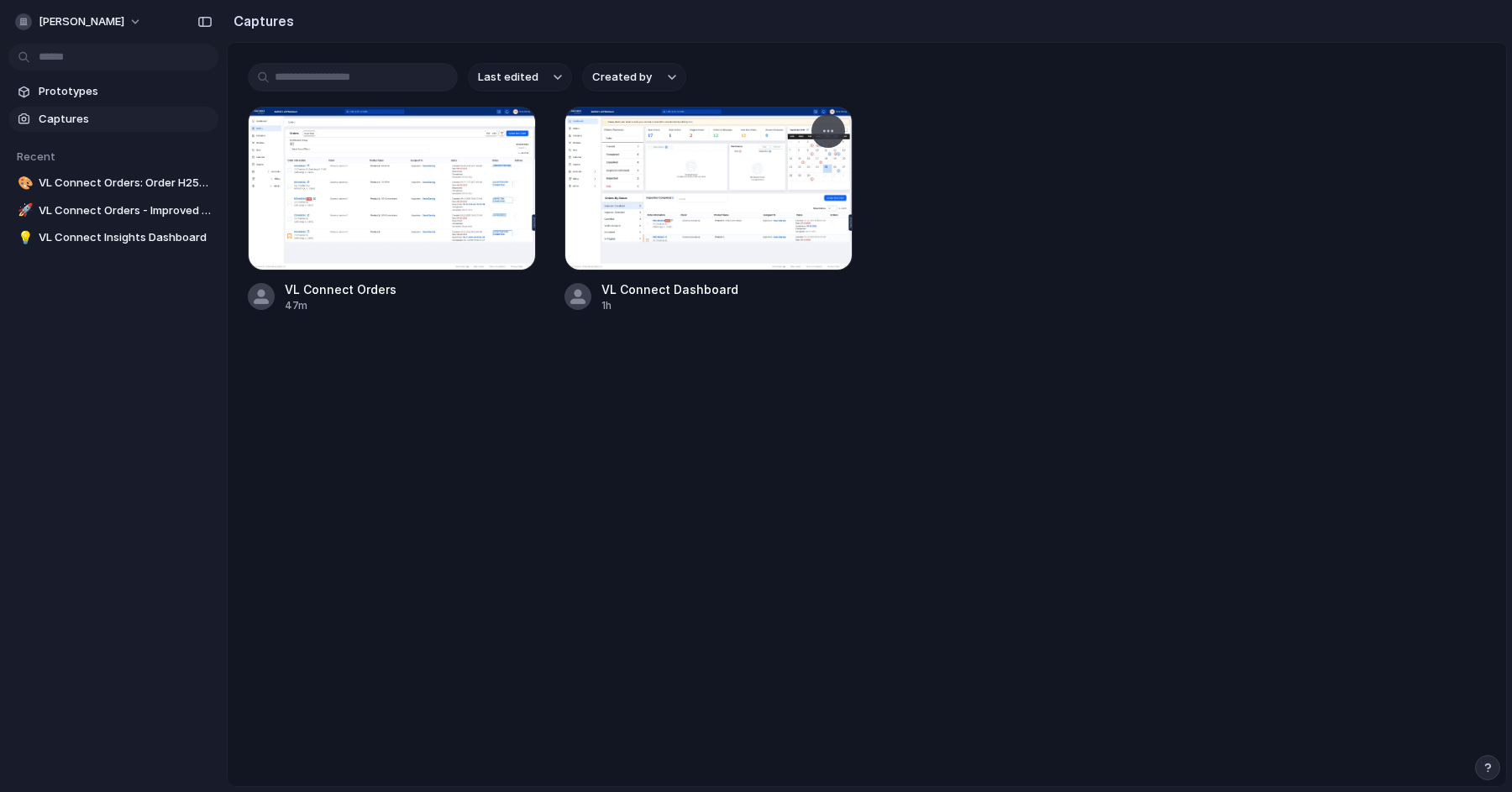
click at [850, 131] on div at bounding box center [709, 188] width 288 height 164
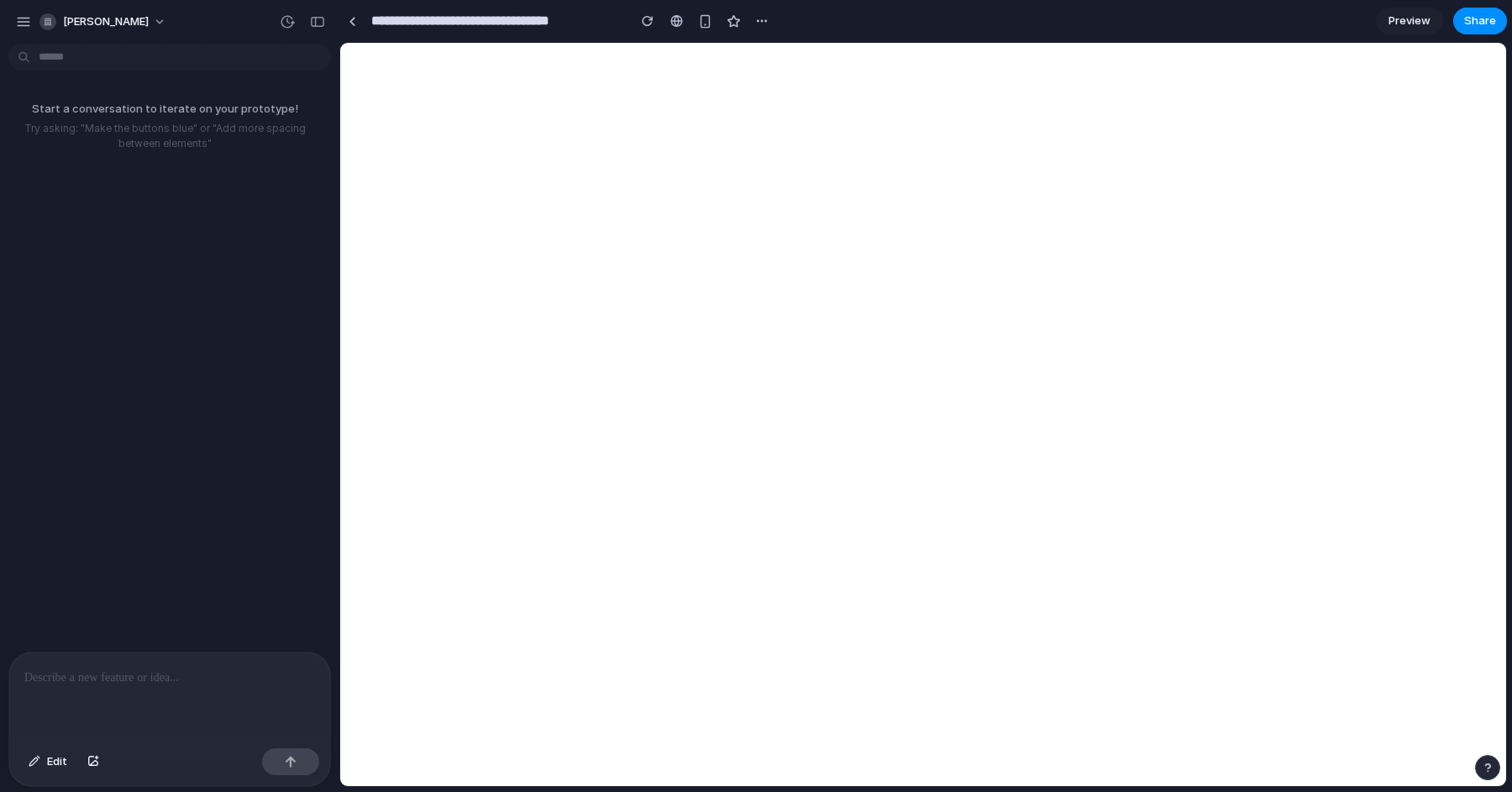
click at [93, 668] on p at bounding box center [169, 677] width 291 height 21
click at [177, 658] on p "**********" at bounding box center [169, 668] width 291 height 40
type input "**********"
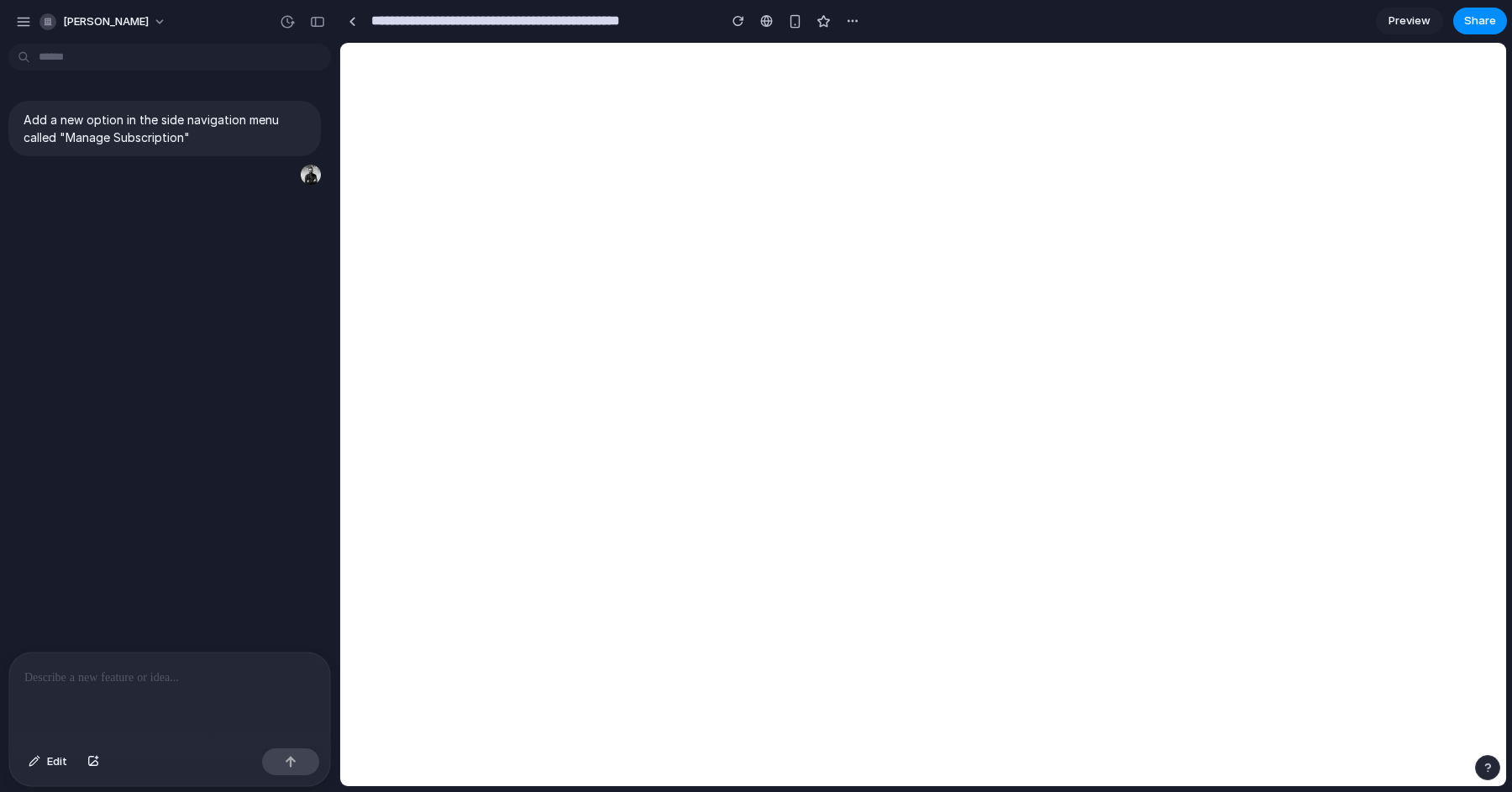
click at [127, 671] on p at bounding box center [169, 677] width 291 height 21
click at [320, 14] on button "button" at bounding box center [318, 21] width 27 height 27
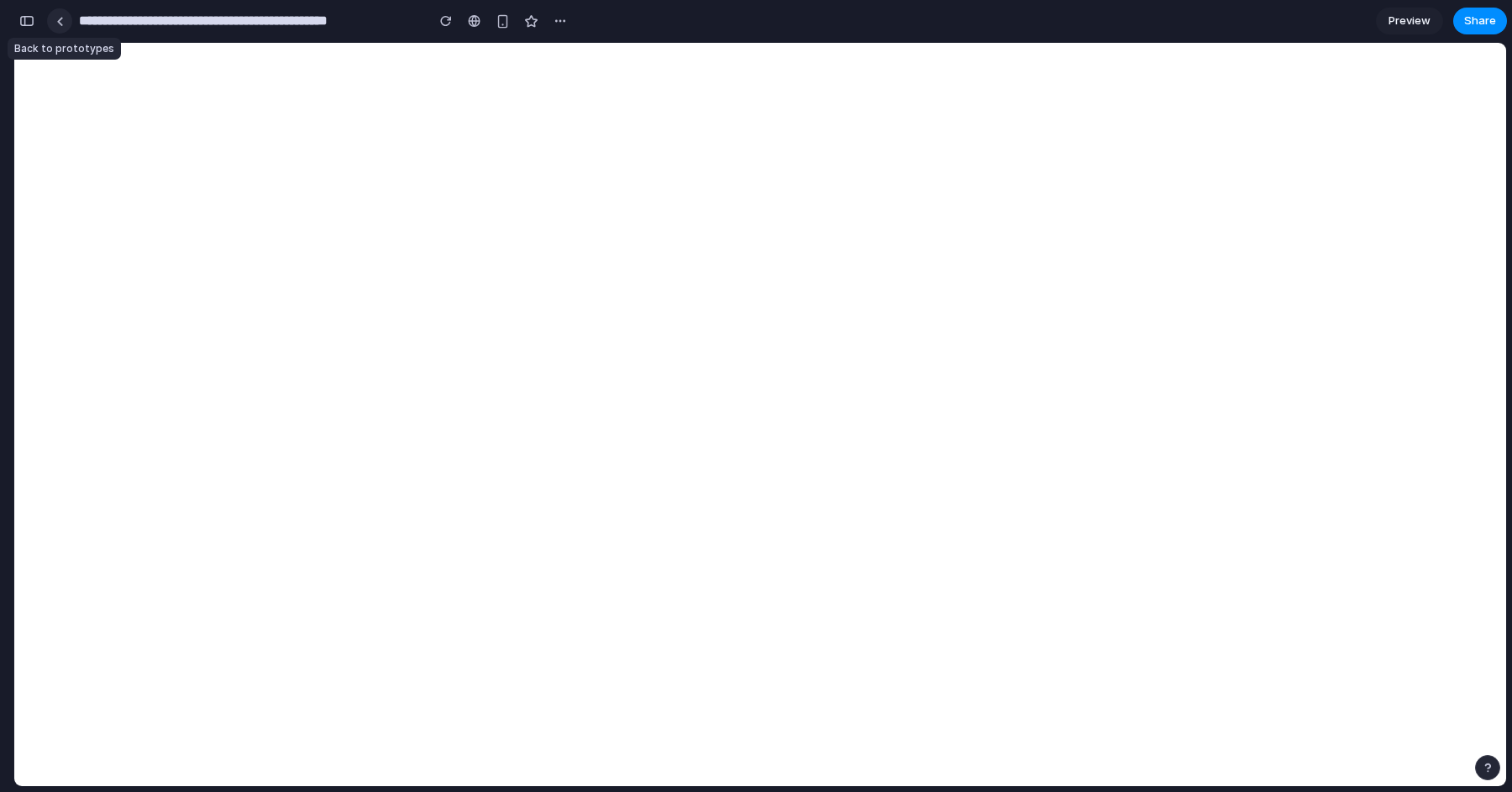
click at [62, 30] on link at bounding box center [60, 21] width 25 height 25
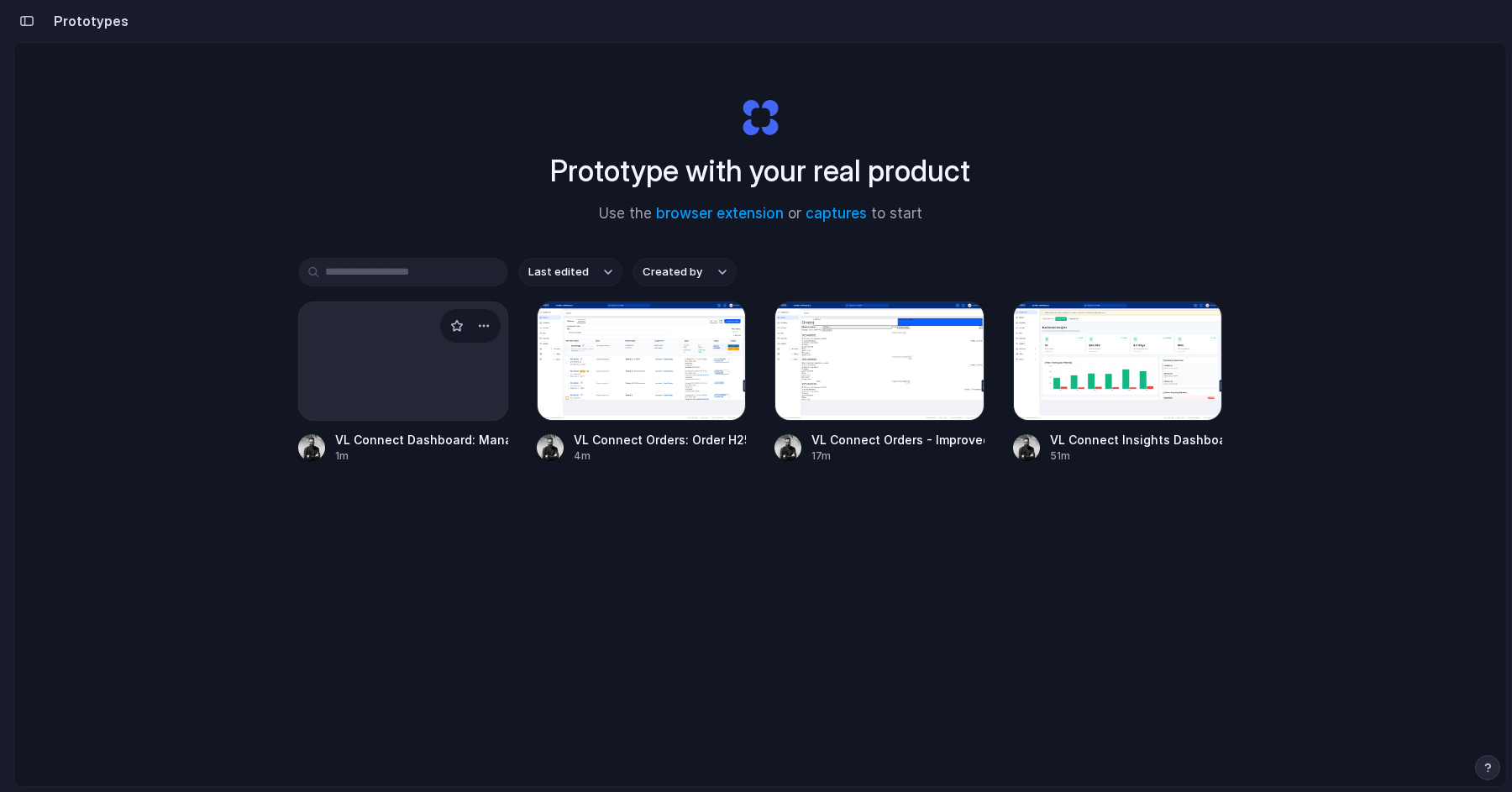
click at [454, 363] on div at bounding box center [403, 361] width 210 height 119
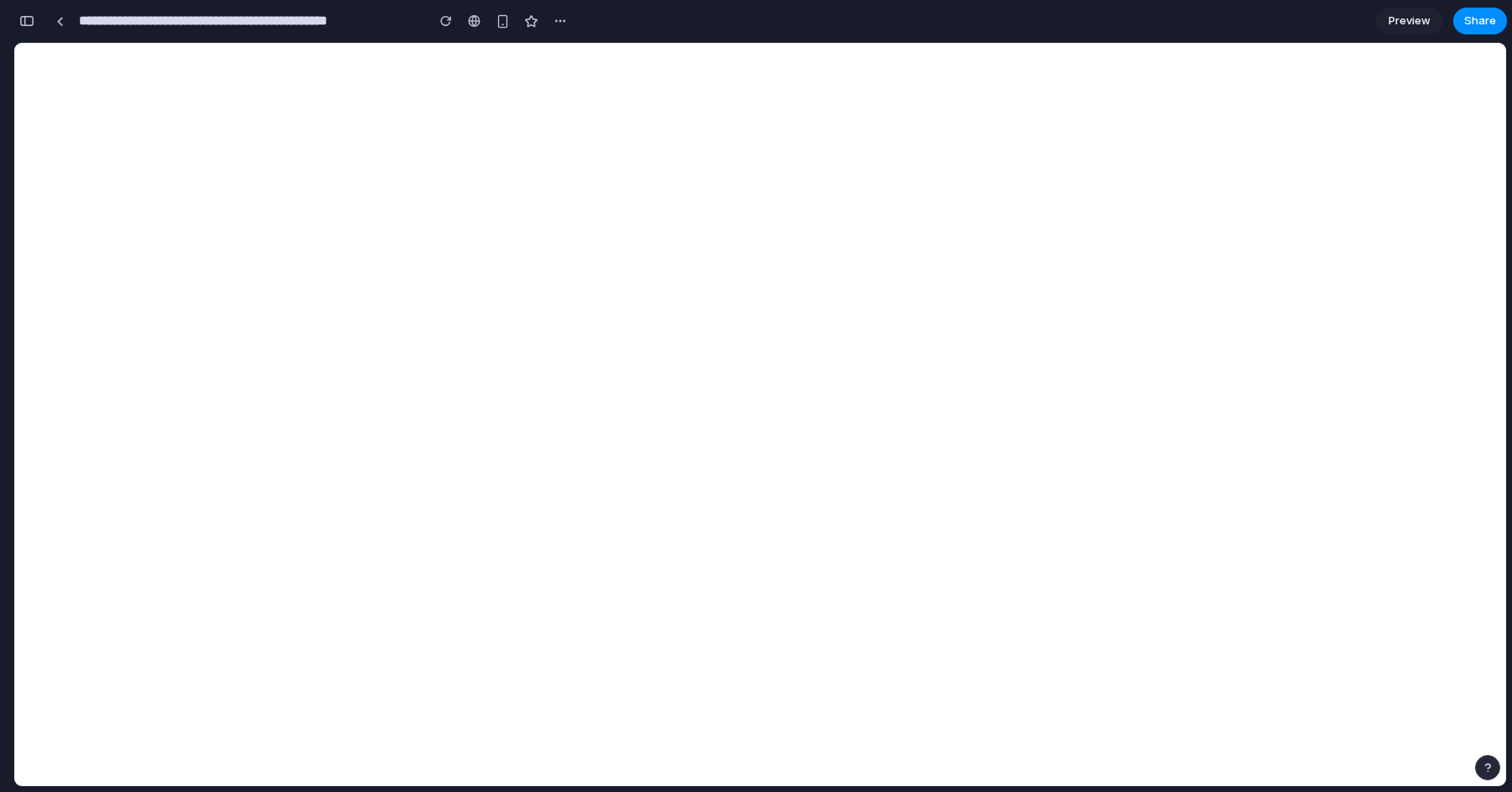
scroll to position [0, 15]
click at [24, 24] on div "button" at bounding box center [27, 21] width 15 height 12
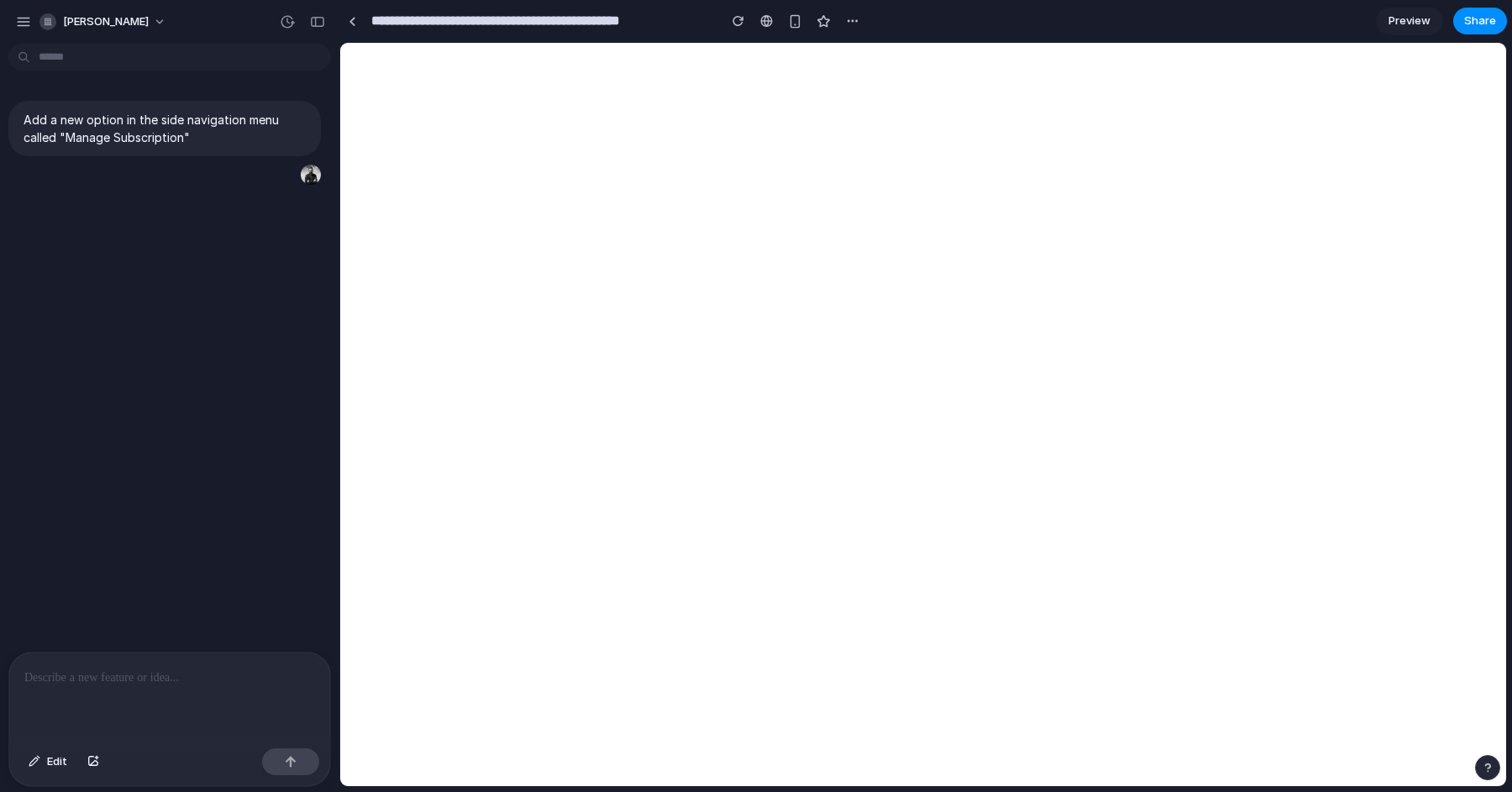
scroll to position [0, 0]
click at [741, 23] on div "button" at bounding box center [738, 21] width 12 height 12
click at [211, 656] on div at bounding box center [169, 697] width 321 height 89
drag, startPoint x: 227, startPoint y: 135, endPoint x: 29, endPoint y: 116, distance: 198.9
click at [29, 116] on p "Add a new option in the side navigation menu called "Manage Subscription"" at bounding box center [164, 128] width 282 height 35
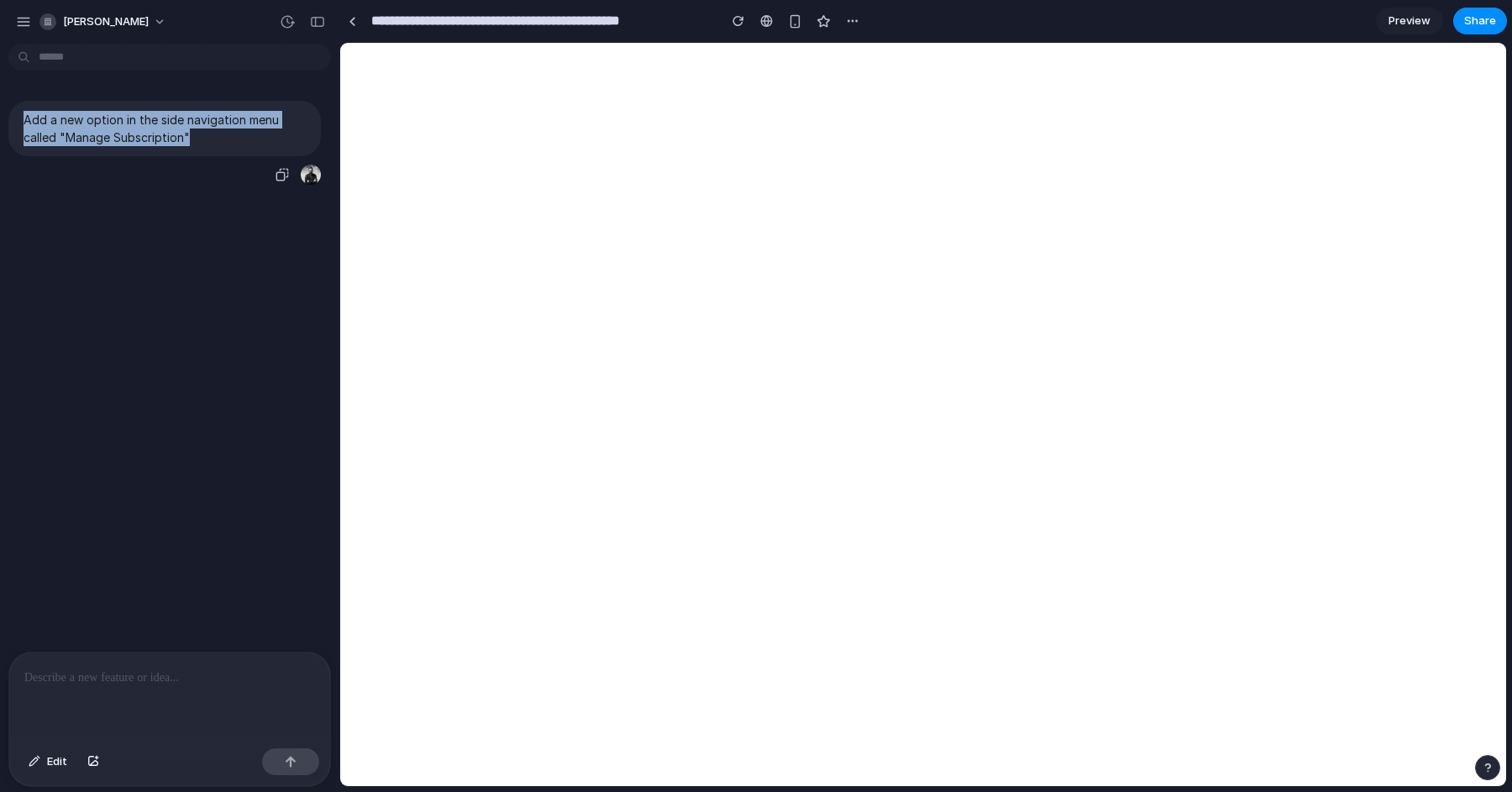
drag, startPoint x: 23, startPoint y: 115, endPoint x: 247, endPoint y: 146, distance: 226.1
click at [248, 146] on div "Add a new option in the side navigation menu called "Manage Subscription"" at bounding box center [164, 129] width 312 height 55
copy p "Add a new option in the side navigation menu called "Manage Subscription""
click at [153, 684] on p at bounding box center [169, 677] width 291 height 21
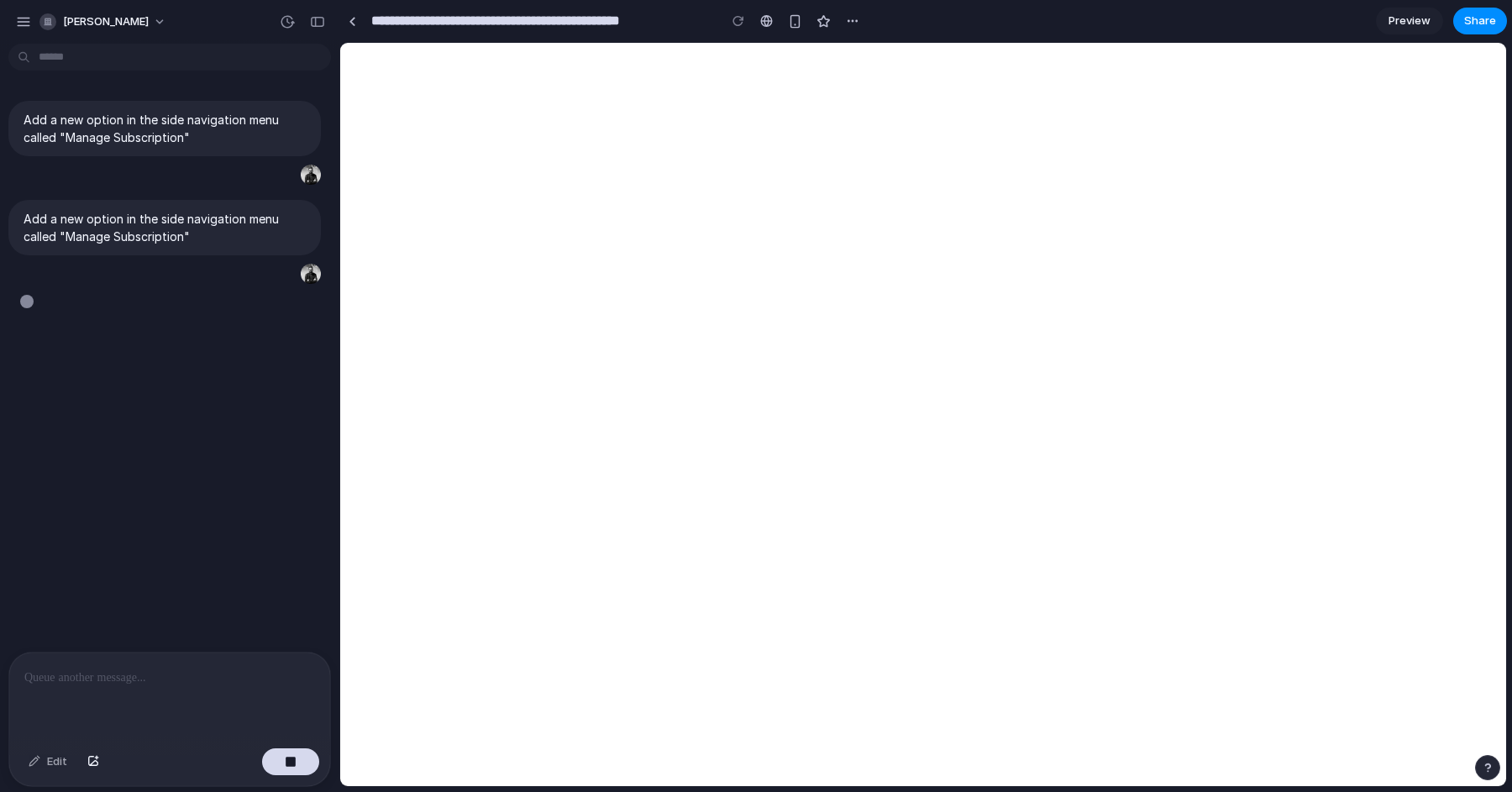
type input "**********"
